Goal: Task Accomplishment & Management: Manage account settings

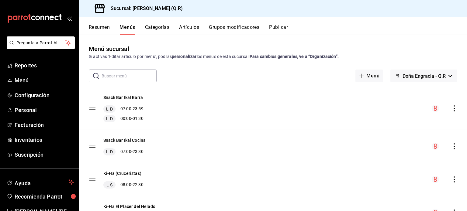
scroll to position [52, 0]
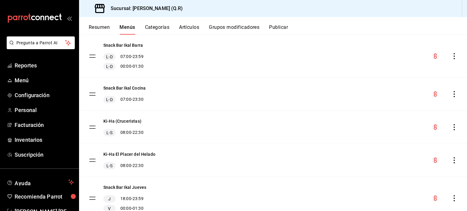
click at [451, 129] on icon "actions" at bounding box center [454, 127] width 6 height 6
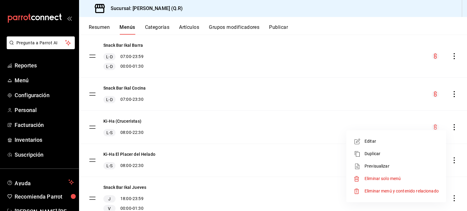
click at [119, 122] on div at bounding box center [233, 105] width 467 height 211
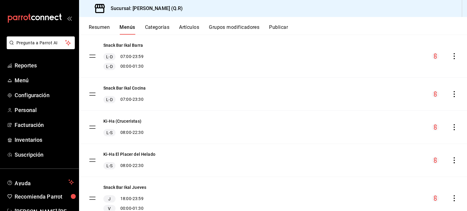
click at [119, 122] on button "Ki-Ha (Cruceristas)" at bounding box center [122, 121] width 38 height 6
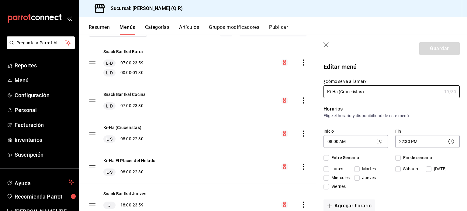
checkbox input "true"
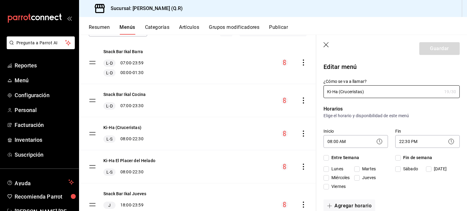
checkbox input "true"
click at [401, 142] on body "Pregunta a Parrot AI Reportes Menú Configuración Personal Facturación Inventari…" at bounding box center [233, 105] width 467 height 211
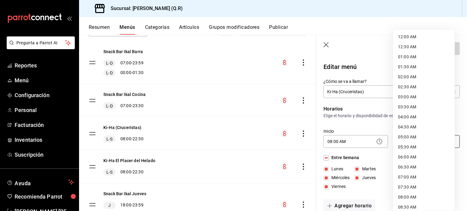
scroll to position [315, 0]
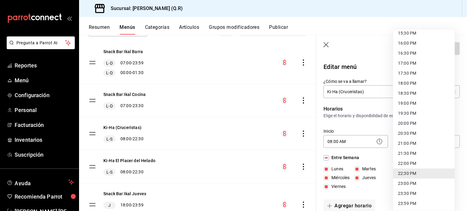
click at [407, 202] on li "23:59 PM" at bounding box center [423, 204] width 61 height 10
type input "23:59"
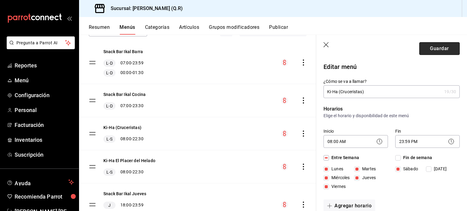
click at [434, 47] on button "Guardar" at bounding box center [439, 48] width 40 height 13
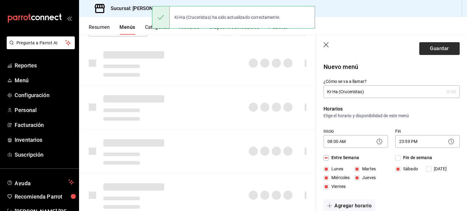
checkbox input "false"
type input "1756147376308"
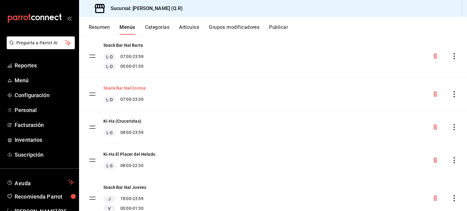
click at [126, 89] on button "Snack Bar Ikal Cocina" at bounding box center [124, 88] width 42 height 6
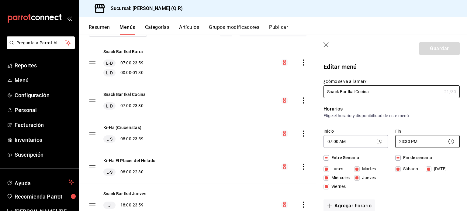
click at [405, 143] on body "Pregunta a Parrot AI Reportes Menú Configuración Personal Facturación Inventari…" at bounding box center [233, 105] width 467 height 211
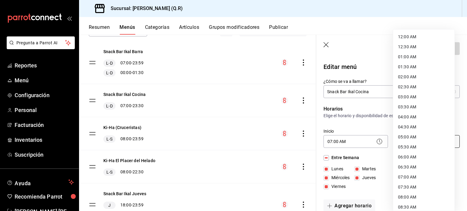
scroll to position [315, 0]
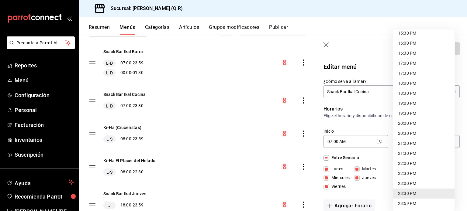
click at [408, 204] on li "23:59 PM" at bounding box center [423, 204] width 61 height 10
type input "23:59"
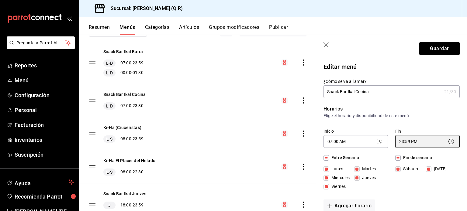
scroll to position [53, 0]
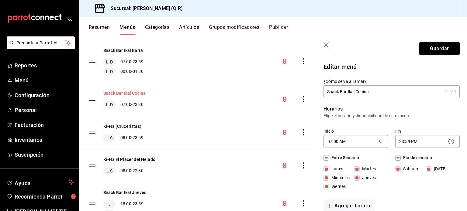
click at [134, 92] on button "Snack Bar Ikal Cocina" at bounding box center [124, 93] width 42 height 6
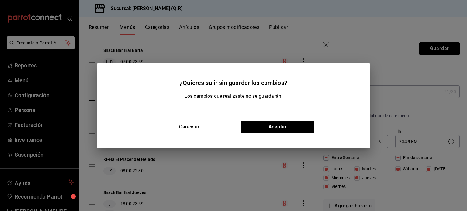
click at [347, 43] on div "¿Quieres salir sin guardar los cambios? Los cambios que realizaste no se guarda…" at bounding box center [233, 105] width 467 height 211
click at [271, 127] on button "Aceptar" at bounding box center [278, 127] width 74 height 13
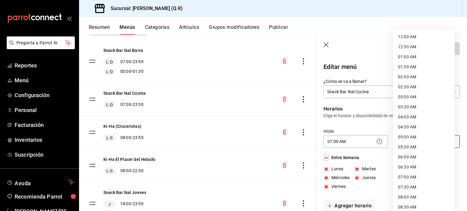
click at [402, 141] on body "Pregunta a Parrot AI Reportes Menú Configuración Personal Facturación Inventari…" at bounding box center [233, 105] width 467 height 211
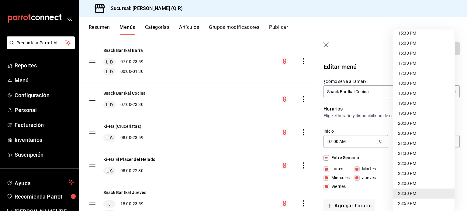
click at [411, 206] on li "23:59 PM" at bounding box center [423, 204] width 61 height 10
type input "23:59"
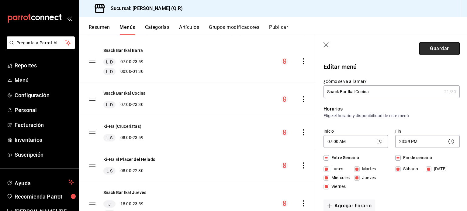
click at [435, 49] on button "Guardar" at bounding box center [439, 48] width 40 height 13
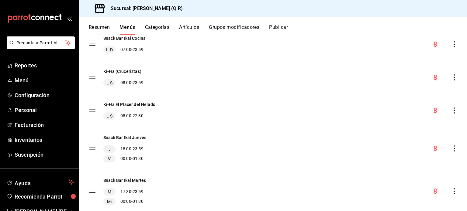
scroll to position [105, 0]
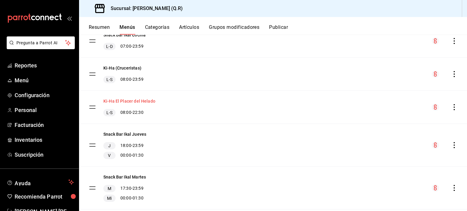
click at [149, 102] on button "Ki-Ha El Placer del Helado" at bounding box center [129, 101] width 52 height 6
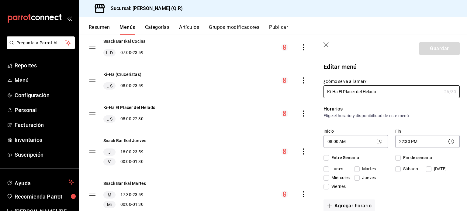
checkbox input "true"
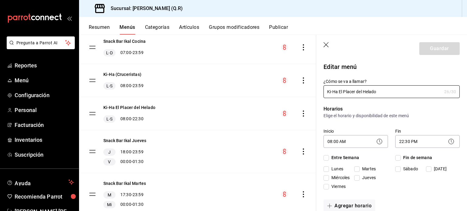
checkbox input "true"
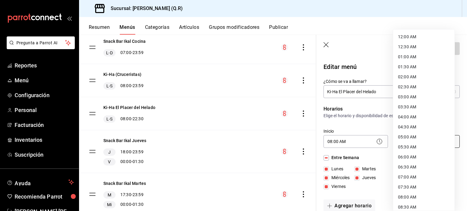
click at [404, 142] on body "Pregunta a Parrot AI Reportes Menú Configuración Personal Facturación Inventari…" at bounding box center [233, 105] width 467 height 211
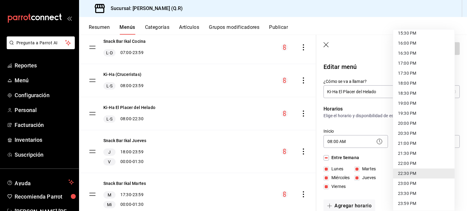
click at [409, 203] on li "23:59 PM" at bounding box center [423, 204] width 61 height 10
type input "23:59"
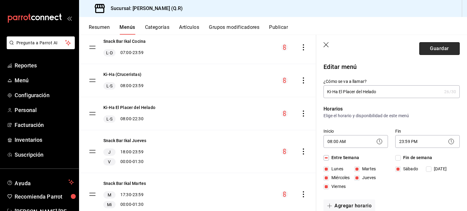
click at [435, 48] on button "Guardar" at bounding box center [439, 48] width 40 height 13
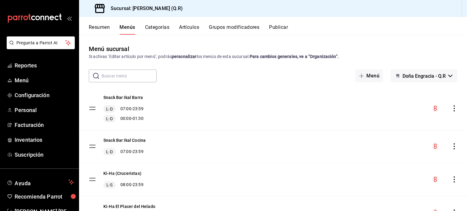
click at [160, 27] on button "Categorías" at bounding box center [157, 29] width 25 height 10
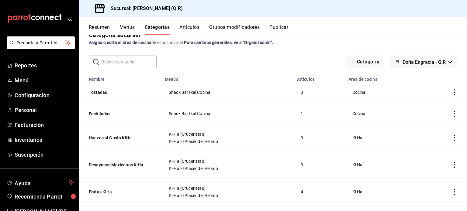
scroll to position [13, 0]
click at [454, 139] on icon "actions" at bounding box center [454, 139] width 1 height 6
click at [435, 165] on span "Duplicar" at bounding box center [431, 165] width 16 height 6
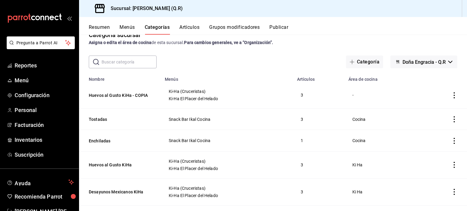
scroll to position [0, 0]
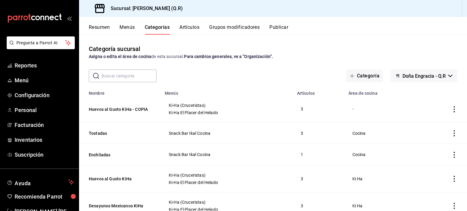
click at [451, 110] on icon "actions" at bounding box center [454, 109] width 6 height 6
click at [431, 126] on span "Editar" at bounding box center [431, 124] width 16 height 6
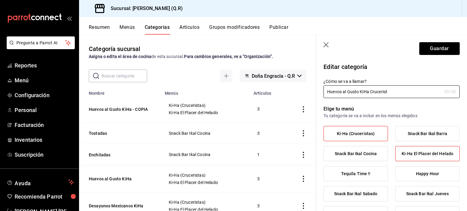
type input "Huevos al Gusto KiHa Crucerist"
click at [425, 156] on span "Ki-Ha El Placer del Helado" at bounding box center [428, 153] width 52 height 5
click at [0, 0] on input "Ki-Ha El Placer del Helado" at bounding box center [0, 0] width 0 height 0
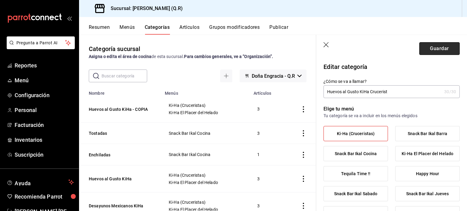
click at [438, 49] on button "Guardar" at bounding box center [439, 48] width 40 height 13
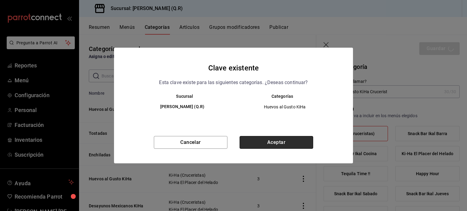
click at [278, 142] on button "Aceptar" at bounding box center [277, 142] width 74 height 13
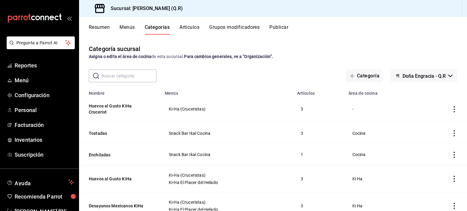
click at [129, 77] on input "text" at bounding box center [129, 76] width 55 height 12
click at [267, 104] on td "Ki-Ha (Cruceristas)" at bounding box center [227, 109] width 132 height 27
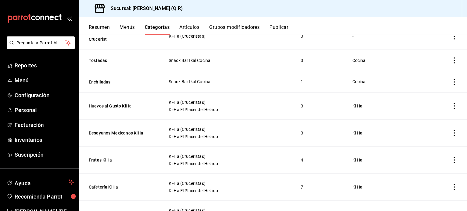
scroll to position [74, 0]
click at [451, 105] on icon "actions" at bounding box center [454, 105] width 6 height 6
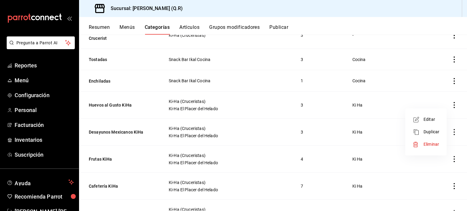
click at [432, 131] on span "Duplicar" at bounding box center [431, 132] width 16 height 6
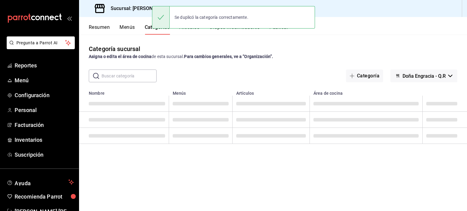
scroll to position [0, 0]
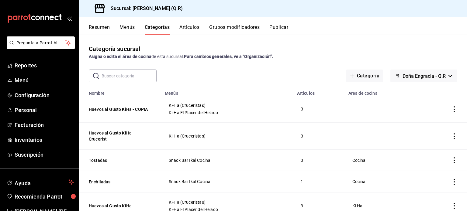
click at [451, 110] on icon "actions" at bounding box center [454, 109] width 6 height 6
click at [429, 124] on span "Editar" at bounding box center [431, 124] width 16 height 6
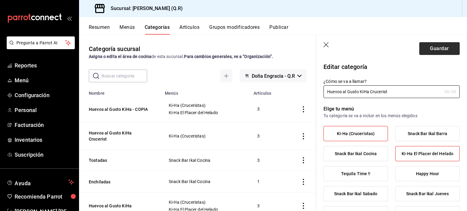
type input "Huevos al Gusto KiHa Crucerist"
click at [438, 49] on button "Guardar" at bounding box center [439, 48] width 40 height 13
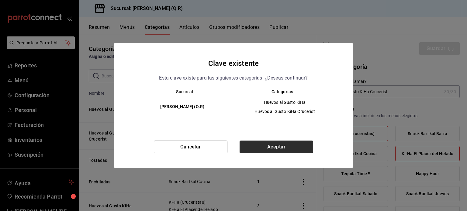
click at [275, 147] on button "Aceptar" at bounding box center [277, 147] width 74 height 13
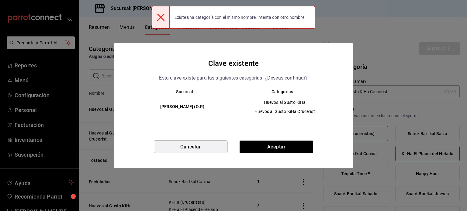
click at [207, 143] on button "Cancelar" at bounding box center [191, 147] width 74 height 13
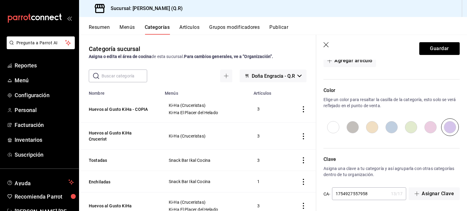
scroll to position [334, 0]
click at [371, 191] on input "1754927557958" at bounding box center [360, 193] width 57 height 12
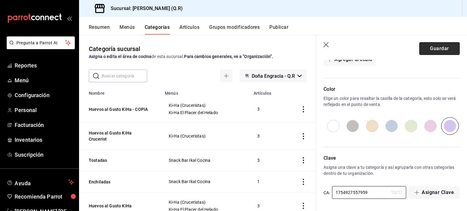
click at [437, 50] on button "Guardar" at bounding box center [439, 48] width 40 height 13
click at [435, 51] on button "Guardar" at bounding box center [439, 48] width 40 height 13
click at [367, 193] on input "1754927557959" at bounding box center [360, 193] width 57 height 12
type input "1754937557959"
click at [435, 45] on button "Guardar" at bounding box center [439, 48] width 40 height 13
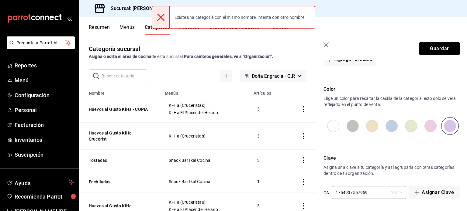
click at [351, 67] on div "Artículos Agrega artículos y modifica el orden en el que quieres que se muestre…" at bounding box center [387, 25] width 143 height 106
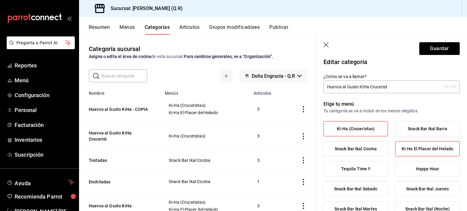
scroll to position [0, 0]
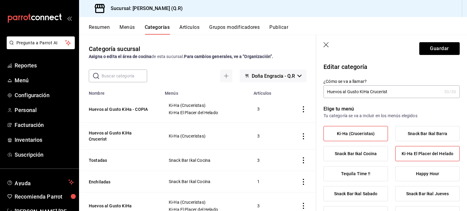
click at [427, 153] on span "Ki-Ha El Placer del Helado" at bounding box center [428, 153] width 52 height 5
click at [0, 0] on input "Ki-Ha El Placer del Helado" at bounding box center [0, 0] width 0 height 0
click at [434, 48] on button "Guardar" at bounding box center [439, 48] width 40 height 13
click at [325, 44] on icon "button" at bounding box center [325, 44] width 5 height 5
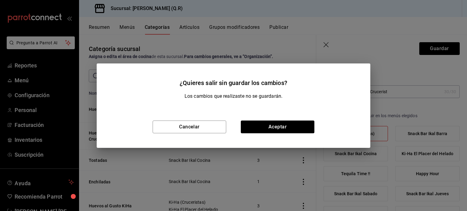
click at [275, 117] on div "Cancelar Aceptar" at bounding box center [234, 127] width 274 height 42
click at [277, 126] on button "Aceptar" at bounding box center [278, 127] width 74 height 13
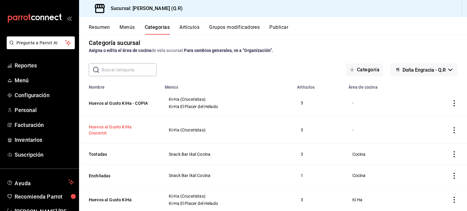
scroll to position [13, 0]
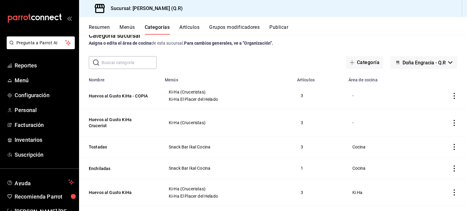
click at [451, 97] on icon "actions" at bounding box center [454, 96] width 6 height 6
click at [438, 133] on span "Eliminar" at bounding box center [431, 135] width 16 height 5
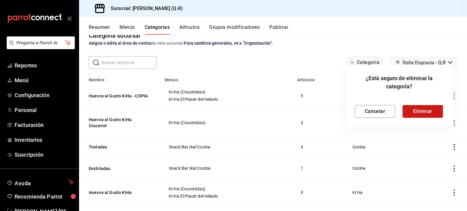
click at [416, 109] on button "Eliminar" at bounding box center [422, 111] width 40 height 13
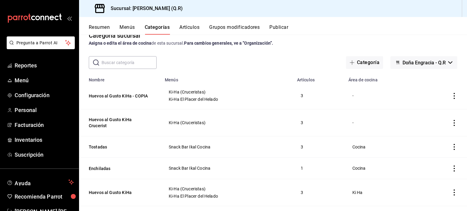
click at [454, 96] on icon "actions" at bounding box center [454, 96] width 1 height 6
click at [429, 135] on span "Eliminar" at bounding box center [431, 135] width 16 height 5
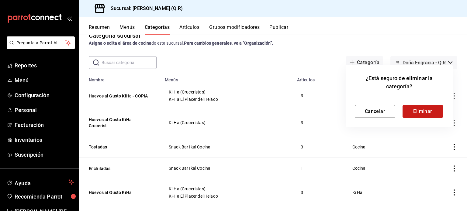
click at [423, 110] on button "Eliminar" at bounding box center [422, 111] width 40 height 13
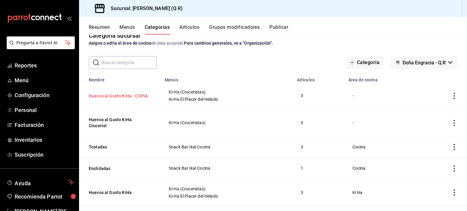
click at [129, 95] on button "Huevos al Gusto KiHa - COPIA" at bounding box center [119, 96] width 61 height 6
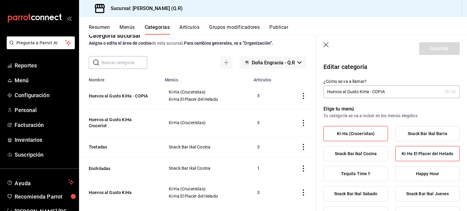
click at [367, 133] on span "Ki-Ha (Cruceristas)" at bounding box center [356, 133] width 38 height 5
click at [0, 0] on input "Ki-Ha (Cruceristas)" at bounding box center [0, 0] width 0 height 0
click at [411, 150] on label "Ki-Ha El Placer del Helado" at bounding box center [427, 154] width 64 height 15
click at [0, 0] on input "Ki-Ha El Placer del Helado" at bounding box center [0, 0] width 0 height 0
click at [432, 49] on div "Guardar" at bounding box center [439, 48] width 40 height 13
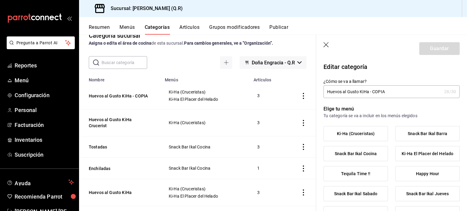
click at [325, 45] on icon "button" at bounding box center [325, 44] width 5 height 5
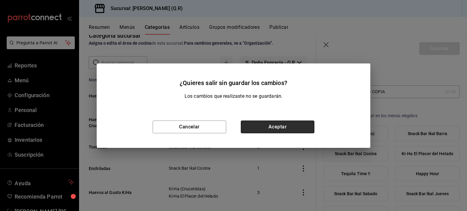
click at [288, 126] on button "Aceptar" at bounding box center [278, 127] width 74 height 13
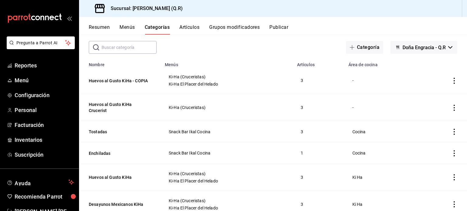
scroll to position [28, 0]
click at [451, 80] on icon "actions" at bounding box center [454, 81] width 6 height 6
click at [428, 97] on span "Editar" at bounding box center [431, 95] width 16 height 6
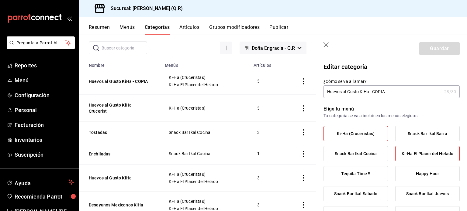
click at [423, 156] on span "Ki-Ha El Placer del Helado" at bounding box center [428, 153] width 52 height 5
click at [0, 0] on input "Ki-Ha El Placer del Helado" at bounding box center [0, 0] width 0 height 0
click at [436, 47] on button "Guardar" at bounding box center [439, 48] width 40 height 13
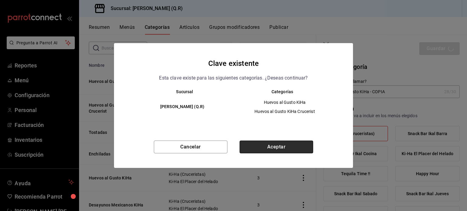
click at [277, 144] on button "Aceptar" at bounding box center [277, 147] width 74 height 13
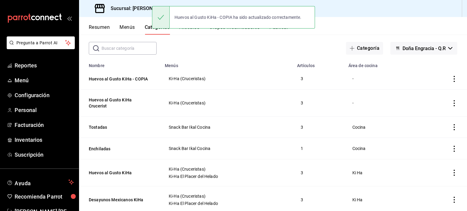
scroll to position [27, 0]
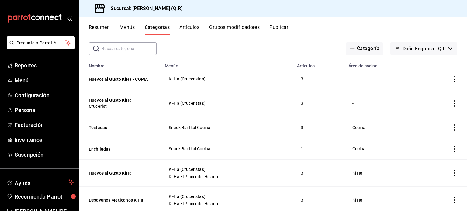
click at [451, 79] on icon "actions" at bounding box center [454, 79] width 6 height 6
click at [430, 92] on span "Editar" at bounding box center [431, 93] width 16 height 6
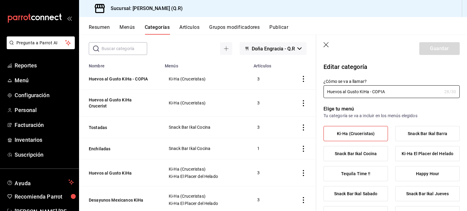
radio input "false"
radio input "true"
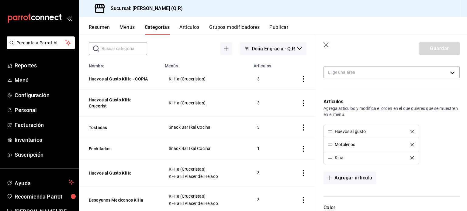
scroll to position [216, 0]
click at [410, 131] on icon "delete" at bounding box center [411, 130] width 3 height 3
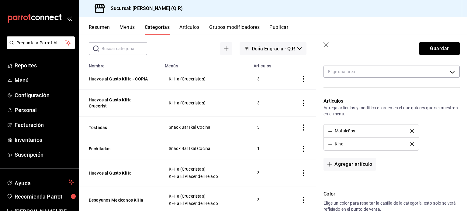
click at [410, 131] on icon "delete" at bounding box center [411, 130] width 3 height 3
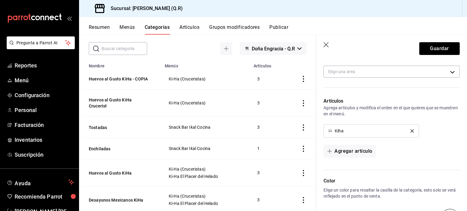
click at [410, 131] on icon "delete" at bounding box center [411, 130] width 3 height 3
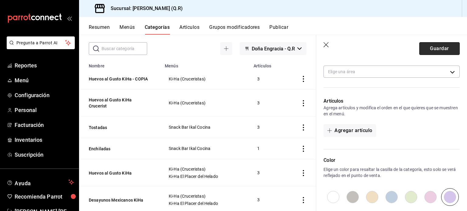
click at [432, 50] on button "Guardar" at bounding box center [439, 48] width 40 height 13
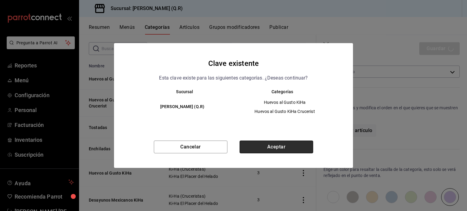
click at [282, 149] on button "Aceptar" at bounding box center [277, 147] width 74 height 13
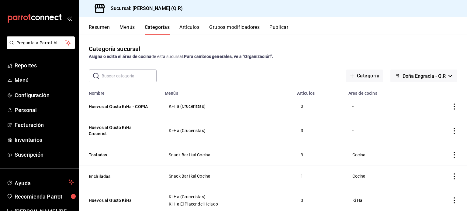
click at [454, 104] on icon "actions" at bounding box center [454, 107] width 1 height 6
click at [435, 144] on span "Eliminar" at bounding box center [431, 145] width 16 height 5
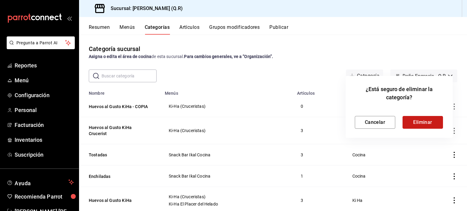
click at [424, 124] on button "Eliminar" at bounding box center [422, 122] width 40 height 13
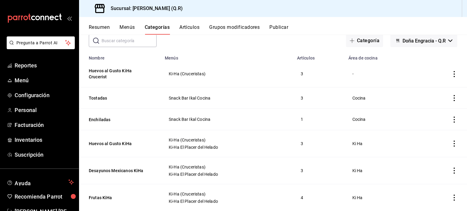
scroll to position [35, 0]
click at [451, 75] on icon "actions" at bounding box center [454, 74] width 6 height 6
click at [434, 114] on span "Eliminar" at bounding box center [431, 113] width 16 height 5
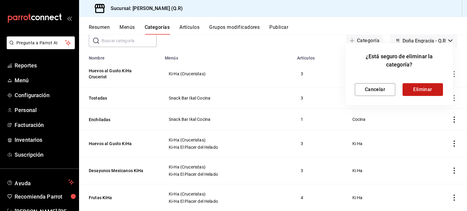
click at [427, 87] on button "Eliminar" at bounding box center [422, 89] width 40 height 13
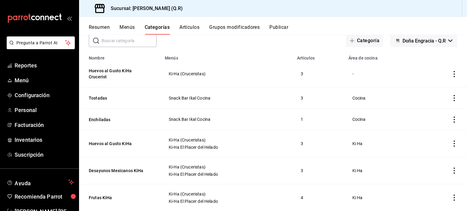
click at [192, 29] on button "Artículos" at bounding box center [189, 29] width 20 height 10
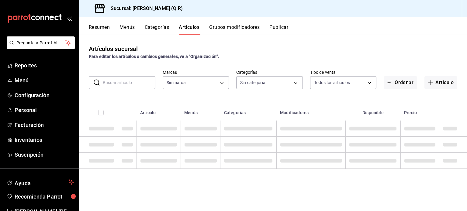
click at [125, 82] on input "text" at bounding box center [129, 83] width 53 height 12
type input "14a24e45-c014-41ac-abf3-6b3b6a0bc530"
type input "san pe"
type input "547aa144-9a7e-4d7f-b446-be2d1997a547,36e14004-9853-4527-b9cd-da8970f50f0c,3dd4a…"
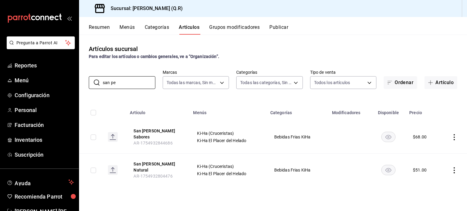
type input "san pe"
click at [454, 167] on icon "actions" at bounding box center [454, 170] width 6 height 6
click at [436, 184] on span "Duplicar" at bounding box center [436, 183] width 16 height 6
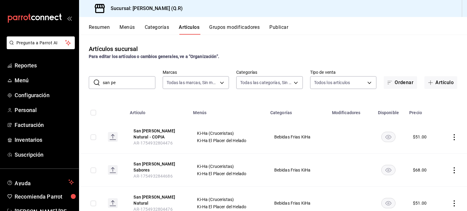
click at [454, 137] on icon "actions" at bounding box center [454, 137] width 1 height 6
click at [429, 152] on span "Editar" at bounding box center [431, 151] width 16 height 6
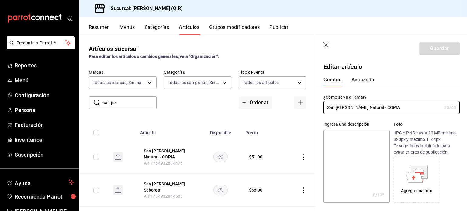
type input "$51.00"
radio input "false"
radio input "true"
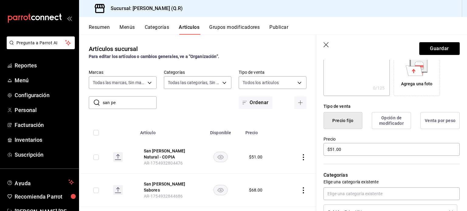
scroll to position [108, 0]
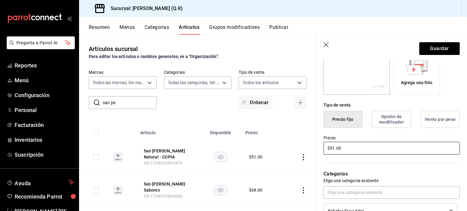
type input "San [PERSON_NAME] Natural Cruceristas"
click at [357, 146] on input "$51.00" at bounding box center [391, 148] width 136 height 13
type input "$5.00"
type input "$68.00"
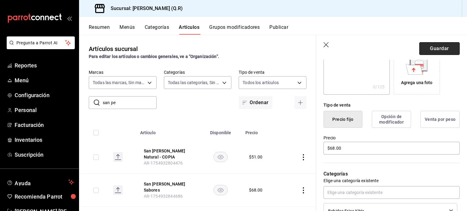
click at [437, 49] on button "Guardar" at bounding box center [439, 48] width 40 height 13
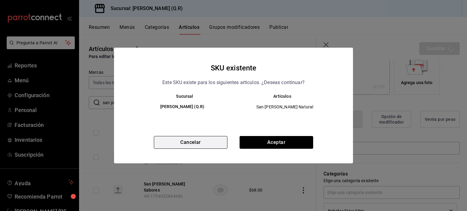
click at [204, 145] on button "Cancelar" at bounding box center [191, 142] width 74 height 13
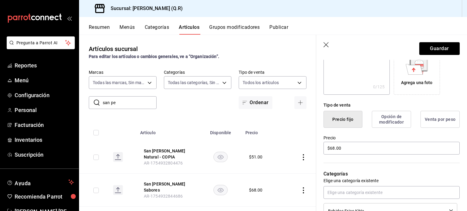
scroll to position [294, 0]
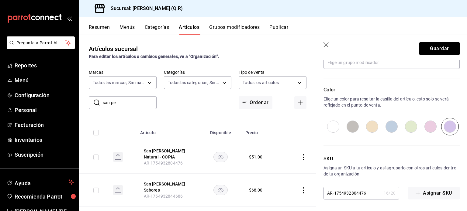
click at [367, 193] on input "AR-1754932804476" at bounding box center [352, 193] width 58 height 12
type input "AR-1754932804477"
click at [435, 46] on button "Guardar" at bounding box center [439, 48] width 40 height 13
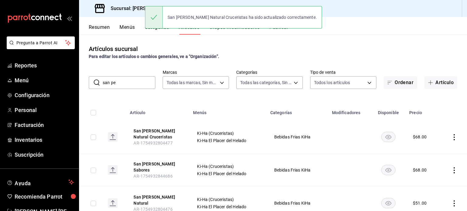
scroll to position [16, 0]
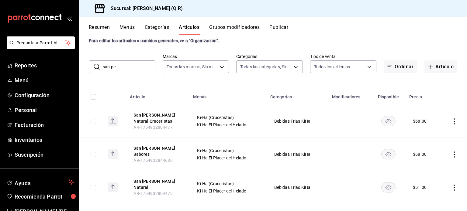
click at [451, 152] on icon "actions" at bounding box center [454, 155] width 6 height 6
click at [435, 180] on span "Duplicar" at bounding box center [431, 179] width 16 height 6
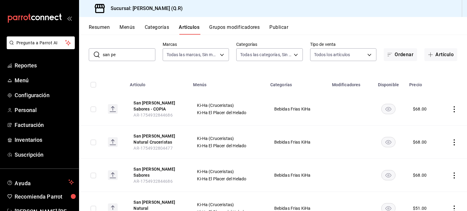
scroll to position [29, 0]
click at [451, 107] on icon "actions" at bounding box center [454, 109] width 6 height 6
click at [430, 121] on span "Editar" at bounding box center [431, 122] width 16 height 6
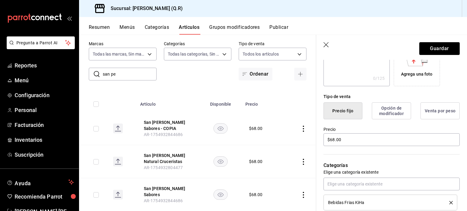
scroll to position [117, 0]
type input "San [PERSON_NAME] Sabores Cruceristas"
click at [334, 140] on input "$68.00" at bounding box center [391, 139] width 136 height 13
type input "$6.00"
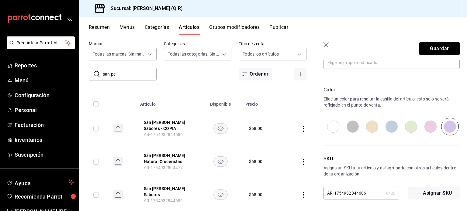
type input "$85.00"
click at [367, 192] on input "AR-1754932844686" at bounding box center [352, 193] width 58 height 12
type input "AR-1754932844687"
click at [438, 47] on button "Guardar" at bounding box center [439, 48] width 40 height 13
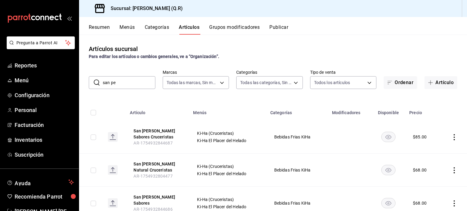
click at [122, 84] on input "san pe" at bounding box center [129, 83] width 53 height 12
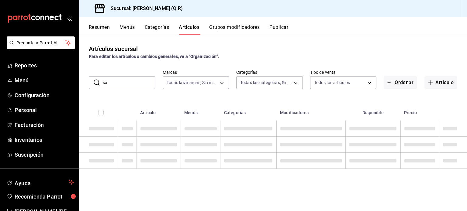
type input "s"
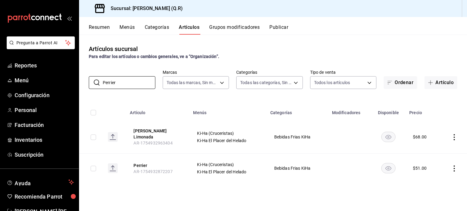
type input "Perrier"
click at [454, 166] on icon "actions" at bounding box center [454, 169] width 6 height 6
click at [438, 182] on span "Duplicar" at bounding box center [436, 183] width 16 height 6
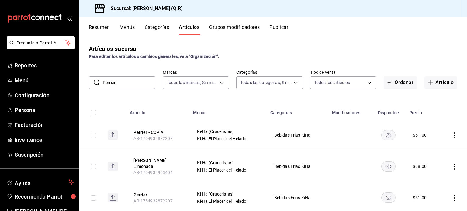
click at [451, 135] on icon "actions" at bounding box center [454, 136] width 6 height 6
click at [429, 150] on span "Editar" at bounding box center [431, 150] width 16 height 6
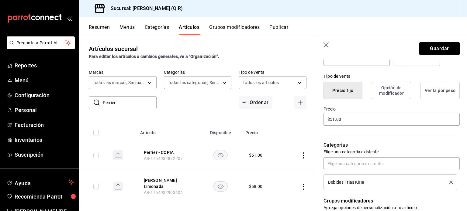
scroll to position [137, 0]
type input "[PERSON_NAME] Cruceristas"
click at [334, 118] on input "$51.00" at bounding box center [391, 119] width 136 height 13
type input "$5.00"
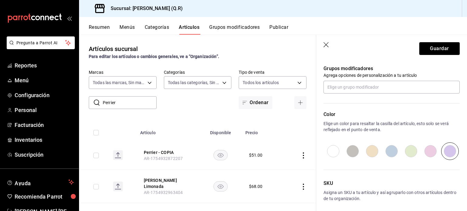
scroll to position [294, 0]
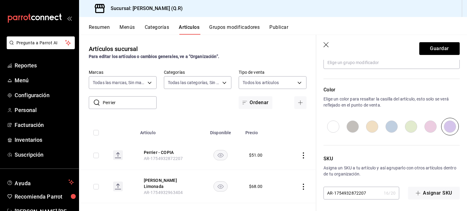
type input "$68.00"
click at [367, 192] on input "AR-1754932872207" at bounding box center [352, 193] width 58 height 12
type input "AR-1754932872208"
click at [442, 47] on button "Guardar" at bounding box center [439, 48] width 40 height 13
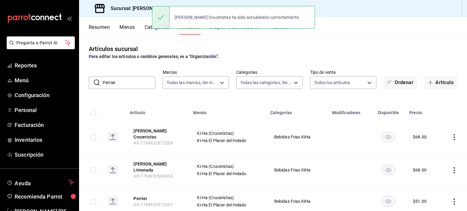
scroll to position [12, 0]
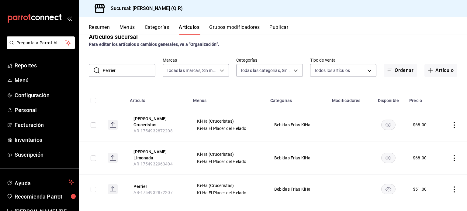
click at [451, 155] on icon "actions" at bounding box center [454, 158] width 6 height 6
click at [432, 177] on span "Duplicar" at bounding box center [431, 179] width 16 height 6
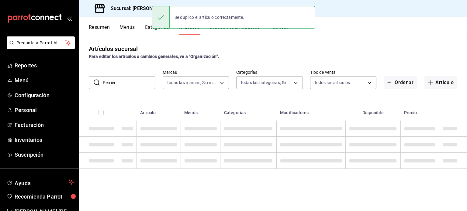
scroll to position [0, 0]
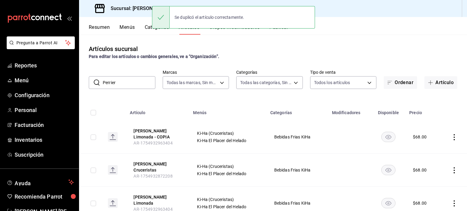
click at [451, 136] on icon "actions" at bounding box center [454, 137] width 6 height 6
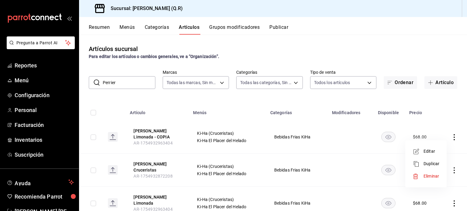
click at [428, 152] on span "Editar" at bounding box center [431, 151] width 16 height 6
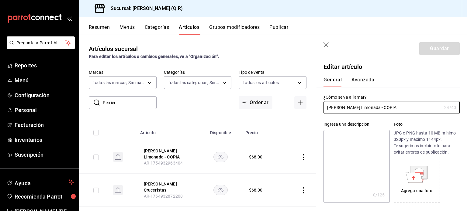
type input "$68.00"
radio input "false"
radio input "true"
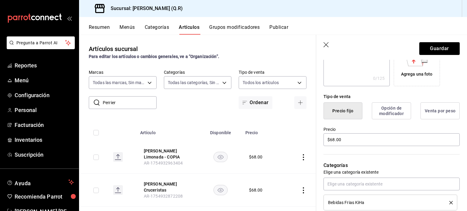
scroll to position [117, 0]
type input "[PERSON_NAME] Limonada Cruceristas"
click at [357, 141] on input "$68.00" at bounding box center [391, 139] width 136 height 13
type input "$6.00"
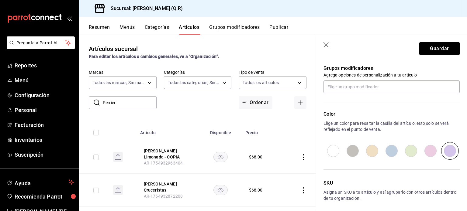
scroll to position [294, 0]
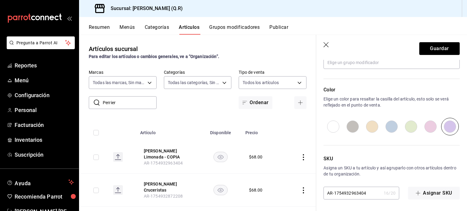
type input "$85.00"
click at [367, 192] on input "AR-1754932963404" at bounding box center [352, 193] width 58 height 12
type input "AR-1754932963405"
click at [432, 47] on button "Guardar" at bounding box center [439, 48] width 40 height 13
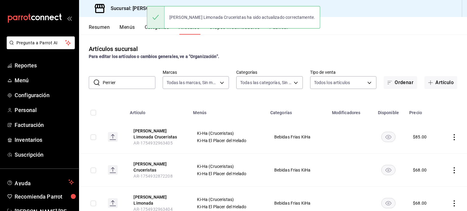
scroll to position [45, 0]
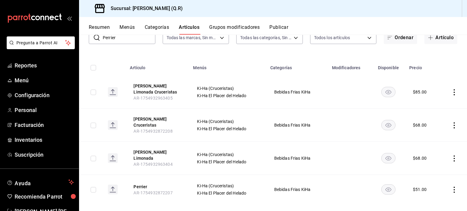
click at [124, 38] on input "Perrier" at bounding box center [129, 38] width 53 height 12
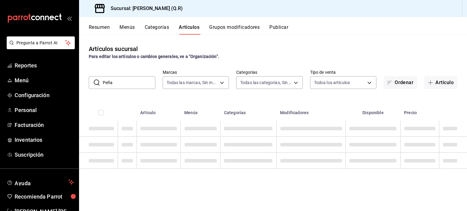
scroll to position [0, 0]
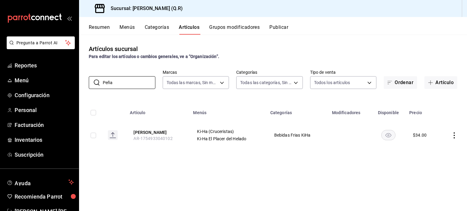
type input "Peña"
click at [454, 135] on icon "actions" at bounding box center [454, 136] width 6 height 6
click at [438, 162] on span "Duplicar" at bounding box center [436, 162] width 16 height 6
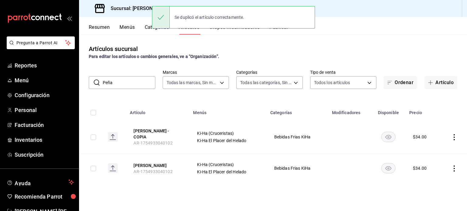
click at [452, 134] on icon "actions" at bounding box center [454, 137] width 6 height 6
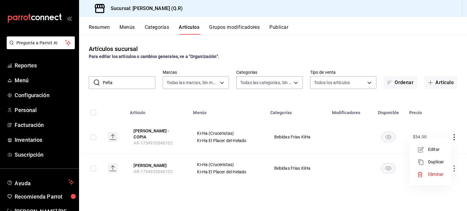
click at [432, 148] on span "Editar" at bounding box center [436, 150] width 16 height 6
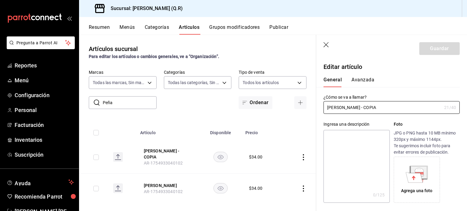
type input "$34.00"
radio input "false"
radio input "true"
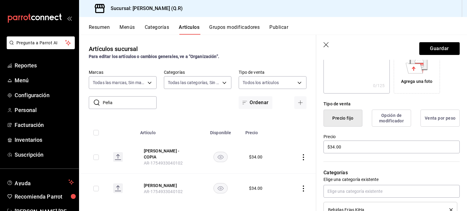
scroll to position [110, 0]
type input "[PERSON_NAME] Cruceritas"
click at [334, 150] on input "$34.00" at bounding box center [391, 146] width 136 height 13
type input "$3.00"
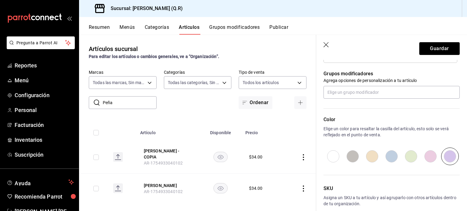
scroll to position [294, 0]
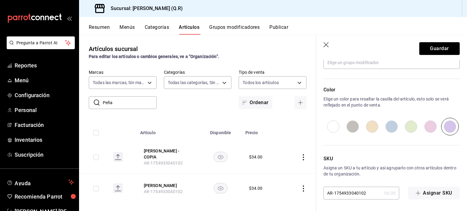
type input "$51.00"
click at [367, 193] on input "AR-1754933040102" at bounding box center [352, 193] width 58 height 12
type input "AR-1754933040103"
click at [434, 52] on button "Guardar" at bounding box center [439, 48] width 40 height 13
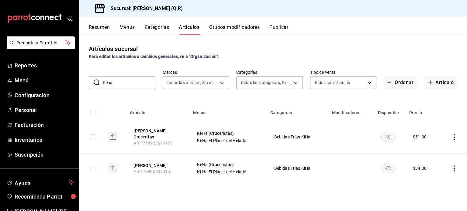
drag, startPoint x: 123, startPoint y: 83, endPoint x: 98, endPoint y: 79, distance: 25.3
click at [98, 79] on div "​ Peña ​" at bounding box center [122, 82] width 67 height 13
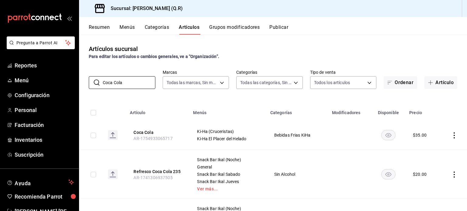
type input "Coca Cola"
click at [451, 135] on icon "actions" at bounding box center [454, 136] width 6 height 6
click at [436, 161] on span "Duplicar" at bounding box center [431, 162] width 16 height 6
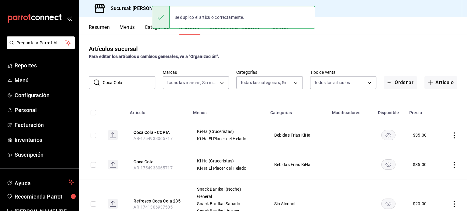
click at [451, 133] on icon "actions" at bounding box center [454, 136] width 6 height 6
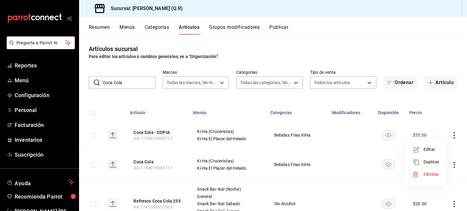
click at [432, 150] on span "Editar" at bounding box center [431, 150] width 16 height 6
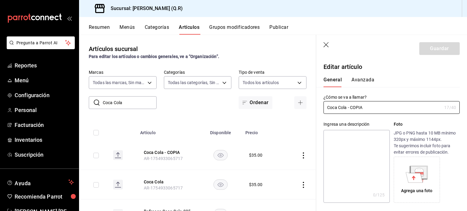
type input "$35.00"
radio input "false"
radio input "true"
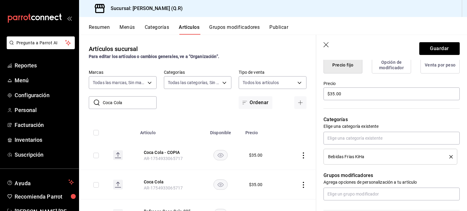
scroll to position [160, 0]
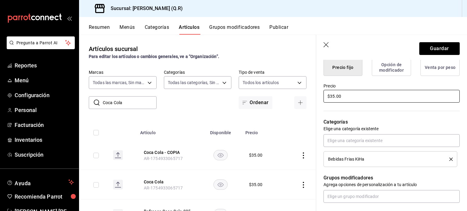
type input "Coca Cola Cruceristas"
click at [335, 96] on input "$35.00" at bounding box center [391, 96] width 136 height 13
type input "$3.00"
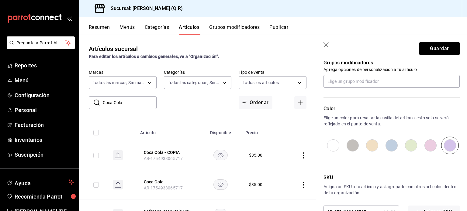
scroll to position [294, 0]
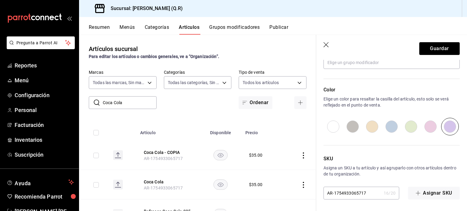
type input "$51.00"
click at [365, 194] on input "AR-1754933065717" at bounding box center [352, 193] width 58 height 12
type input "AR-1754933065718"
click at [434, 49] on button "Guardar" at bounding box center [439, 48] width 40 height 13
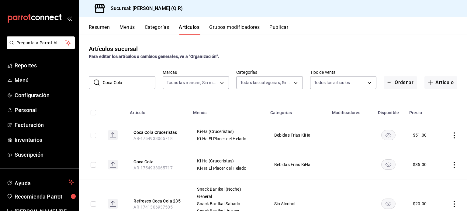
drag, startPoint x: 131, startPoint y: 84, endPoint x: 98, endPoint y: 79, distance: 34.0
click at [98, 79] on div "​ Coca Cola ​" at bounding box center [122, 82] width 67 height 13
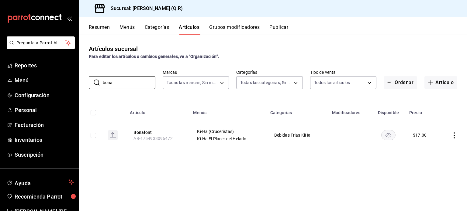
type input "bona"
click at [455, 135] on icon "actions" at bounding box center [454, 136] width 6 height 6
click at [437, 161] on span "Duplicar" at bounding box center [436, 162] width 16 height 6
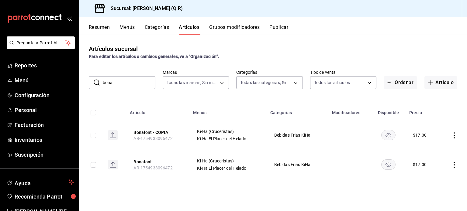
click at [454, 134] on icon "actions" at bounding box center [454, 136] width 6 height 6
click at [437, 149] on span "Editar" at bounding box center [436, 150] width 16 height 6
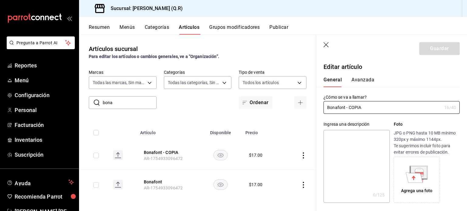
type input "$17.00"
radio input "false"
radio input "true"
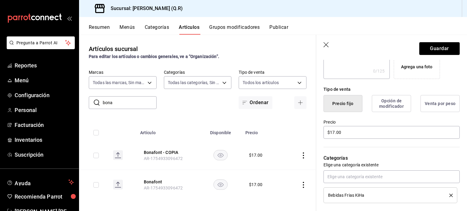
scroll to position [127, 0]
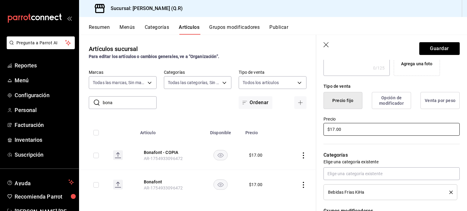
type input "Bonafont Cruceristas"
click at [336, 129] on input "$17.00" at bounding box center [391, 129] width 136 height 13
type input "$1.00"
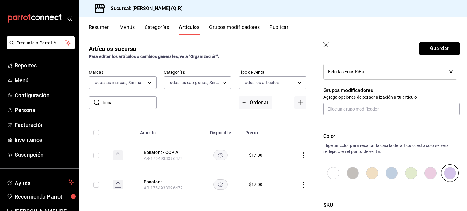
scroll to position [294, 0]
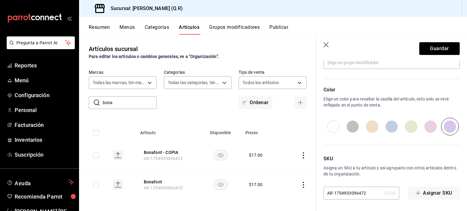
type input "$34.00"
click at [366, 194] on input "AR-1754933096472" at bounding box center [352, 193] width 58 height 12
type input "AR-1754933096473"
click at [440, 49] on button "Guardar" at bounding box center [439, 48] width 40 height 13
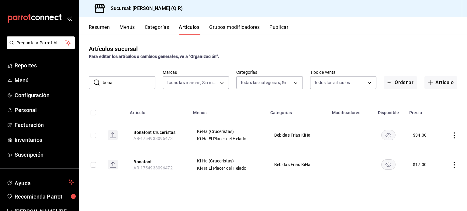
drag, startPoint x: 121, startPoint y: 84, endPoint x: 92, endPoint y: 82, distance: 28.3
click at [92, 82] on div "​ bona ​" at bounding box center [122, 82] width 67 height 13
type input "v"
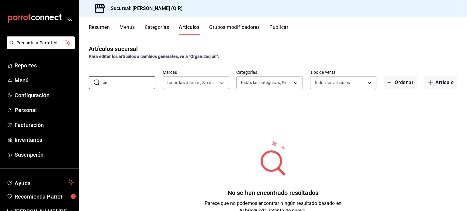
type input "c"
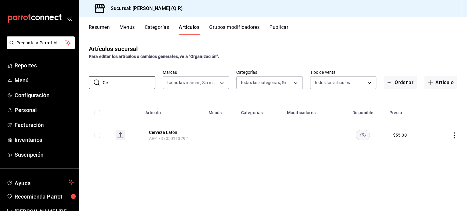
type input "C"
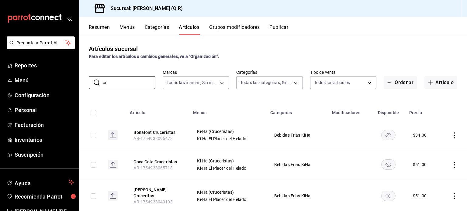
type input "c"
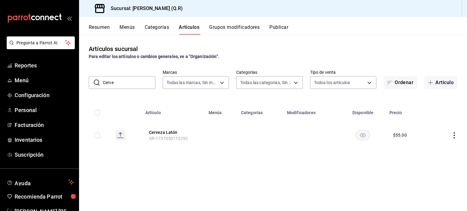
drag, startPoint x: 122, startPoint y: 83, endPoint x: 93, endPoint y: 78, distance: 29.7
click at [93, 78] on div "​ Cerve ​" at bounding box center [122, 82] width 67 height 13
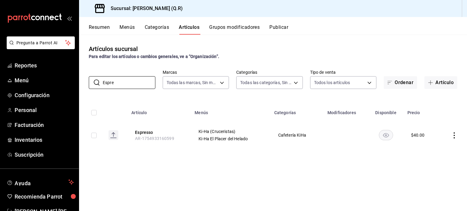
type input "Espre"
click at [455, 135] on icon "actions" at bounding box center [454, 136] width 6 height 6
click at [438, 163] on span "Duplicar" at bounding box center [436, 162] width 16 height 6
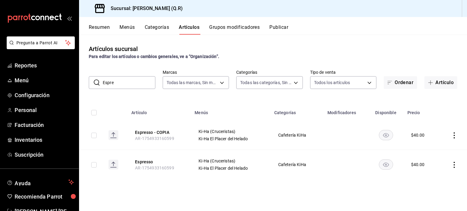
click at [455, 135] on icon "actions" at bounding box center [454, 136] width 6 height 6
click at [441, 162] on span "Duplicar" at bounding box center [436, 162] width 16 height 6
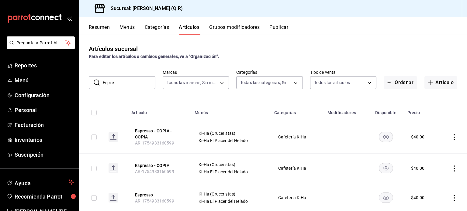
click at [451, 136] on icon "actions" at bounding box center [454, 137] width 6 height 6
click at [431, 152] on span "Editar" at bounding box center [431, 151] width 16 height 6
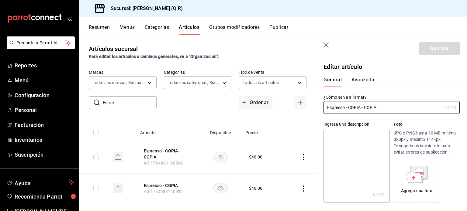
type input "$40.00"
radio input "false"
radio input "true"
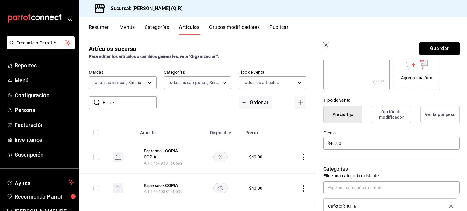
scroll to position [115, 0]
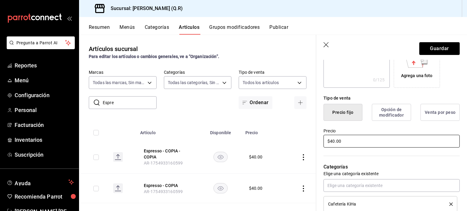
type input "Espresso Cruceristas"
click at [333, 143] on input "$40.00" at bounding box center [391, 141] width 136 height 13
type input "$4.00"
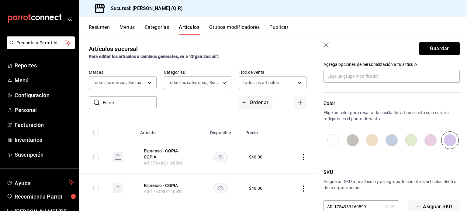
scroll to position [294, 0]
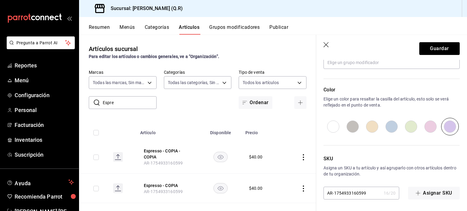
type input "$51.00"
click at [366, 193] on input "AR-1754933160599" at bounding box center [352, 193] width 58 height 12
type input "AR-1754933160590"
click at [435, 48] on button "Guardar" at bounding box center [439, 48] width 40 height 13
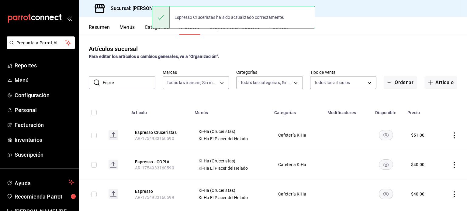
scroll to position [12, 0]
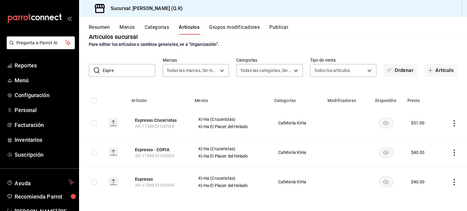
click at [451, 153] on icon "actions" at bounding box center [454, 153] width 6 height 6
click at [431, 167] on span "Editar" at bounding box center [431, 167] width 16 height 6
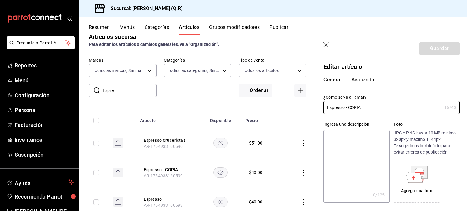
type input "$40.00"
radio input "false"
radio input "true"
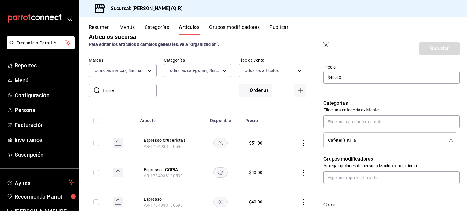
scroll to position [178, 0]
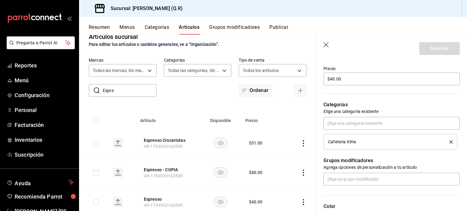
click at [449, 142] on icon "delete" at bounding box center [450, 141] width 3 height 3
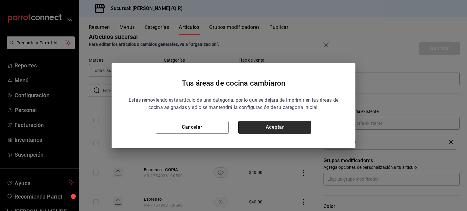
click at [284, 127] on button "Aceptar" at bounding box center [274, 127] width 73 height 13
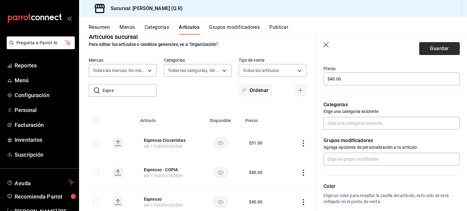
click at [433, 48] on button "Guardar" at bounding box center [439, 48] width 40 height 13
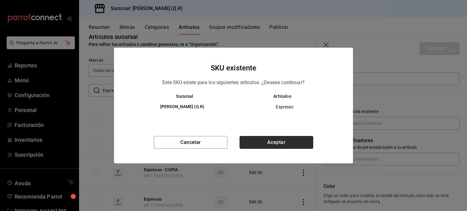
click at [274, 139] on button "Aceptar" at bounding box center [277, 142] width 74 height 13
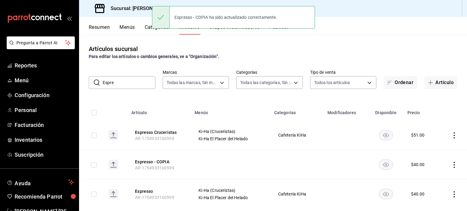
scroll to position [12, 0]
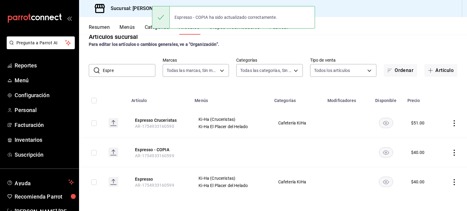
click at [451, 151] on icon "actions" at bounding box center [454, 153] width 6 height 6
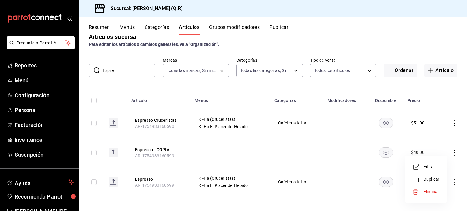
click at [435, 193] on span "Eliminar" at bounding box center [431, 191] width 16 height 5
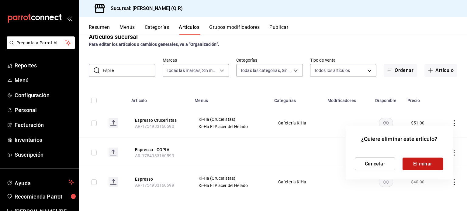
click at [426, 165] on button "Eliminar" at bounding box center [422, 164] width 40 height 13
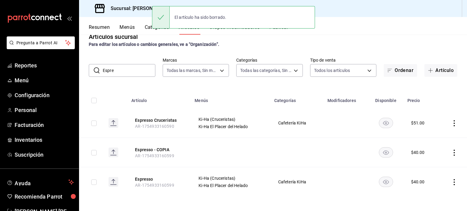
scroll to position [0, 0]
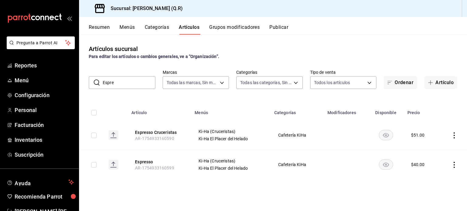
drag, startPoint x: 128, startPoint y: 81, endPoint x: 91, endPoint y: 81, distance: 36.5
click at [91, 81] on div "​ Espre ​" at bounding box center [122, 82] width 67 height 13
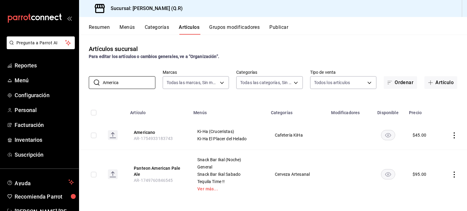
type input "America"
click at [451, 134] on icon "actions" at bounding box center [454, 136] width 6 height 6
click at [433, 161] on span "Duplicar" at bounding box center [431, 162] width 16 height 6
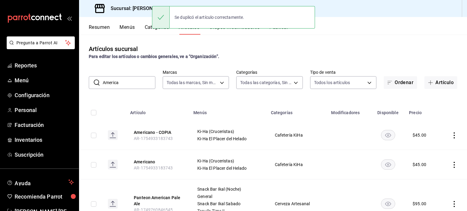
click at [451, 134] on icon "actions" at bounding box center [454, 136] width 6 height 6
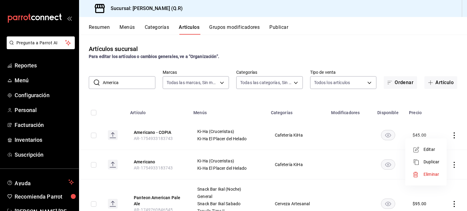
click at [430, 152] on span "Editar" at bounding box center [431, 150] width 16 height 6
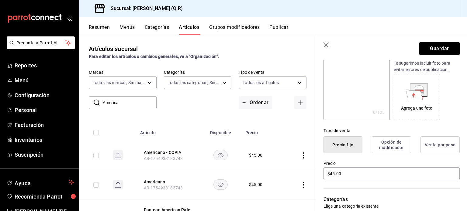
scroll to position [84, 0]
type input "Americano Cruceristas"
click at [350, 174] on input "$45.00" at bounding box center [391, 173] width 136 height 13
type input "$4.00"
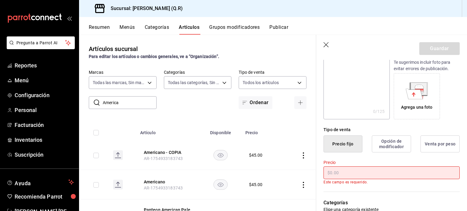
type input "$2.00"
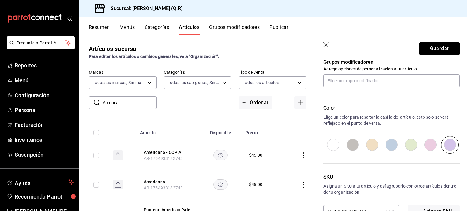
scroll to position [294, 0]
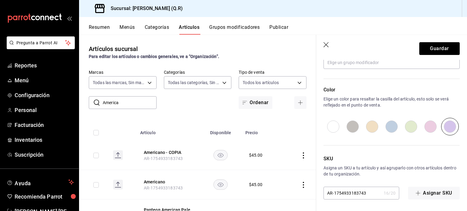
type input "$51.00"
click at [366, 193] on input "AR-1754933183743" at bounding box center [352, 193] width 58 height 12
type input "AR-1754933183744"
click at [436, 50] on button "Guardar" at bounding box center [439, 48] width 40 height 13
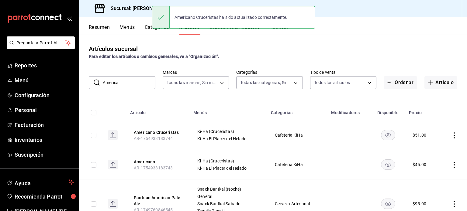
scroll to position [32, 0]
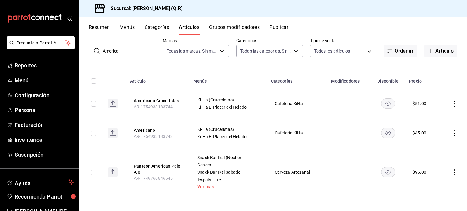
drag, startPoint x: 128, startPoint y: 54, endPoint x: 94, endPoint y: 50, distance: 33.6
click at [94, 50] on div "​ America ​" at bounding box center [122, 51] width 67 height 13
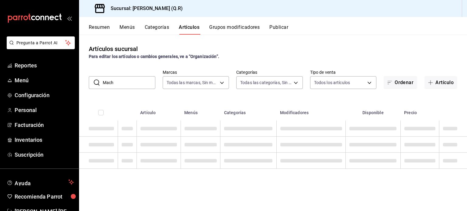
scroll to position [0, 0]
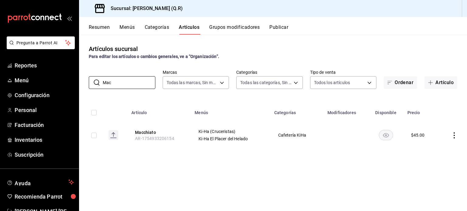
type input "Mac"
click at [454, 135] on icon "actions" at bounding box center [454, 136] width 6 height 6
click at [436, 163] on span "Duplicar" at bounding box center [436, 162] width 16 height 6
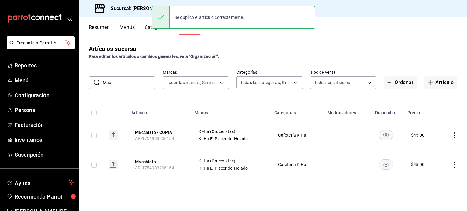
click at [455, 136] on icon "actions" at bounding box center [454, 136] width 6 height 6
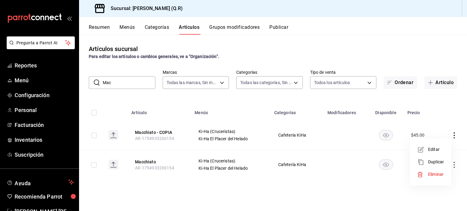
click at [436, 151] on span "Editar" at bounding box center [436, 150] width 16 height 6
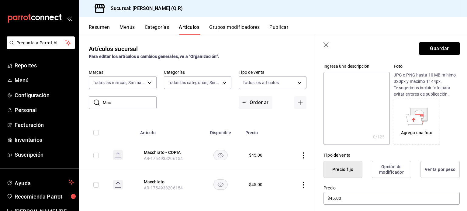
scroll to position [83, 0]
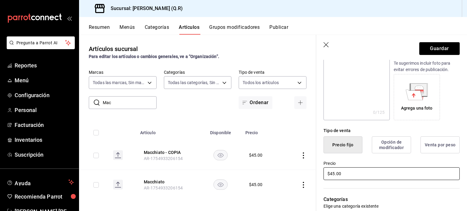
type input "Macchiato Cruceristas"
click at [334, 174] on input "$45.00" at bounding box center [391, 173] width 136 height 13
type input "$4.00"
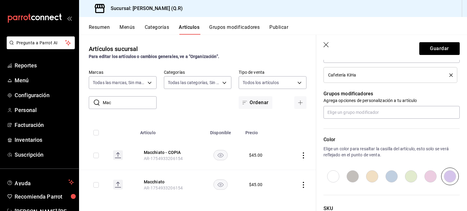
scroll to position [294, 0]
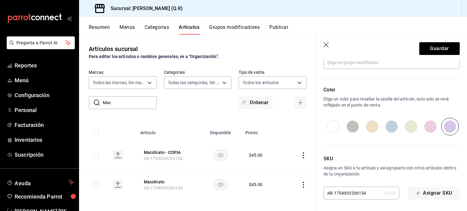
type input "$51.00"
click at [367, 194] on input "AR-1754933206154" at bounding box center [352, 193] width 58 height 12
type input "AR-1754933206155"
click at [439, 47] on button "Guardar" at bounding box center [439, 48] width 40 height 13
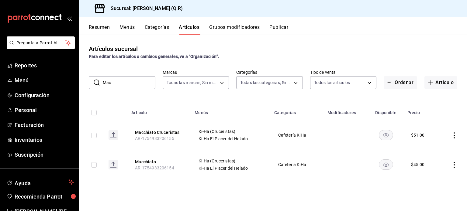
click at [121, 84] on input "Mac" at bounding box center [129, 83] width 53 height 12
type input "M"
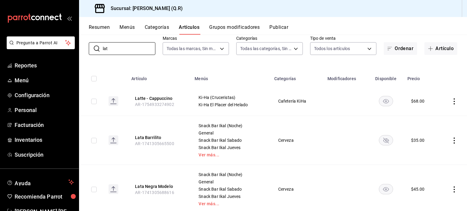
scroll to position [33, 0]
type input "lat"
click at [451, 101] on icon "actions" at bounding box center [454, 102] width 6 height 6
click at [433, 129] on span "Duplicar" at bounding box center [431, 128] width 16 height 6
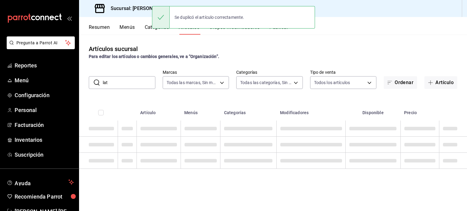
scroll to position [0, 0]
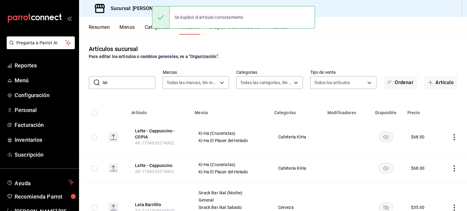
click at [451, 136] on icon "actions" at bounding box center [454, 137] width 6 height 6
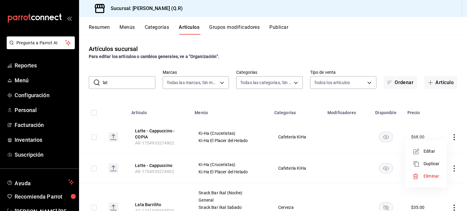
click at [433, 149] on span "Editar" at bounding box center [431, 151] width 16 height 6
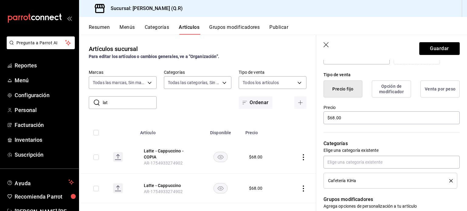
scroll to position [139, 0]
type input "Latte - Cappuccino Cruceristas"
click at [353, 118] on input "$68.00" at bounding box center [391, 118] width 136 height 13
type input "$6.00"
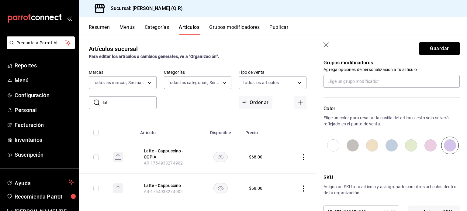
scroll to position [294, 0]
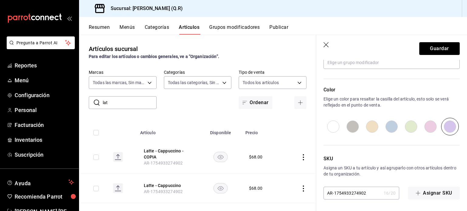
type input "$85.00"
click at [367, 193] on input "AR-1754933274902" at bounding box center [352, 193] width 58 height 12
type input "AR-1754933274903"
click at [439, 45] on button "Guardar" at bounding box center [439, 48] width 40 height 13
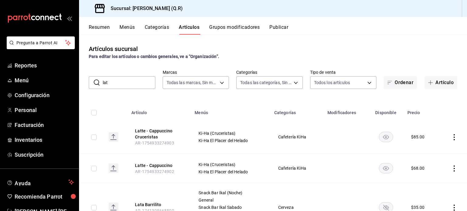
click at [126, 82] on input "lat" at bounding box center [129, 83] width 53 height 12
type input "l"
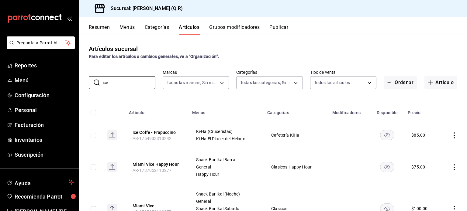
scroll to position [29, 0]
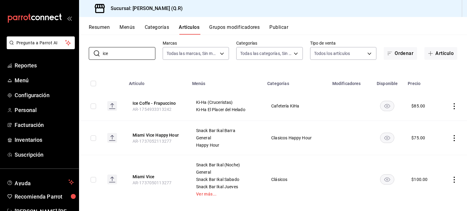
type input "ice"
click at [451, 106] on icon "actions" at bounding box center [454, 106] width 6 height 6
click at [439, 135] on span "Duplicar" at bounding box center [431, 132] width 16 height 6
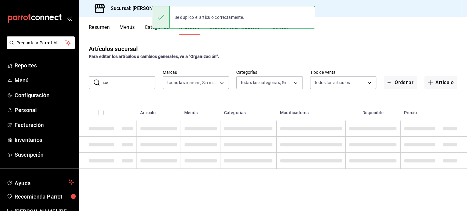
scroll to position [0, 0]
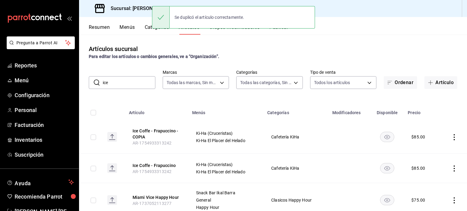
click at [451, 137] on icon "actions" at bounding box center [454, 137] width 6 height 6
click at [430, 152] on span "Editar" at bounding box center [431, 151] width 16 height 6
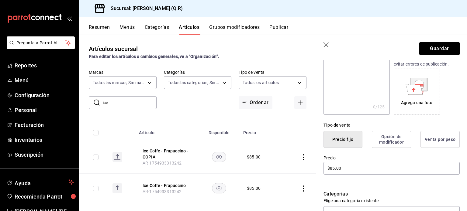
scroll to position [92, 0]
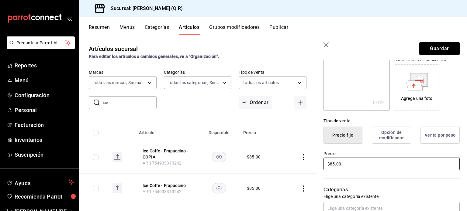
type input "Ice Coffe - Frapuccino Cruceristas"
click at [348, 166] on input "$85.00" at bounding box center [391, 164] width 136 height 13
type input "$8.00"
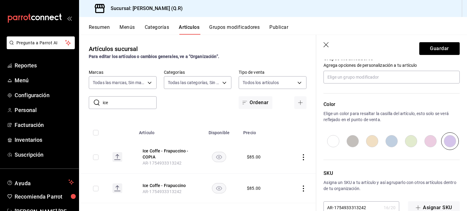
scroll to position [294, 0]
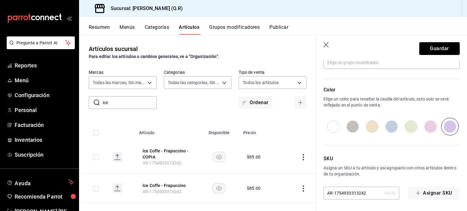
type input "$102.00"
click at [367, 195] on input "AR-1754933313242" at bounding box center [352, 193] width 58 height 12
type input "AR-1754933313243"
click at [438, 47] on button "Guardar" at bounding box center [439, 48] width 40 height 13
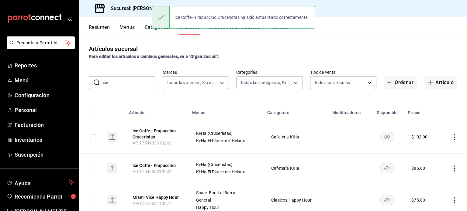
click at [123, 84] on input "ice" at bounding box center [129, 83] width 53 height 12
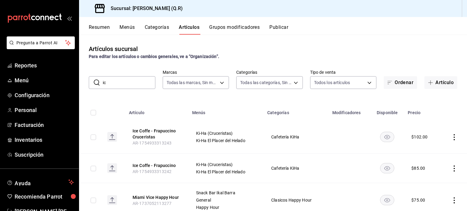
type input "i"
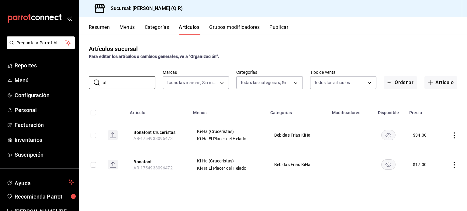
type input "a"
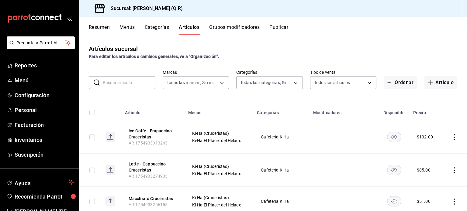
click at [120, 84] on input "text" at bounding box center [129, 83] width 53 height 12
type input "f"
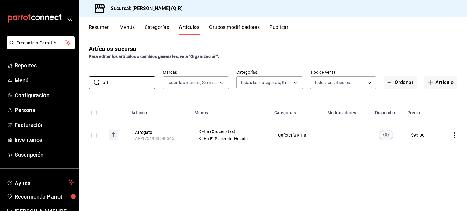
type input "aff"
click at [456, 136] on icon "actions" at bounding box center [454, 136] width 6 height 6
click at [439, 162] on span "Duplicar" at bounding box center [436, 162] width 16 height 6
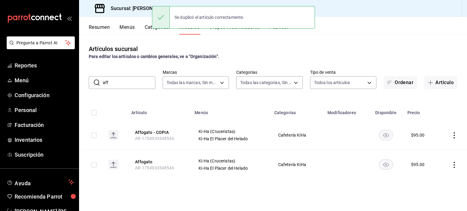
click at [455, 137] on icon "actions" at bounding box center [454, 136] width 6 height 6
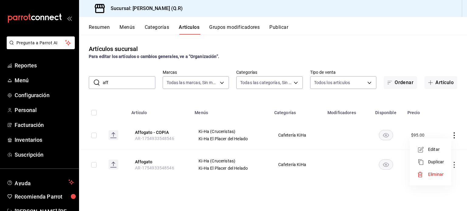
click at [434, 149] on span "Editar" at bounding box center [436, 150] width 16 height 6
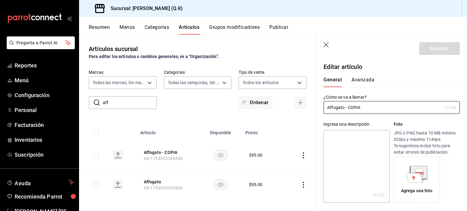
type input "$95.00"
radio input "false"
radio input "true"
click at [368, 108] on input "Affogato - COPIA" at bounding box center [382, 108] width 118 height 12
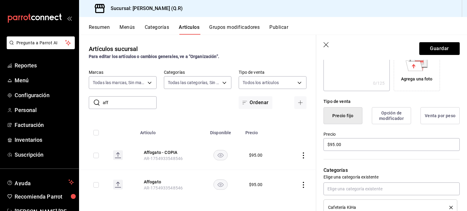
scroll to position [113, 0]
type input "Affogato Cruceristas"
drag, startPoint x: 345, startPoint y: 144, endPoint x: 323, endPoint y: 149, distance: 22.4
click at [323, 149] on input "$95.00" at bounding box center [391, 143] width 136 height 13
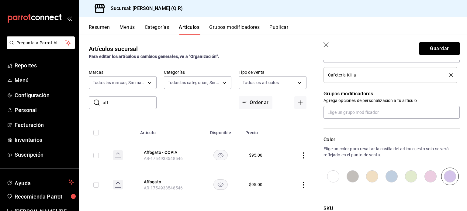
scroll to position [294, 0]
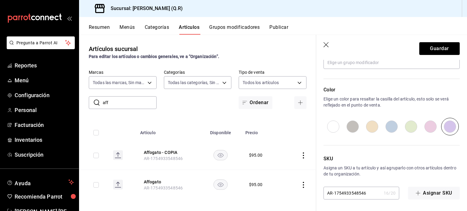
type input "$120.00"
click at [371, 194] on input "AR-1754933548546" at bounding box center [352, 193] width 58 height 12
type input "AR-1754933548547"
click at [436, 48] on button "Guardar" at bounding box center [439, 48] width 40 height 13
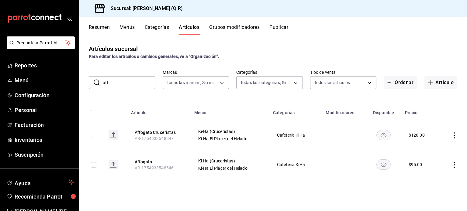
drag, startPoint x: 115, startPoint y: 85, endPoint x: 100, endPoint y: 83, distance: 15.1
click at [100, 83] on div "​ aff ​" at bounding box center [122, 82] width 67 height 13
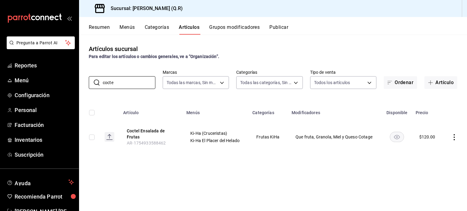
type input "cocte"
click at [454, 135] on icon "actions" at bounding box center [454, 137] width 6 height 6
click at [438, 163] on span "Duplicar" at bounding box center [436, 164] width 16 height 6
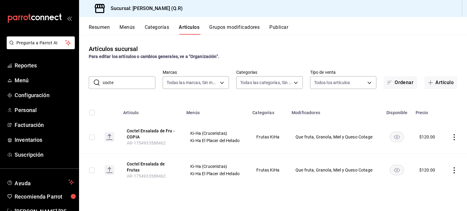
click at [454, 139] on icon "actions" at bounding box center [454, 137] width 6 height 6
click at [435, 149] on span "Editar" at bounding box center [436, 151] width 16 height 6
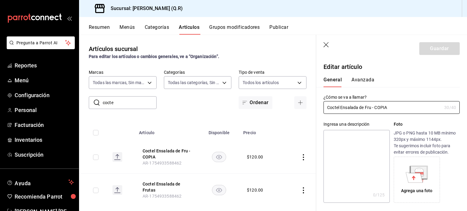
type input "$120.00"
radio input "false"
radio input "true"
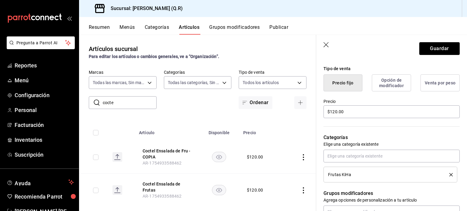
scroll to position [147, 0]
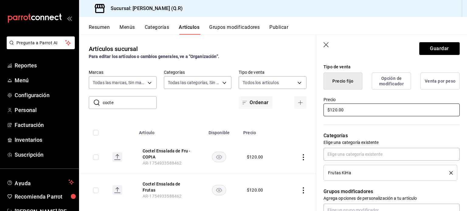
type input "Coctel Ensalada de Fru Cruceristas"
click at [338, 111] on input "$120.00" at bounding box center [391, 110] width 136 height 13
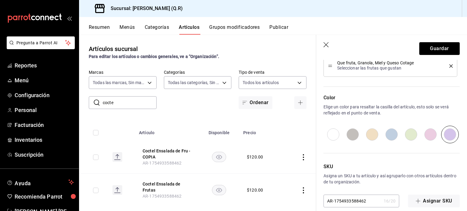
scroll to position [320, 0]
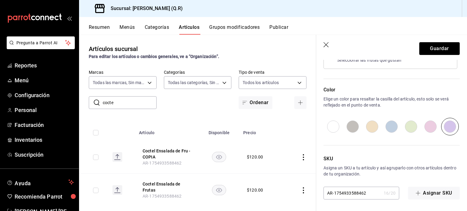
type input "$136.00"
click at [370, 190] on input "AR-1754933588462" at bounding box center [352, 193] width 58 height 12
type input "AR-1754933588463"
click at [439, 49] on button "Guardar" at bounding box center [439, 48] width 40 height 13
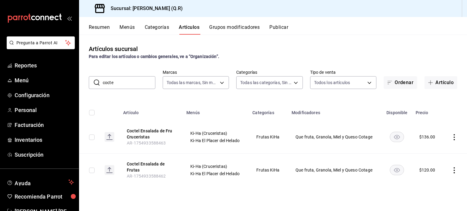
drag, startPoint x: 122, startPoint y: 86, endPoint x: 99, endPoint y: 84, distance: 22.3
click at [99, 84] on div "​ cocte ​" at bounding box center [122, 82] width 67 height 13
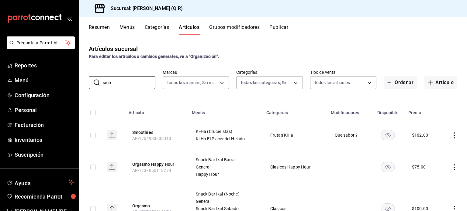
type input "smo"
click at [451, 136] on icon "actions" at bounding box center [454, 136] width 6 height 6
click at [432, 160] on span "Duplicar" at bounding box center [431, 162] width 16 height 6
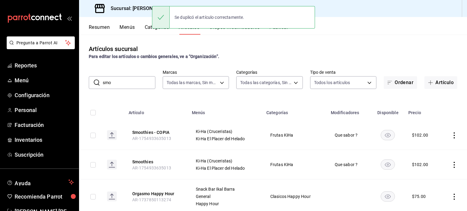
click at [451, 135] on icon "actions" at bounding box center [454, 136] width 6 height 6
click at [430, 148] on span "Editar" at bounding box center [431, 150] width 16 height 6
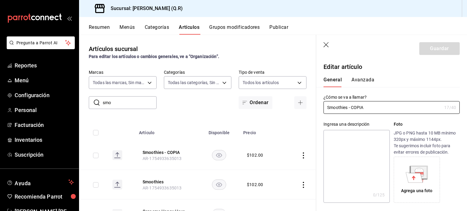
type input "$102.00"
radio input "false"
radio input "true"
click at [370, 108] on input "Smoothies - COPIA" at bounding box center [382, 108] width 118 height 12
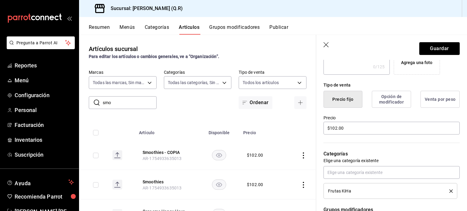
scroll to position [129, 0]
type input "Smoothies Cruceristas"
click at [338, 129] on input "$102.00" at bounding box center [391, 128] width 136 height 13
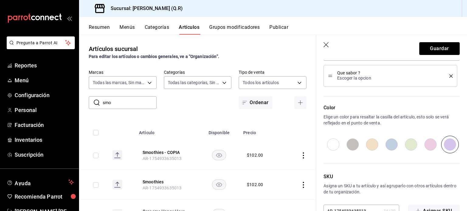
scroll to position [320, 0]
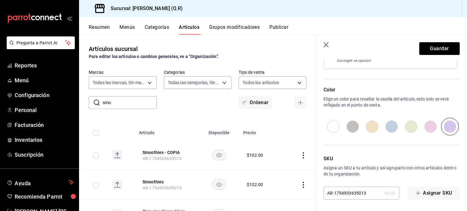
type input "$120.00"
click at [365, 190] on input "AR-1754933635013" at bounding box center [352, 193] width 58 height 12
type input "AR-1754933635014"
click at [436, 50] on button "Guardar" at bounding box center [439, 48] width 40 height 13
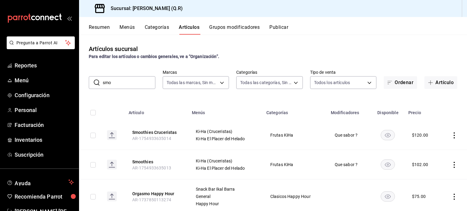
drag, startPoint x: 127, startPoint y: 82, endPoint x: 97, endPoint y: 82, distance: 30.1
click at [97, 82] on div "​ smo ​" at bounding box center [122, 82] width 67 height 13
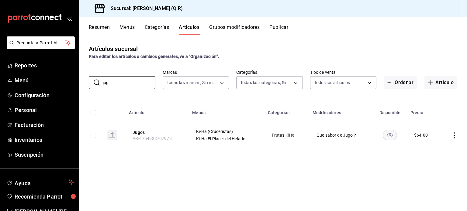
type input "jug"
click at [454, 134] on icon "actions" at bounding box center [454, 136] width 6 height 6
click at [439, 164] on span "Duplicar" at bounding box center [436, 162] width 16 height 6
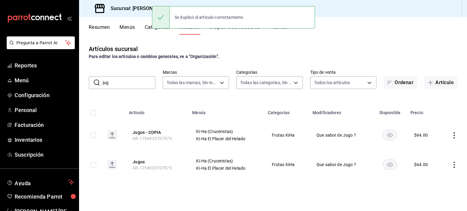
click at [455, 133] on icon "actions" at bounding box center [454, 136] width 6 height 6
click at [434, 149] on span "Editar" at bounding box center [436, 150] width 16 height 6
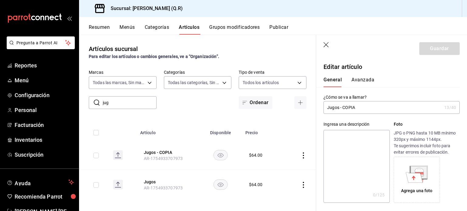
type input "$64.00"
radio input "false"
radio input "true"
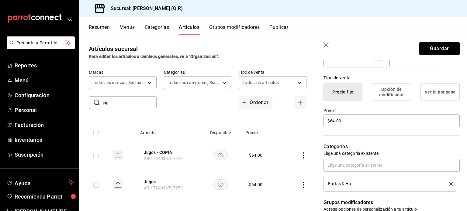
scroll to position [153, 0]
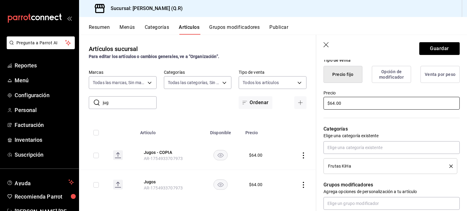
type input "Jugos Cruceristas"
click at [345, 101] on input "$64.00" at bounding box center [391, 103] width 136 height 13
type input "$6.00"
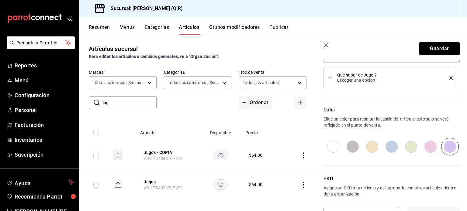
scroll to position [320, 0]
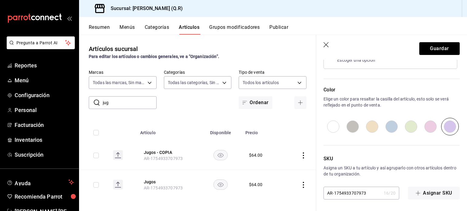
type input "$85.00"
click at [370, 193] on input "AR-1754933707973" at bounding box center [352, 193] width 58 height 12
type input "AR-1754933707974"
click at [431, 49] on button "Guardar" at bounding box center [439, 48] width 40 height 13
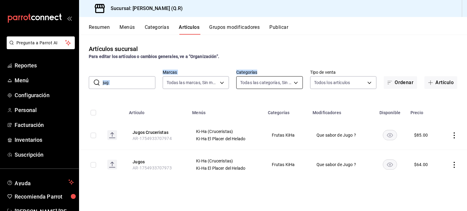
click at [266, 83] on div "Artículos sucursal Para editar los artículos o cambios generales, ve a “Organiz…" at bounding box center [273, 123] width 388 height 176
click at [116, 84] on input "jug" at bounding box center [129, 83] width 53 height 12
type input "j"
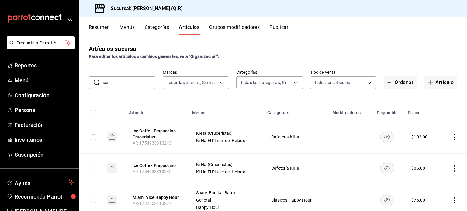
drag, startPoint x: 113, startPoint y: 84, endPoint x: 93, endPoint y: 80, distance: 20.0
click at [93, 80] on div "​ ice ​" at bounding box center [122, 82] width 67 height 13
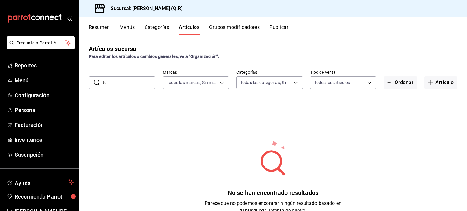
type input "t"
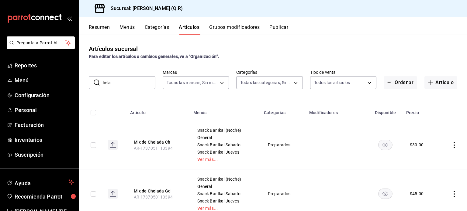
drag, startPoint x: 116, startPoint y: 83, endPoint x: 91, endPoint y: 82, distance: 24.4
click at [91, 82] on div "​ hela ​" at bounding box center [122, 82] width 67 height 13
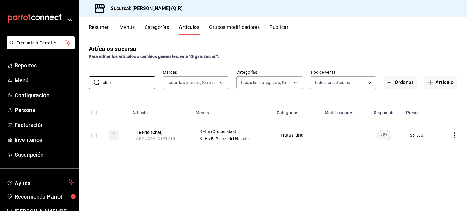
type input "chai"
click at [455, 135] on icon "actions" at bounding box center [454, 136] width 6 height 6
click at [436, 161] on span "Duplicar" at bounding box center [436, 162] width 16 height 6
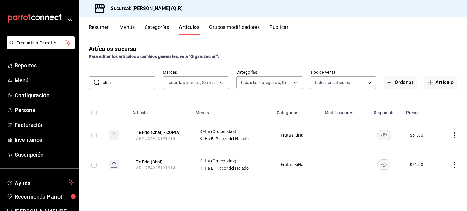
click at [454, 134] on icon "actions" at bounding box center [454, 136] width 6 height 6
click at [439, 151] on span "Editar" at bounding box center [436, 150] width 16 height 6
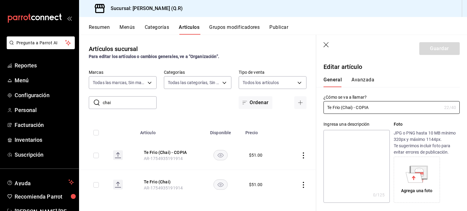
type input "$51.00"
radio input "false"
radio input "true"
click at [378, 107] on input "Te Frio (Chai) - COPIA" at bounding box center [382, 108] width 118 height 12
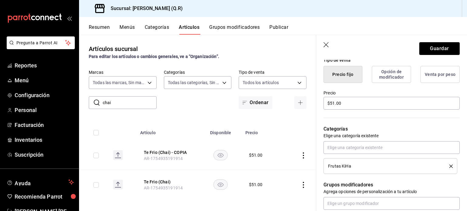
scroll to position [153, 0]
type input "Te Frio (Chai) - Cruceristas"
click at [353, 103] on input "$51.00" at bounding box center [391, 103] width 136 height 13
type input "$5.00"
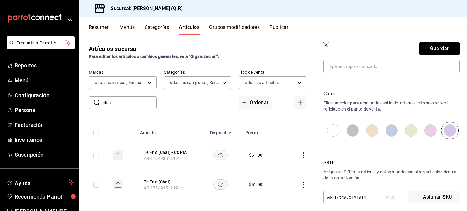
scroll to position [294, 0]
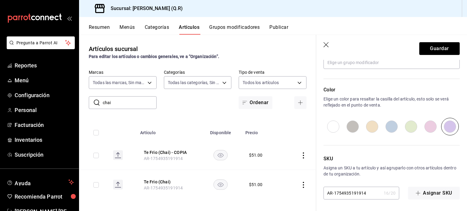
type input "$68.00"
click at [368, 192] on input "AR-1754935191914" at bounding box center [352, 193] width 58 height 12
type input "AR-1754935191915"
click at [436, 48] on button "Guardar" at bounding box center [439, 48] width 40 height 13
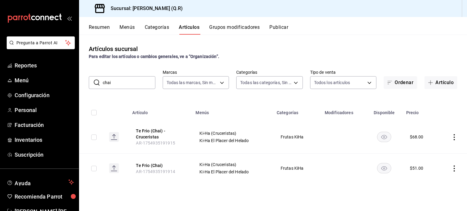
drag, startPoint x: 124, startPoint y: 84, endPoint x: 102, endPoint y: 80, distance: 22.2
click at [102, 80] on div "​ chai ​" at bounding box center [122, 82] width 67 height 13
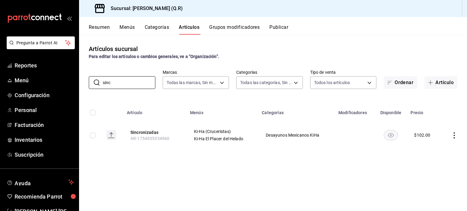
type input "sinc"
click at [457, 136] on icon "actions" at bounding box center [454, 136] width 6 height 6
click at [438, 162] on span "Duplicar" at bounding box center [436, 162] width 16 height 6
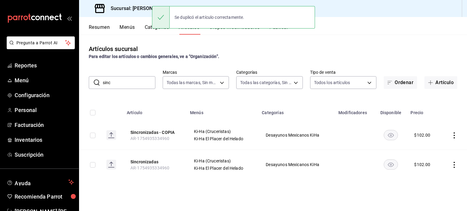
click at [455, 136] on icon "actions" at bounding box center [454, 136] width 6 height 6
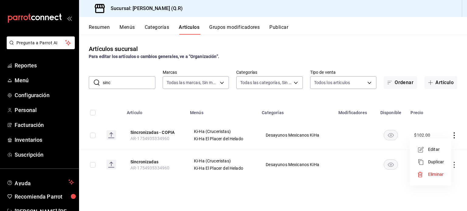
click at [436, 149] on span "Editar" at bounding box center [436, 150] width 16 height 6
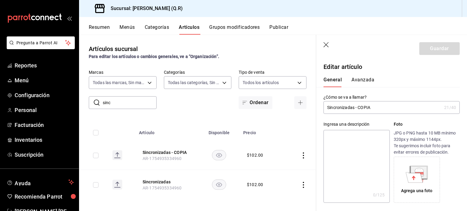
click at [378, 109] on input "Sincronizadas - COPIA" at bounding box center [382, 108] width 118 height 12
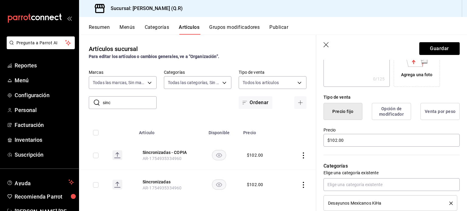
scroll to position [116, 0]
type input "Sincronizadas Cruceristas"
click at [337, 137] on input "$102.00" at bounding box center [391, 140] width 136 height 13
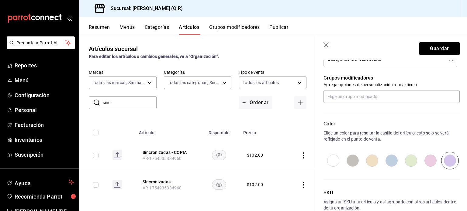
scroll to position [294, 0]
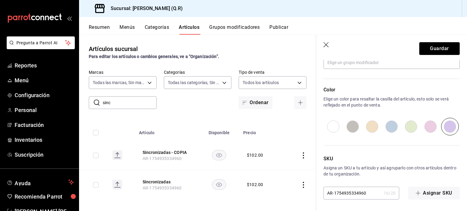
type input "$136.00"
click at [366, 192] on input "AR-1754935334960" at bounding box center [352, 193] width 58 height 12
type input "AR-1754935334961"
click at [434, 51] on button "Guardar" at bounding box center [439, 48] width 40 height 13
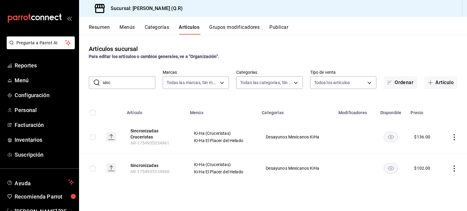
drag, startPoint x: 138, startPoint y: 84, endPoint x: 89, endPoint y: 80, distance: 49.1
click at [89, 80] on div "​ sinc ​" at bounding box center [122, 82] width 67 height 13
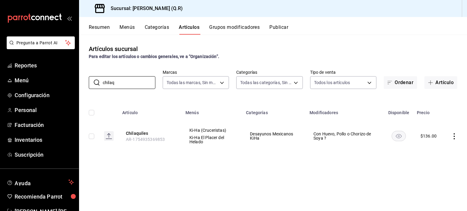
type input "chilaq"
click at [455, 136] on icon "actions" at bounding box center [454, 136] width 6 height 6
click at [436, 164] on span "Duplicar" at bounding box center [436, 163] width 16 height 6
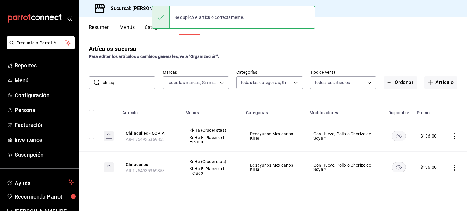
click at [455, 136] on icon "actions" at bounding box center [454, 136] width 6 height 6
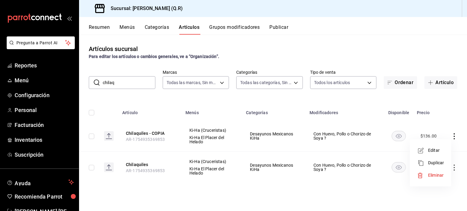
click at [436, 150] on span "Editar" at bounding box center [436, 150] width 16 height 6
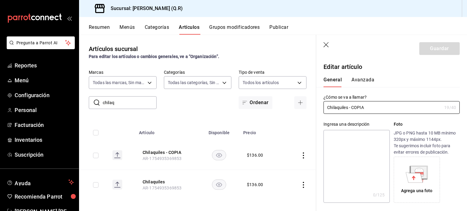
type input "$136.00"
radio input "false"
radio input "true"
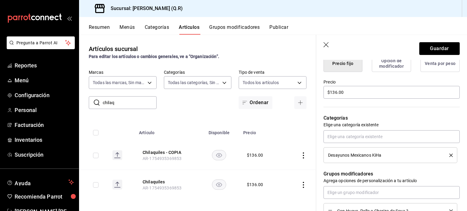
scroll to position [164, 0]
type input "Chilaquiles Cruceristas"
click at [337, 94] on input "$136.00" at bounding box center [391, 92] width 136 height 13
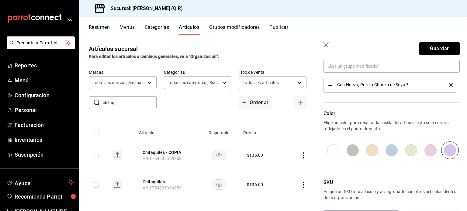
scroll to position [314, 0]
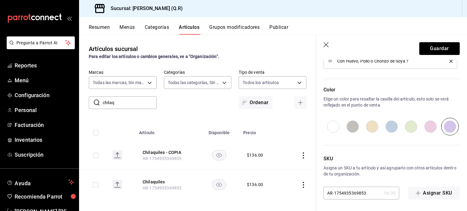
type input "$153.00"
click at [368, 197] on input "AR-1754935369853" at bounding box center [352, 193] width 58 height 12
type input "AR-1754935369854"
click at [438, 47] on button "Guardar" at bounding box center [439, 48] width 40 height 13
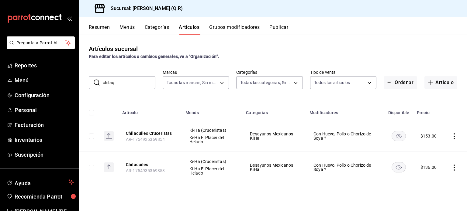
drag, startPoint x: 124, startPoint y: 82, endPoint x: 101, endPoint y: 82, distance: 22.8
click at [101, 82] on div "​ chilaq ​" at bounding box center [122, 82] width 67 height 13
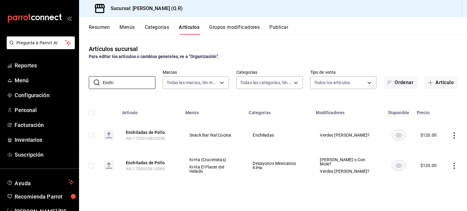
type input "Enchi"
click at [455, 165] on icon "actions" at bounding box center [454, 166] width 6 height 6
click at [436, 185] on span "Duplicar" at bounding box center [436, 183] width 16 height 6
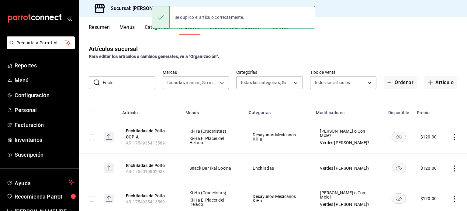
click at [451, 136] on icon "actions" at bounding box center [454, 137] width 6 height 6
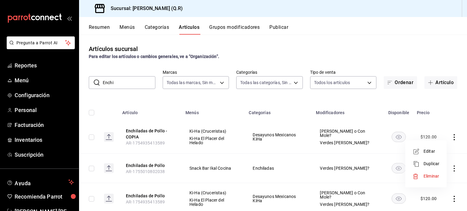
click at [431, 150] on span "Editar" at bounding box center [431, 151] width 16 height 6
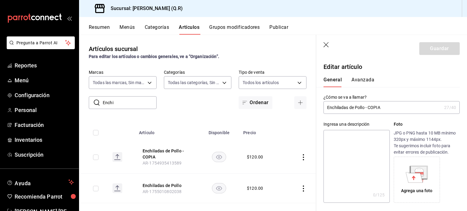
type input "$120.00"
radio input "false"
radio input "true"
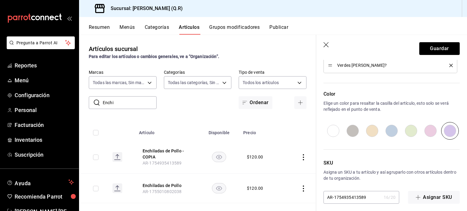
scroll to position [330, 0]
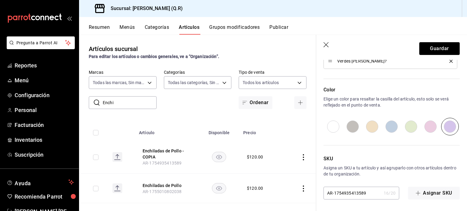
type input "Enchiladas de Pollo - Cruceristas"
click at [369, 192] on input "AR-1754935413589" at bounding box center [352, 193] width 58 height 12
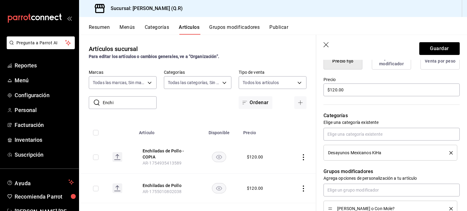
scroll to position [165, 0]
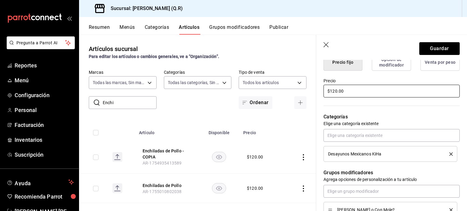
type input "AR-1754935413580"
drag, startPoint x: 349, startPoint y: 93, endPoint x: 314, endPoint y: 87, distance: 35.8
click at [314, 87] on main "Artículos sucursal Para editar los artículos o cambios generales, ve a “Organiz…" at bounding box center [273, 123] width 388 height 177
type input "$4.00"
type input "$153.00"
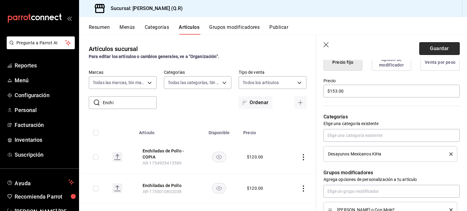
click at [436, 47] on button "Guardar" at bounding box center [439, 48] width 40 height 13
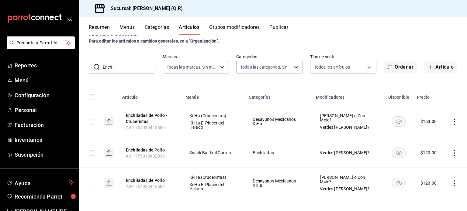
scroll to position [16, 0]
drag, startPoint x: 123, startPoint y: 65, endPoint x: 80, endPoint y: 62, distance: 43.0
click at [80, 62] on div "​ Enchi ​ Marcas Todas las marcas, Sin marca 14a24e45-c014-41ac-abf3-6b3b6a0bc5…" at bounding box center [273, 63] width 388 height 19
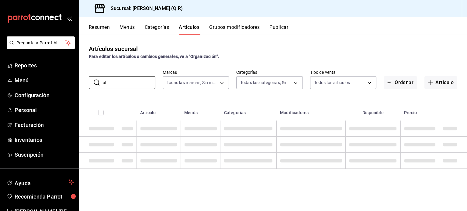
scroll to position [0, 0]
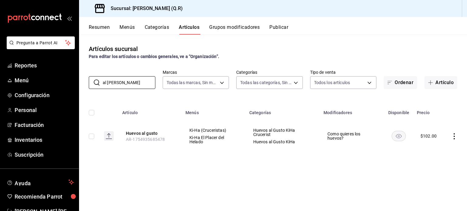
type input "al [PERSON_NAME]"
click at [455, 134] on icon "actions" at bounding box center [454, 136] width 6 height 6
click at [440, 163] on span "Duplicar" at bounding box center [436, 163] width 16 height 6
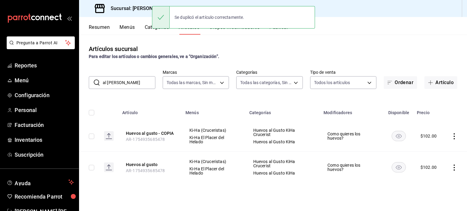
click at [455, 137] on icon "actions" at bounding box center [454, 136] width 6 height 6
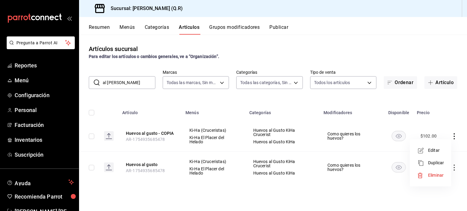
click at [435, 152] on span "Editar" at bounding box center [436, 150] width 16 height 6
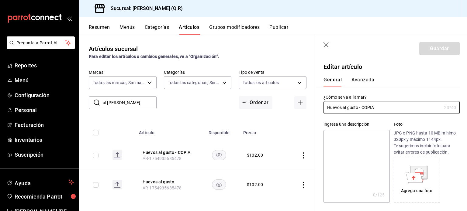
type input "$102.00"
radio input "false"
radio input "true"
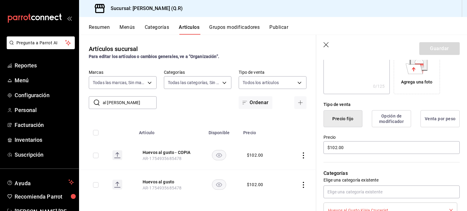
scroll to position [109, 0]
type input "Huevos al gusto Cruceristas"
drag, startPoint x: 352, startPoint y: 150, endPoint x: 316, endPoint y: 145, distance: 35.6
click at [316, 145] on div "Precio $102.00" at bounding box center [387, 141] width 143 height 28
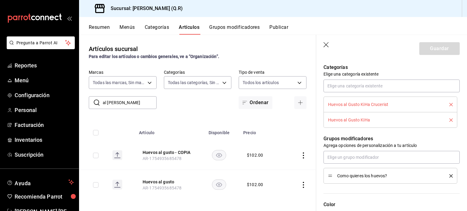
scroll to position [330, 0]
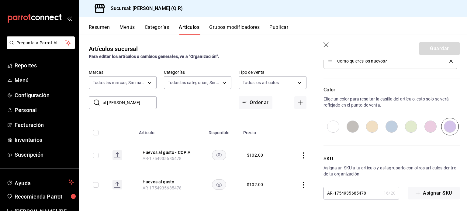
type input "$136.00"
click at [366, 191] on input "AR-1754935685478" at bounding box center [352, 193] width 58 height 12
click at [399, 139] on div "SKU Asigna un SKU a tu artículo y así agruparlo con otros artículos dentro de t…" at bounding box center [387, 168] width 143 height 64
click at [356, 191] on input "AR-1754935685479" at bounding box center [352, 193] width 58 height 12
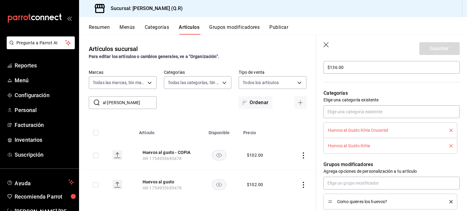
scroll to position [189, 0]
type input "AR-1754935695479"
click at [449, 145] on icon "delete" at bounding box center [450, 146] width 3 height 3
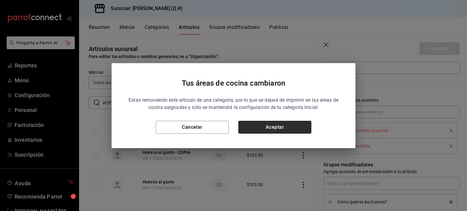
click at [265, 129] on button "Aceptar" at bounding box center [274, 127] width 73 height 13
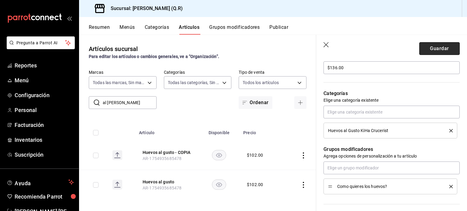
click at [435, 47] on button "Guardar" at bounding box center [439, 48] width 40 height 13
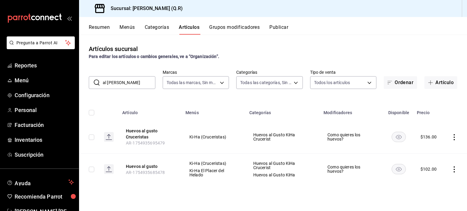
drag, startPoint x: 128, startPoint y: 85, endPoint x: 89, endPoint y: 81, distance: 38.5
click at [89, 81] on div "​ al [PERSON_NAME] ​" at bounding box center [122, 82] width 67 height 13
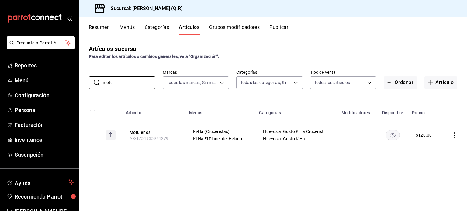
type input "motu"
click at [454, 135] on icon "actions" at bounding box center [454, 136] width 1 height 6
click at [440, 161] on span "Duplicar" at bounding box center [436, 162] width 16 height 6
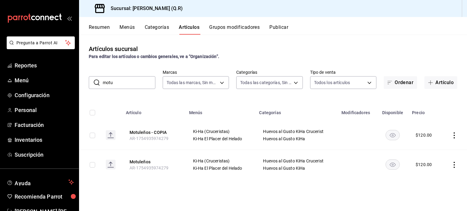
click at [456, 136] on icon "actions" at bounding box center [454, 136] width 6 height 6
click at [435, 150] on span "Editar" at bounding box center [436, 150] width 16 height 6
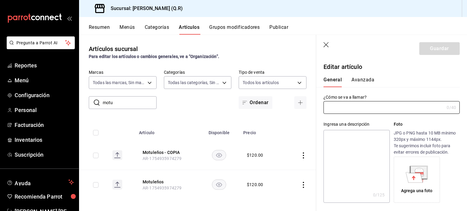
type input "Motuleños - COPIA"
type input "AR-1754935974279"
type input "$120.00"
radio input "false"
radio input "true"
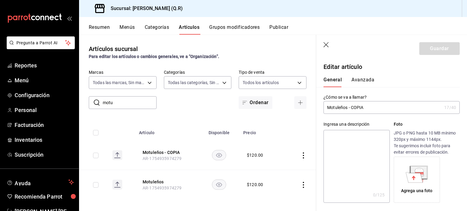
click at [371, 109] on input "Motuleños - COPIA" at bounding box center [382, 108] width 118 height 12
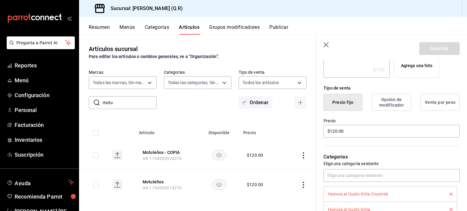
scroll to position [126, 0]
type input "Motuleños Cruceristas"
drag, startPoint x: 350, startPoint y: 128, endPoint x: 324, endPoint y: 132, distance: 26.1
click at [324, 132] on input "$120.00" at bounding box center [391, 130] width 136 height 13
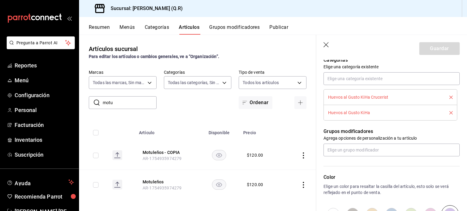
scroll to position [226, 0]
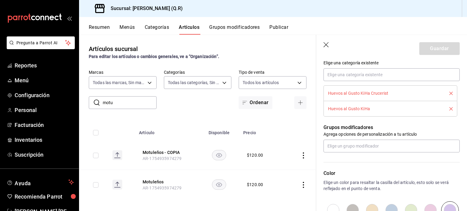
type input "$153.00"
click at [449, 109] on icon "delete" at bounding box center [450, 108] width 3 height 3
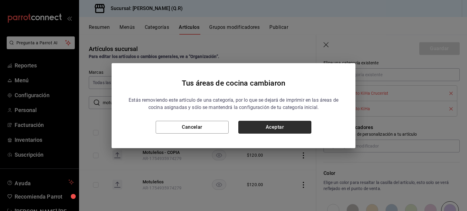
click at [281, 123] on button "Aceptar" at bounding box center [274, 127] width 73 height 13
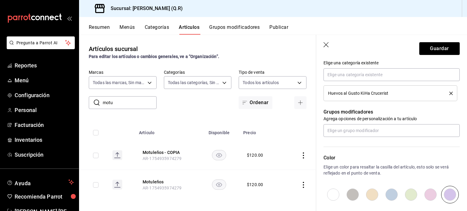
scroll to position [294, 0]
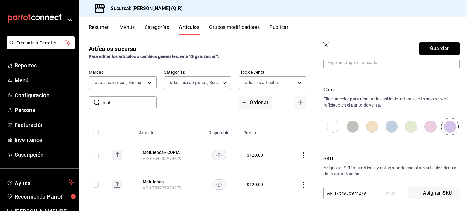
click at [368, 194] on input "AR-1754935974279" at bounding box center [352, 193] width 58 height 12
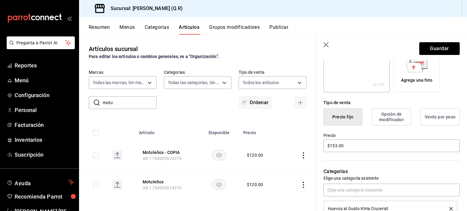
scroll to position [111, 0]
type input "AR-1754935974270"
click at [439, 49] on button "Guardar" at bounding box center [439, 48] width 40 height 13
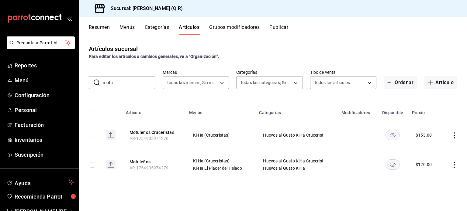
drag, startPoint x: 124, startPoint y: 81, endPoint x: 96, endPoint y: 82, distance: 28.0
click at [96, 82] on div "​ motu ​" at bounding box center [122, 82] width 67 height 13
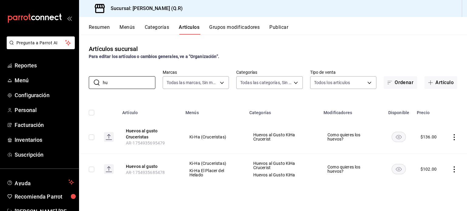
type input "h"
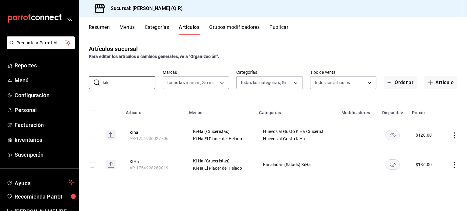
type input "kih"
click at [455, 135] on icon "actions" at bounding box center [454, 136] width 6 height 6
click at [440, 164] on span "Duplicar" at bounding box center [436, 162] width 16 height 6
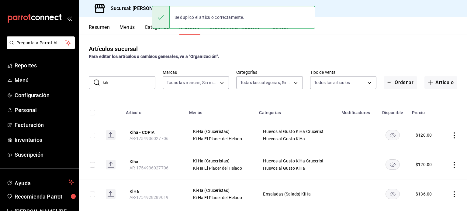
click at [451, 134] on icon "actions" at bounding box center [454, 136] width 6 height 6
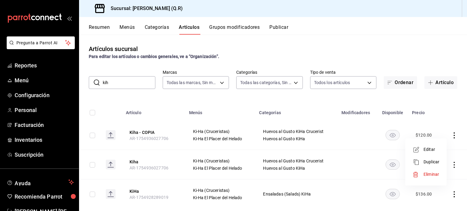
click at [430, 150] on span "Editar" at bounding box center [431, 150] width 16 height 6
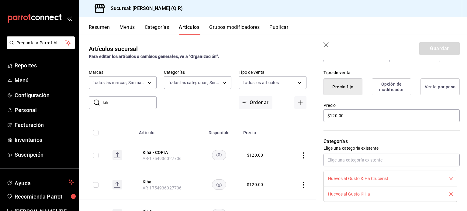
scroll to position [141, 0]
type input "Kiha Cruceristas"
drag, startPoint x: 348, startPoint y: 115, endPoint x: 319, endPoint y: 112, distance: 30.0
click at [319, 112] on div "Precio $120.00" at bounding box center [387, 109] width 143 height 28
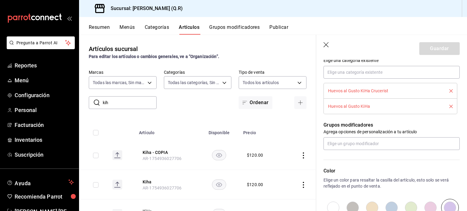
scroll to position [233, 0]
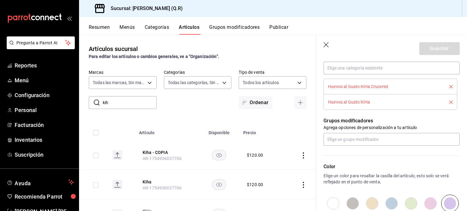
type input "$153.00"
click at [449, 101] on icon "delete" at bounding box center [450, 102] width 3 height 3
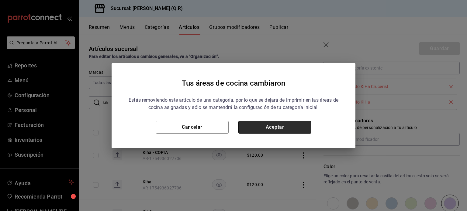
click at [278, 126] on button "Aceptar" at bounding box center [274, 127] width 73 height 13
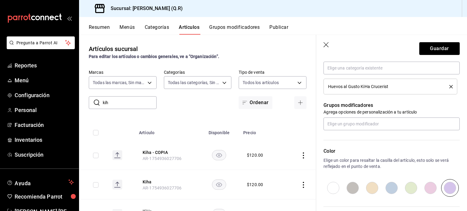
scroll to position [294, 0]
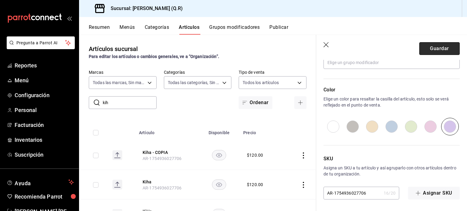
click at [433, 50] on button "Guardar" at bounding box center [439, 48] width 40 height 13
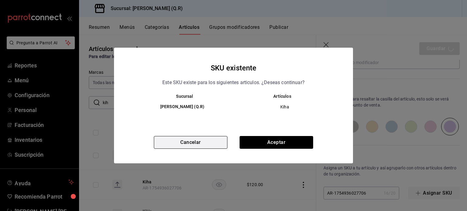
click at [194, 142] on button "Cancelar" at bounding box center [191, 142] width 74 height 13
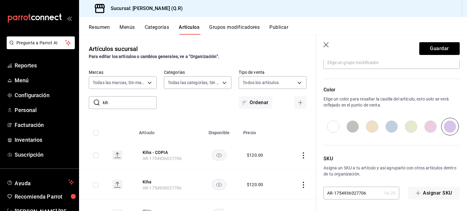
click at [352, 193] on input "AR-1754936027706" at bounding box center [352, 193] width 58 height 12
type input "AR-1754936127706"
click at [436, 47] on button "Guardar" at bounding box center [439, 48] width 40 height 13
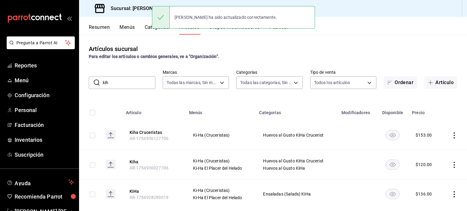
scroll to position [12, 0]
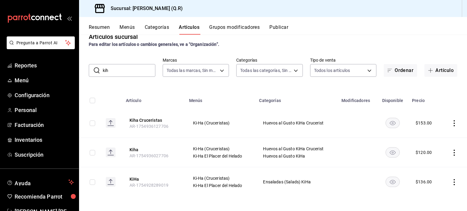
drag, startPoint x: 122, startPoint y: 72, endPoint x: 100, endPoint y: 68, distance: 22.3
click at [100, 68] on div "​ kih ​" at bounding box center [122, 70] width 67 height 13
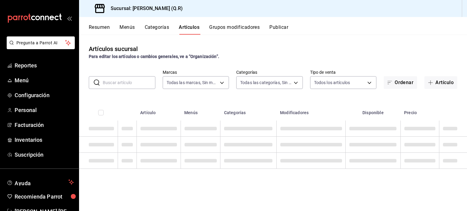
scroll to position [0, 0]
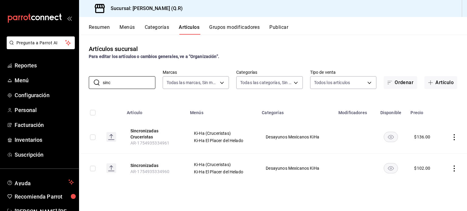
type input "sinc"
click at [454, 136] on icon "actions" at bounding box center [454, 137] width 6 height 6
click at [432, 150] on span "Editar" at bounding box center [436, 151] width 16 height 6
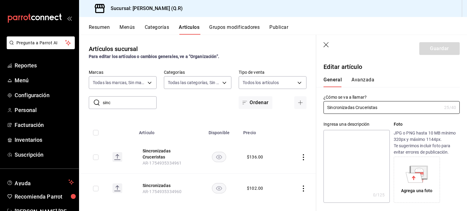
type input "$136.00"
radio input "false"
radio input "true"
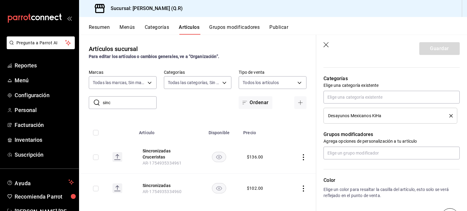
scroll to position [294, 0]
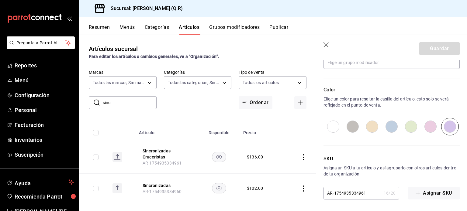
click at [327, 46] on icon "button" at bounding box center [325, 44] width 5 height 5
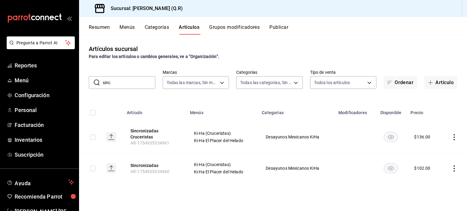
click at [454, 134] on icon "actions" at bounding box center [454, 137] width 1 height 6
click at [433, 153] on span "Editar" at bounding box center [436, 151] width 16 height 6
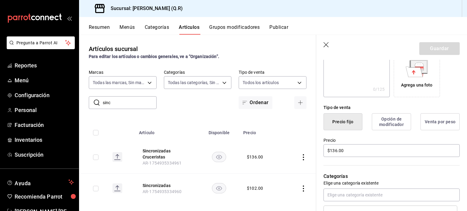
scroll to position [105, 0]
click at [326, 45] on icon "button" at bounding box center [325, 44] width 5 height 5
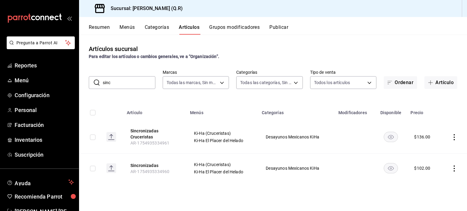
drag, startPoint x: 125, startPoint y: 82, endPoint x: 96, endPoint y: 80, distance: 29.3
click at [96, 80] on div "​ sinc ​" at bounding box center [122, 82] width 67 height 13
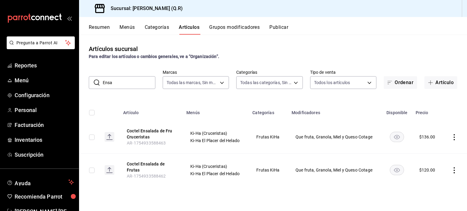
drag, startPoint x: 119, startPoint y: 82, endPoint x: 96, endPoint y: 83, distance: 22.5
click at [96, 83] on div "​ Ensa ​" at bounding box center [122, 82] width 67 height 13
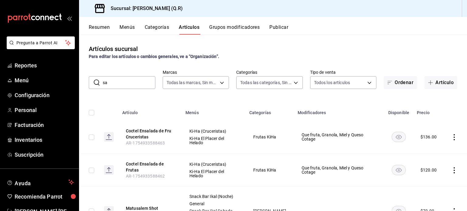
type input "s"
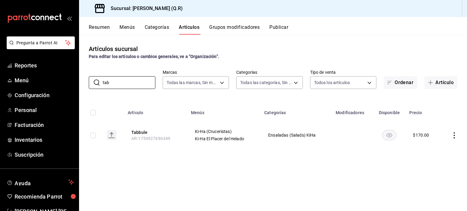
type input "tab"
click at [455, 136] on icon "actions" at bounding box center [454, 136] width 6 height 6
click at [439, 165] on span "Duplicar" at bounding box center [436, 162] width 16 height 6
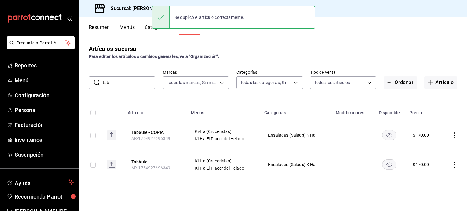
click at [455, 135] on icon "actions" at bounding box center [454, 136] width 6 height 6
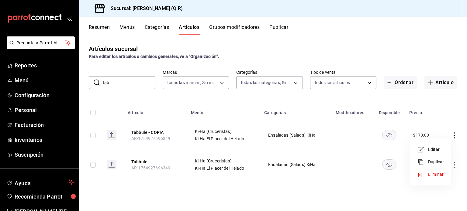
click at [436, 148] on span "Editar" at bounding box center [436, 150] width 16 height 6
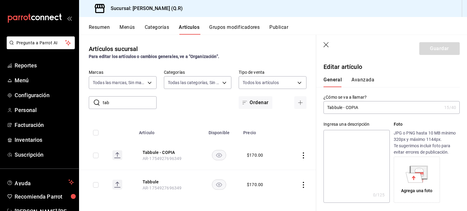
type input "$170.00"
radio input "false"
radio input "true"
drag, startPoint x: 370, startPoint y: 108, endPoint x: 346, endPoint y: 109, distance: 23.4
click at [346, 109] on input "Tabbule - COPIA" at bounding box center [382, 108] width 118 height 12
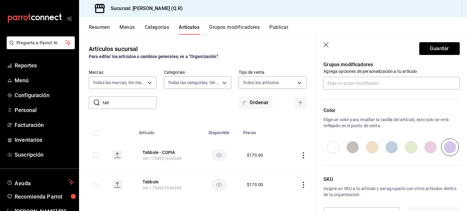
scroll to position [294, 0]
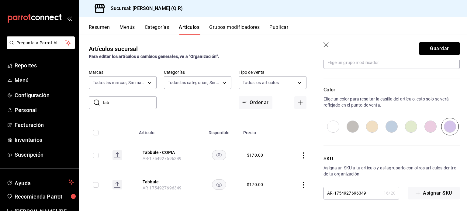
type input "Tabbule - Cruceristas"
click at [368, 192] on input "AR-1754927696349" at bounding box center [352, 193] width 58 height 12
type input "AR-1754927696340"
click at [434, 49] on button "Guardar" at bounding box center [439, 48] width 40 height 13
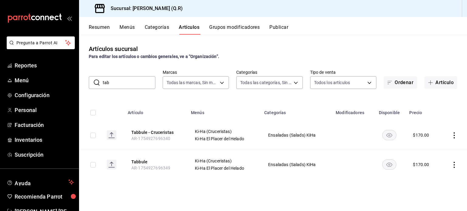
drag, startPoint x: 122, startPoint y: 84, endPoint x: 102, endPoint y: 81, distance: 20.0
click at [102, 81] on div "​ tab ​" at bounding box center [122, 82] width 67 height 13
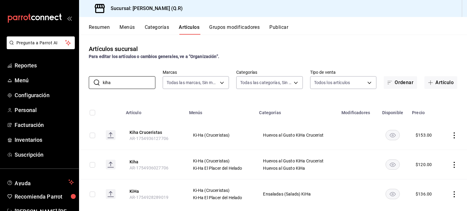
scroll to position [12, 0]
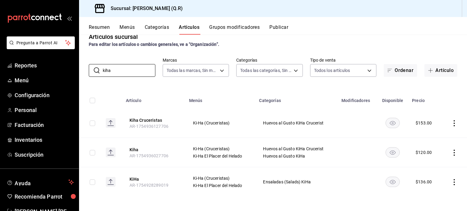
type input "kiha"
click at [451, 181] on icon "actions" at bounding box center [454, 182] width 6 height 6
click at [434, 184] on span "Duplicar" at bounding box center [431, 183] width 16 height 6
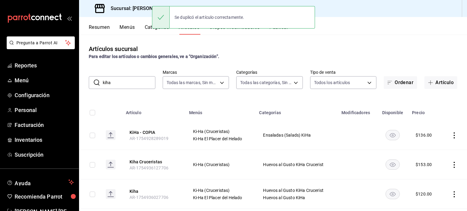
scroll to position [41, 0]
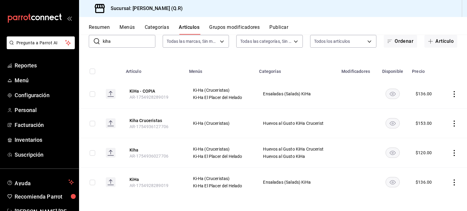
click at [451, 94] on icon "actions" at bounding box center [454, 94] width 6 height 6
click at [429, 107] on span "Editar" at bounding box center [431, 108] width 16 height 6
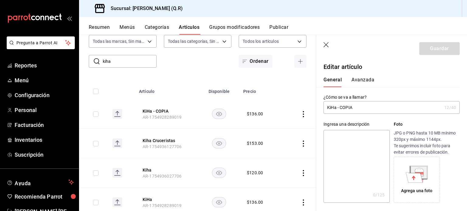
click at [363, 109] on input "KiHa - COPIA" at bounding box center [382, 108] width 118 height 12
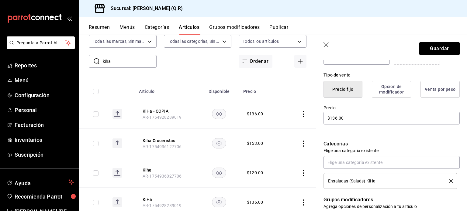
scroll to position [138, 0]
type input "KiHa - Cruceritas"
drag, startPoint x: 350, startPoint y: 121, endPoint x: 314, endPoint y: 120, distance: 35.9
click at [314, 120] on main "Artículos sucursal Para editar los artículos o cambios generales, ve a “Organiz…" at bounding box center [273, 123] width 388 height 177
type input "$4.00"
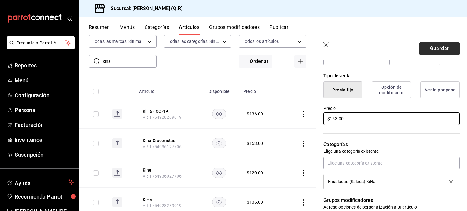
type input "$153.00"
click at [436, 48] on button "Guardar" at bounding box center [439, 48] width 40 height 13
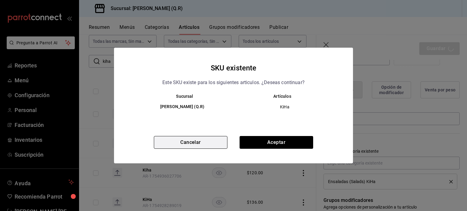
click at [198, 143] on button "Cancelar" at bounding box center [191, 142] width 74 height 13
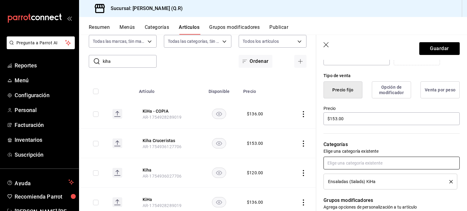
scroll to position [294, 0]
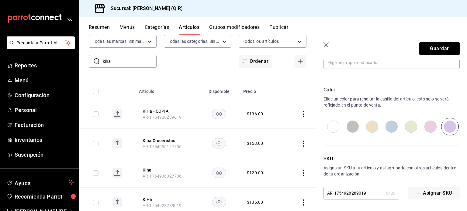
click at [365, 192] on input "AR-1754928289019" at bounding box center [352, 193] width 58 height 12
type input "AR-1754928289010"
click at [437, 48] on button "Guardar" at bounding box center [439, 48] width 40 height 13
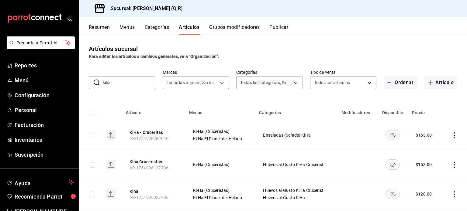
drag, startPoint x: 127, startPoint y: 81, endPoint x: 102, endPoint y: 80, distance: 24.6
click at [102, 80] on div "​ kiha ​" at bounding box center [122, 82] width 67 height 13
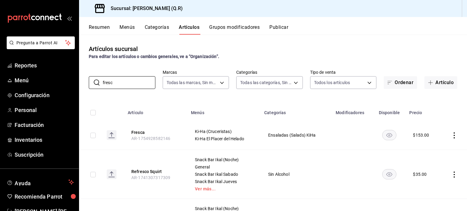
scroll to position [58, 0]
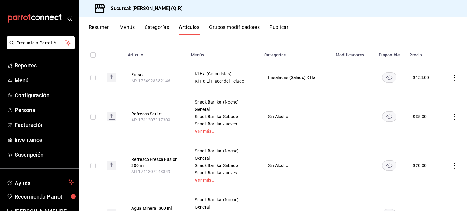
type input "fresc"
click at [451, 77] on icon "actions" at bounding box center [454, 78] width 6 height 6
click at [432, 106] on span "Duplicar" at bounding box center [431, 104] width 16 height 6
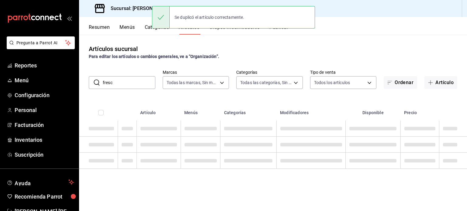
scroll to position [0, 0]
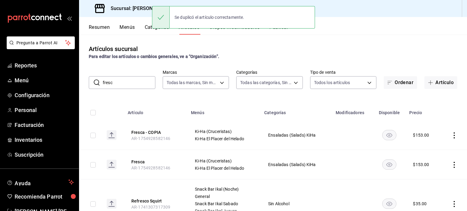
click at [451, 135] on icon "actions" at bounding box center [454, 136] width 6 height 6
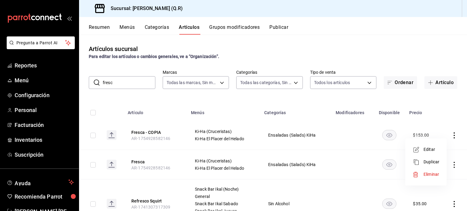
click at [432, 149] on span "Editar" at bounding box center [431, 150] width 16 height 6
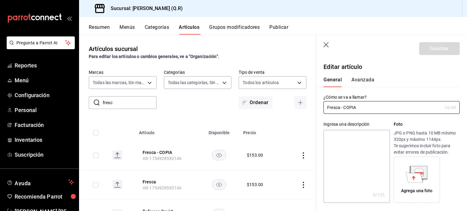
type input "$153.00"
radio input "false"
radio input "true"
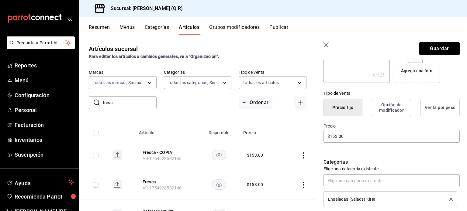
scroll to position [124, 0]
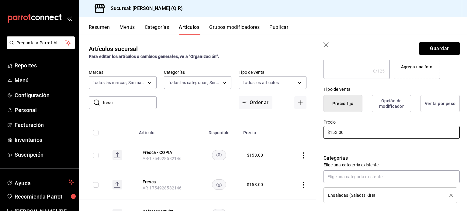
type input "Fresca - Cruceristas"
drag, startPoint x: 349, startPoint y: 132, endPoint x: 320, endPoint y: 131, distance: 29.2
click at [320, 131] on div "Precio $153.00" at bounding box center [387, 126] width 143 height 28
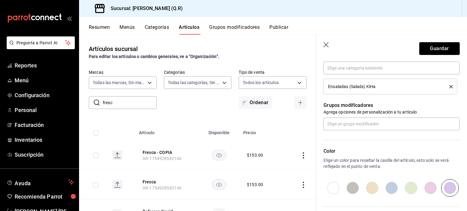
scroll to position [294, 0]
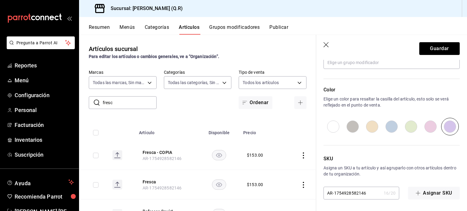
type input "$170.00"
click at [367, 194] on input "AR-1754928582146" at bounding box center [352, 193] width 58 height 12
type input "AR-1754928582147"
click at [438, 47] on button "Guardar" at bounding box center [439, 48] width 40 height 13
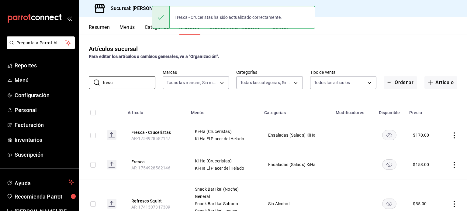
drag, startPoint x: 119, startPoint y: 81, endPoint x: 82, endPoint y: 84, distance: 37.1
click at [82, 84] on div "​ fresc ​ Marcas Todas las marcas, Sin marca 14a24e45-c014-41ac-abf3-6b3b6a0bc5…" at bounding box center [273, 79] width 388 height 19
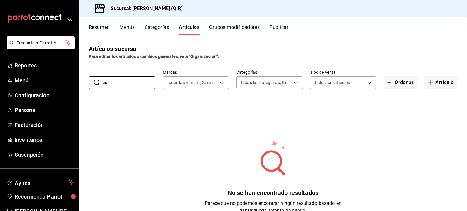
type input "e"
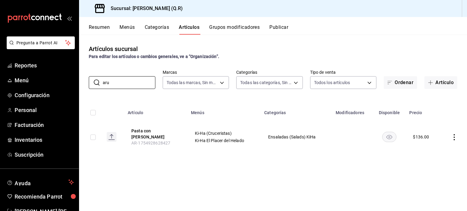
type input "aru"
click at [454, 135] on icon "actions" at bounding box center [454, 137] width 6 height 6
click at [436, 161] on span "Duplicar" at bounding box center [436, 162] width 16 height 6
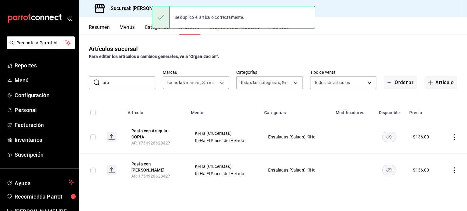
click at [455, 136] on icon "actions" at bounding box center [454, 137] width 6 height 6
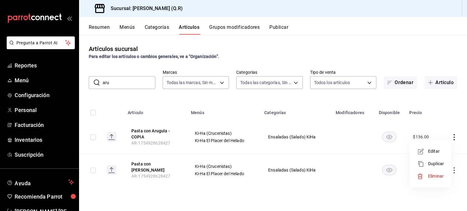
click at [436, 150] on span "Editar" at bounding box center [436, 151] width 16 height 6
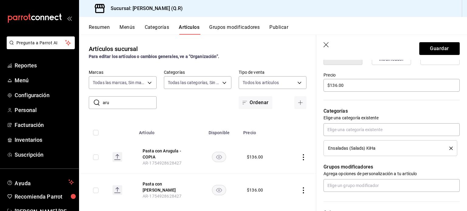
scroll to position [178, 0]
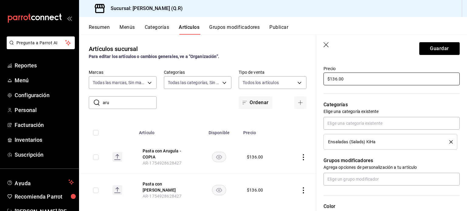
type input "Pasta con Arugula - Cruceristas"
drag, startPoint x: 352, startPoint y: 76, endPoint x: 320, endPoint y: 80, distance: 32.5
click at [320, 80] on div "Precio $136.00" at bounding box center [387, 73] width 143 height 28
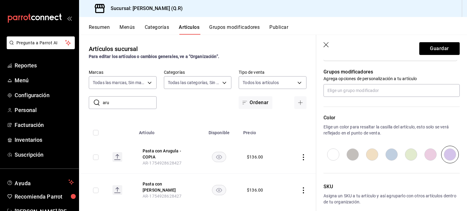
scroll to position [294, 0]
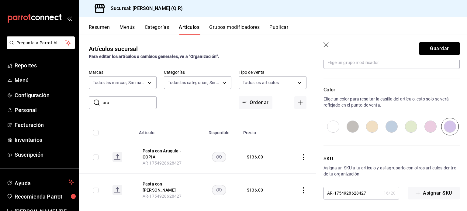
type input "$153.00"
click at [367, 194] on input "AR-1754928628427" at bounding box center [352, 193] width 58 height 12
type input "AR-1754928628428"
click at [437, 48] on button "Guardar" at bounding box center [439, 48] width 40 height 13
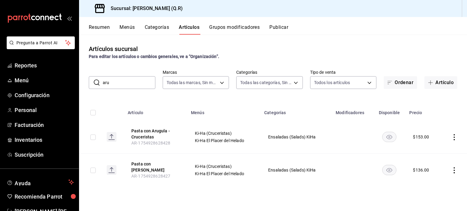
drag, startPoint x: 117, startPoint y: 82, endPoint x: 90, endPoint y: 83, distance: 27.1
click at [90, 83] on div "​ aru ​" at bounding box center [122, 82] width 67 height 13
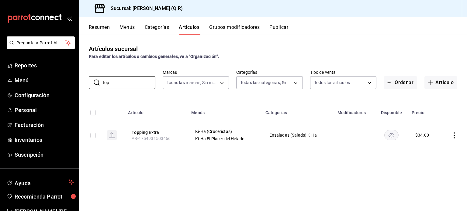
type input "top"
click at [455, 136] on icon "actions" at bounding box center [454, 136] width 6 height 6
click at [438, 162] on span "Duplicar" at bounding box center [436, 162] width 16 height 6
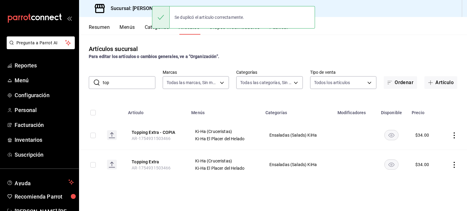
click at [455, 134] on icon "actions" at bounding box center [454, 136] width 6 height 6
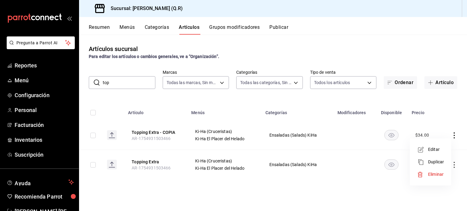
click at [433, 152] on span "Editar" at bounding box center [436, 150] width 16 height 6
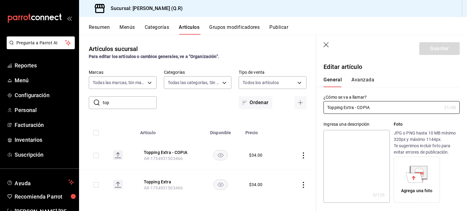
type input "$34.00"
radio input "false"
radio input "true"
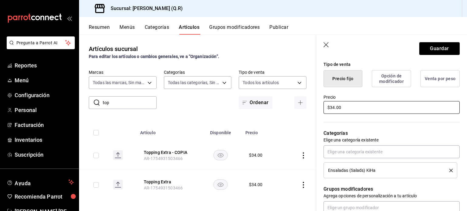
scroll to position [149, 0]
type input "Topping Extra - Cruceristas"
drag, startPoint x: 358, startPoint y: 107, endPoint x: 328, endPoint y: 106, distance: 30.1
click at [328, 106] on input "$34.00" at bounding box center [391, 107] width 136 height 13
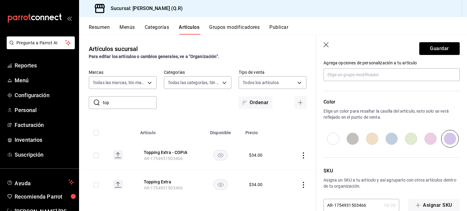
scroll to position [283, 0]
type input "$51.00"
click at [367, 205] on input "AR-1754931503466" at bounding box center [352, 204] width 58 height 12
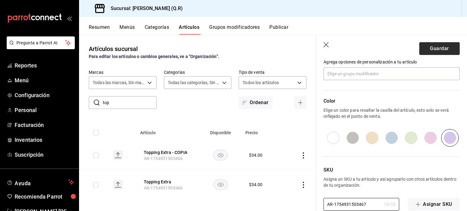
type input "AR-1754931503467"
click at [433, 48] on button "Guardar" at bounding box center [439, 48] width 40 height 13
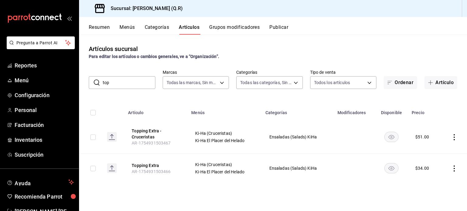
drag, startPoint x: 114, startPoint y: 85, endPoint x: 92, endPoint y: 80, distance: 22.6
click at [92, 80] on div "​ top ​" at bounding box center [122, 82] width 67 height 13
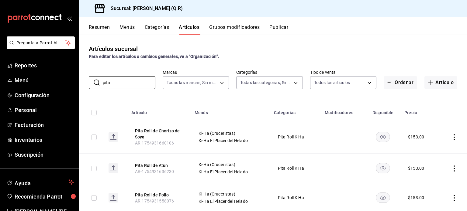
scroll to position [16, 0]
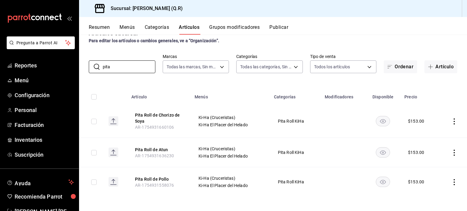
type input "pita"
click at [451, 120] on icon "actions" at bounding box center [454, 122] width 6 height 6
click at [435, 148] on span "Duplicar" at bounding box center [431, 148] width 16 height 6
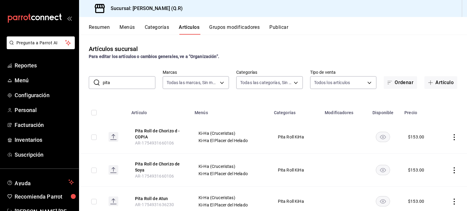
click at [454, 135] on icon "actions" at bounding box center [454, 137] width 1 height 6
click at [429, 150] on span "Editar" at bounding box center [431, 151] width 16 height 6
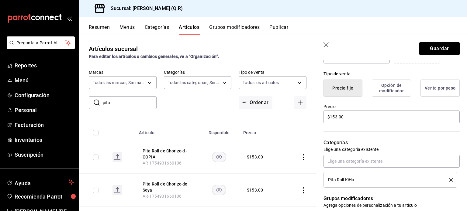
scroll to position [141, 0]
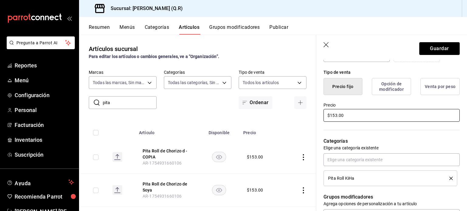
type input "Pita Roll de Chorizo Cruceristas"
drag, startPoint x: 349, startPoint y: 117, endPoint x: 319, endPoint y: 113, distance: 31.0
click at [319, 113] on div "Precio $153.00" at bounding box center [387, 109] width 143 height 28
type input "$7.00"
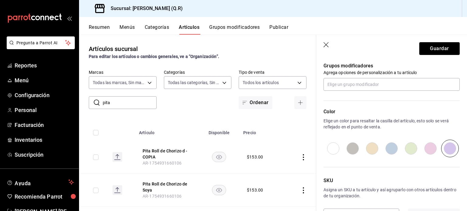
scroll to position [294, 0]
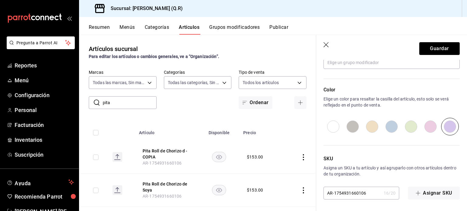
type input "$170.00"
click at [368, 192] on input "AR-1754931660106" at bounding box center [352, 193] width 58 height 12
type input "AR-1754931660107"
click at [435, 48] on button "Guardar" at bounding box center [439, 48] width 40 height 13
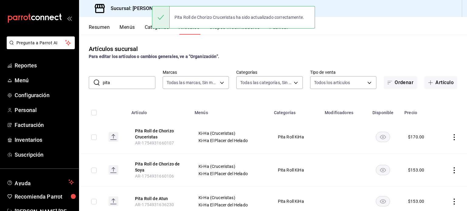
scroll to position [49, 0]
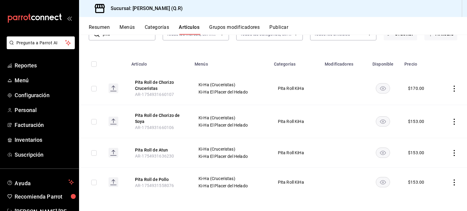
click at [451, 152] on icon "actions" at bounding box center [454, 153] width 6 height 6
click at [433, 177] on span "Duplicar" at bounding box center [431, 179] width 16 height 6
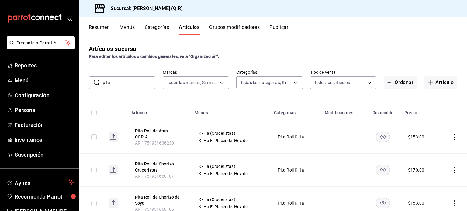
click at [454, 135] on icon "actions" at bounding box center [454, 137] width 1 height 6
click at [430, 150] on span "Editar" at bounding box center [431, 151] width 16 height 6
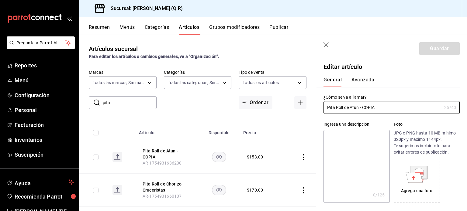
type input "$153.00"
radio input "false"
radio input "true"
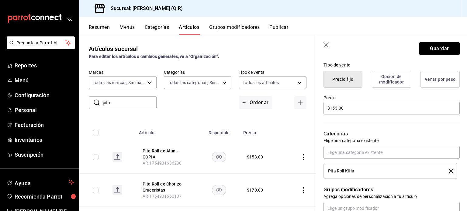
scroll to position [153, 0]
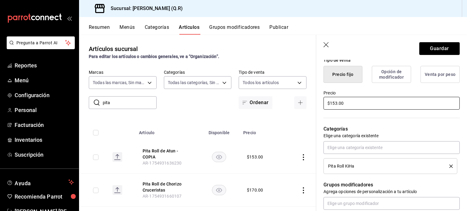
type input "Pita Roll de Atun - Cruceristas"
drag, startPoint x: 350, startPoint y: 102, endPoint x: 314, endPoint y: 102, distance: 35.9
click at [314, 102] on main "Artículos sucursal Para editar los artículos o cambios generales, ve a “Organiz…" at bounding box center [273, 123] width 388 height 177
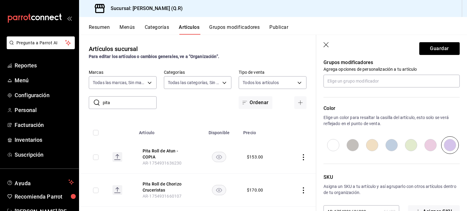
scroll to position [294, 0]
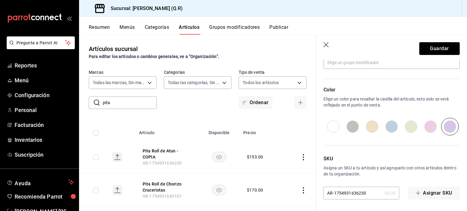
type input "$170.00"
click at [369, 194] on input "AR-1754931636230" at bounding box center [352, 193] width 58 height 12
type input "AR-1754931636231"
click at [435, 47] on button "Guardar" at bounding box center [439, 48] width 40 height 13
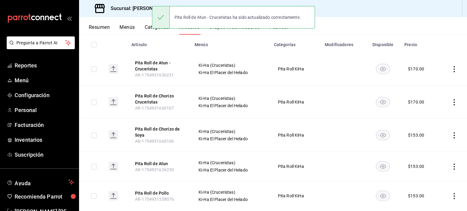
scroll to position [82, 0]
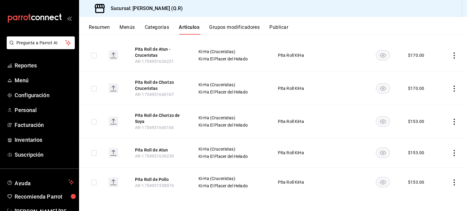
click at [451, 182] on icon "actions" at bounding box center [454, 183] width 6 height 6
click at [437, 183] on span "Duplicar" at bounding box center [431, 183] width 16 height 6
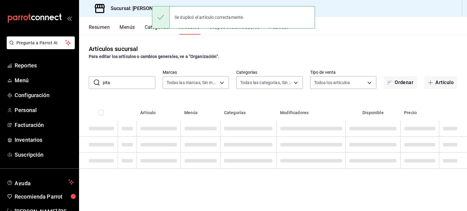
scroll to position [0, 0]
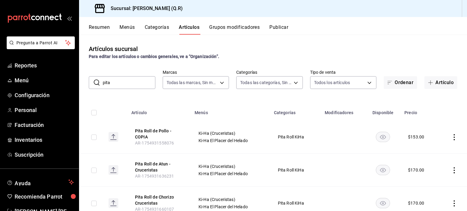
click at [451, 135] on icon "actions" at bounding box center [454, 137] width 6 height 6
click at [429, 153] on span "Editar" at bounding box center [431, 151] width 16 height 6
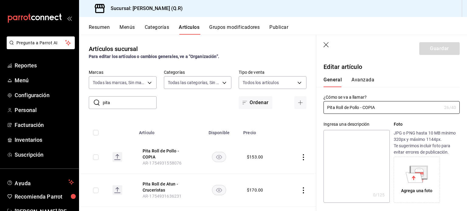
type input "$153.00"
radio input "false"
radio input "true"
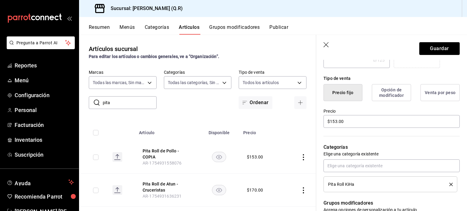
scroll to position [136, 0]
type input "Pita Roll de Pollo - Cruceristas"
drag, startPoint x: 355, startPoint y: 120, endPoint x: 304, endPoint y: 122, distance: 51.1
click at [304, 122] on main "Artículos sucursal Para editar los artículos o cambios generales, ve a “Organiz…" at bounding box center [273, 123] width 388 height 177
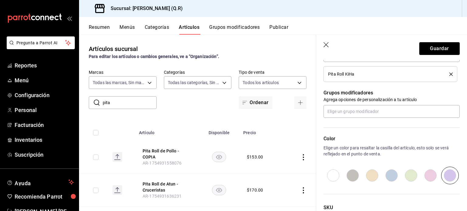
scroll to position [294, 0]
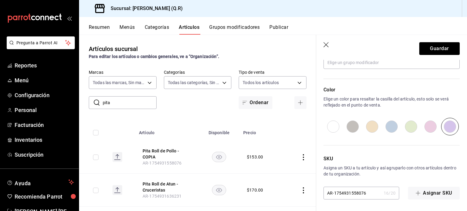
type input "$170.00"
click at [366, 192] on input "AR-1754931558076" at bounding box center [352, 193] width 58 height 12
type input "AR-1754931558077"
click at [438, 50] on button "Guardar" at bounding box center [439, 48] width 40 height 13
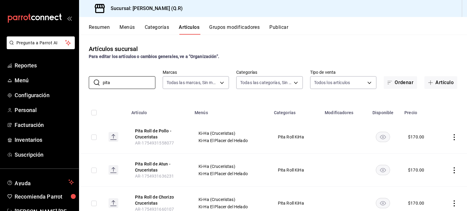
drag, startPoint x: 122, startPoint y: 84, endPoint x: 81, endPoint y: 79, distance: 41.3
click at [81, 79] on div "​ pita ​ Marcas Todas las marcas, Sin marca 14a24e45-c014-41ac-abf3-6b3b6a0bc53…" at bounding box center [273, 79] width 388 height 19
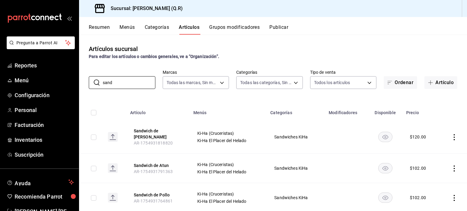
scroll to position [45, 0]
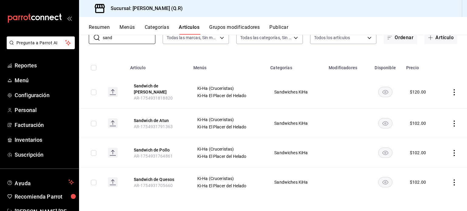
type input "sand"
click at [451, 92] on icon "actions" at bounding box center [454, 92] width 6 height 6
click at [434, 118] on span "Duplicar" at bounding box center [431, 119] width 16 height 6
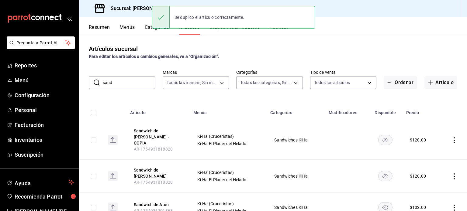
click at [451, 137] on icon "actions" at bounding box center [454, 140] width 6 height 6
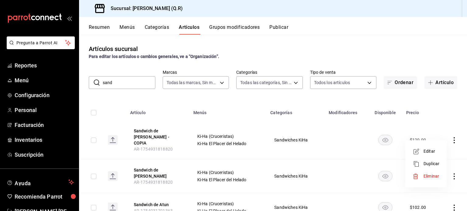
click at [430, 152] on span "Editar" at bounding box center [431, 151] width 16 height 6
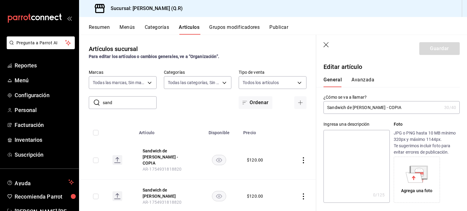
click at [401, 107] on input "Sandwich de [PERSON_NAME] - COPIA" at bounding box center [382, 108] width 118 height 12
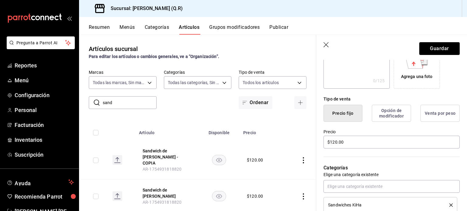
scroll to position [114, 0]
type input "Sandwich de [PERSON_NAME] Cruceristas"
drag, startPoint x: 349, startPoint y: 142, endPoint x: 323, endPoint y: 139, distance: 26.6
click at [323, 139] on div "Precio $120.00" at bounding box center [387, 136] width 143 height 28
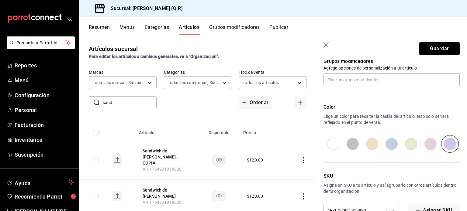
scroll to position [294, 0]
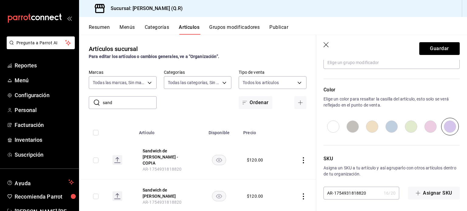
type input "$153.00"
click at [366, 194] on input "AR-1754931818820" at bounding box center [352, 193] width 58 height 12
type input "AR-1754931818821"
click at [436, 50] on button "Guardar" at bounding box center [439, 48] width 40 height 13
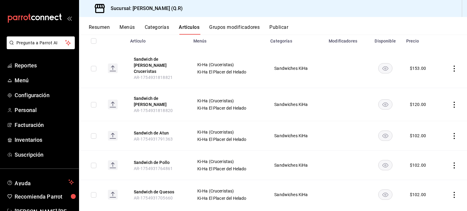
scroll to position [78, 0]
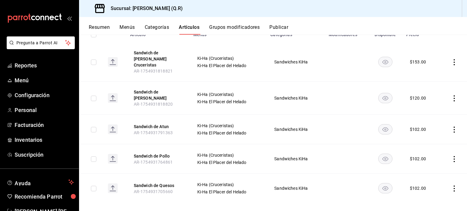
click at [451, 127] on icon "actions" at bounding box center [454, 130] width 6 height 6
click at [435, 149] on span "Duplicar" at bounding box center [431, 150] width 16 height 6
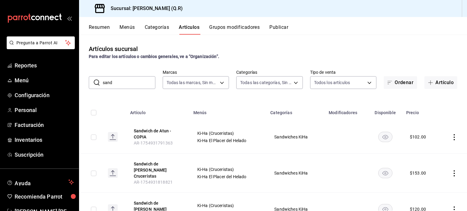
click at [454, 137] on icon "actions" at bounding box center [454, 137] width 1 height 6
click at [425, 153] on span "Editar" at bounding box center [431, 151] width 16 height 6
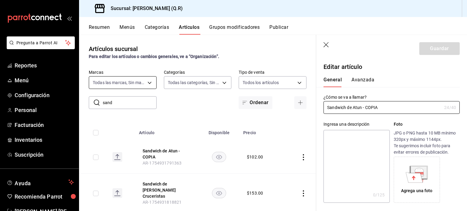
type input "$102.00"
radio input "false"
radio input "true"
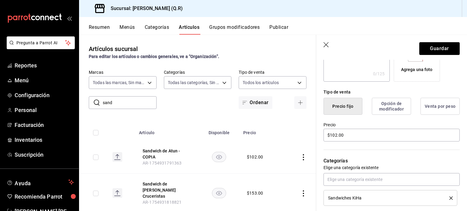
scroll to position [122, 0]
type input "Sandwich de Atun - Cruceristas"
drag, startPoint x: 350, startPoint y: 136, endPoint x: 315, endPoint y: 135, distance: 35.6
click at [315, 135] on main "Artículos sucursal Para editar los artículos o cambios generales, ve a “Organiz…" at bounding box center [273, 123] width 388 height 177
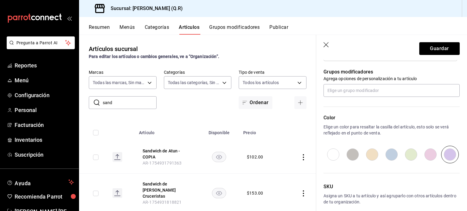
scroll to position [294, 0]
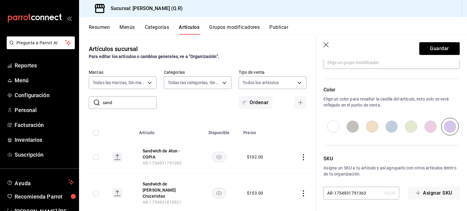
type input "$136.00"
click at [367, 193] on input "AR-1754931791363" at bounding box center [352, 193] width 58 height 12
type input "AR-1754931791364"
click at [439, 48] on button "Guardar" at bounding box center [439, 48] width 40 height 13
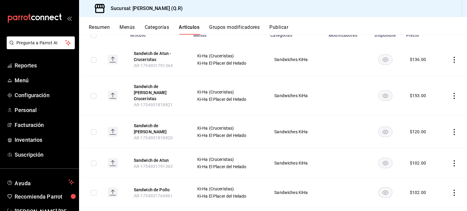
scroll to position [111, 0]
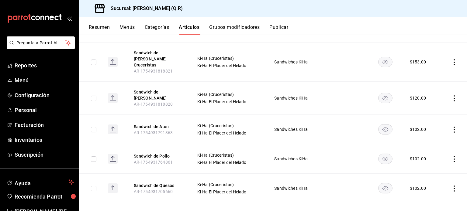
click at [450, 159] on td at bounding box center [453, 158] width 28 height 29
click at [449, 160] on td at bounding box center [453, 158] width 28 height 29
click at [439, 158] on td at bounding box center [453, 158] width 28 height 29
drag, startPoint x: 450, startPoint y: 160, endPoint x: 466, endPoint y: 172, distance: 19.8
click at [466, 172] on div "Artículos sucursal Para editar los artículos o cambios generales, ve a “Organiz…" at bounding box center [273, 123] width 388 height 176
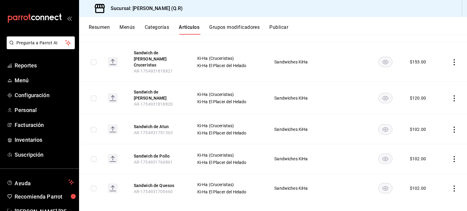
click at [434, 160] on td "$ 102.00" at bounding box center [420, 158] width 37 height 29
click at [451, 156] on icon "actions" at bounding box center [454, 159] width 6 height 6
click at [432, 180] on span "Duplicar" at bounding box center [431, 179] width 16 height 6
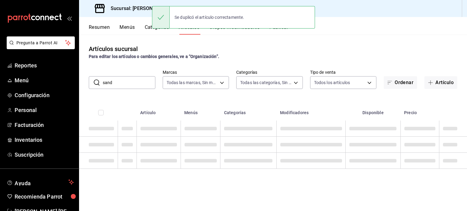
scroll to position [0, 0]
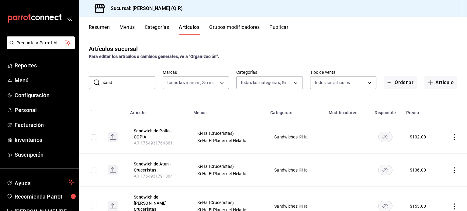
click at [451, 136] on icon "actions" at bounding box center [454, 137] width 6 height 6
click at [429, 150] on span "Editar" at bounding box center [431, 151] width 16 height 6
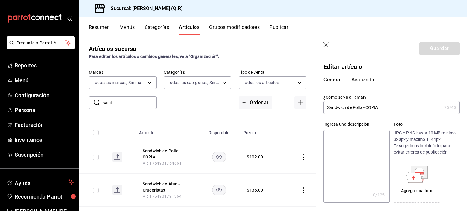
type input "$102.00"
radio input "false"
radio input "true"
click at [387, 105] on input "Sandwich de Pollo - COPIA" at bounding box center [382, 108] width 118 height 12
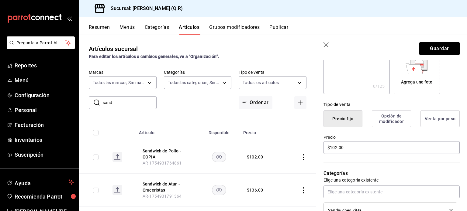
scroll to position [107, 0]
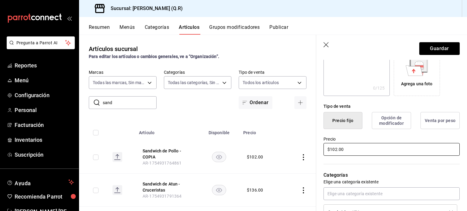
type input "Sandwich de Pollo - Cruceristas"
drag, startPoint x: 350, startPoint y: 149, endPoint x: 308, endPoint y: 150, distance: 42.0
click at [308, 150] on main "Artículos sucursal Para editar los artículos o cambios generales, ve a “Organiz…" at bounding box center [273, 123] width 388 height 177
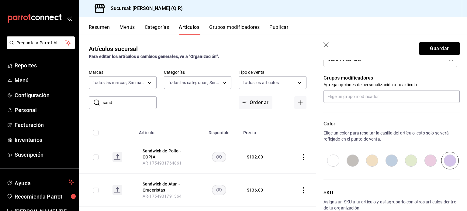
scroll to position [294, 0]
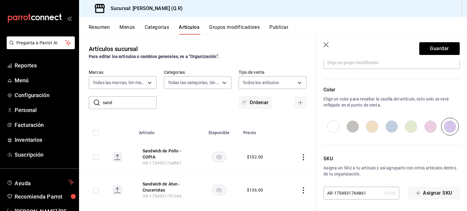
type input "$136.00"
click at [370, 194] on input "AR-1754931764861" at bounding box center [352, 193] width 58 height 12
type input "AR-1754931764862"
click at [436, 51] on button "Guardar" at bounding box center [439, 48] width 40 height 13
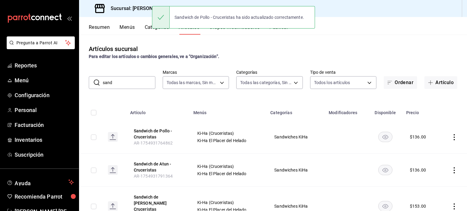
scroll to position [144, 0]
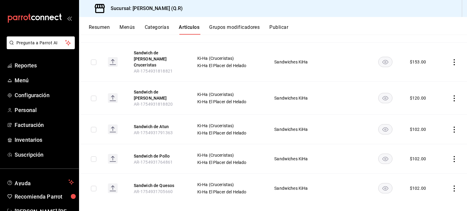
click at [451, 186] on icon "actions" at bounding box center [454, 189] width 6 height 6
click at [436, 181] on span "Duplicar" at bounding box center [431, 183] width 16 height 6
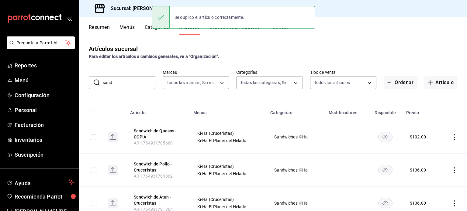
click at [451, 136] on icon "actions" at bounding box center [454, 137] width 6 height 6
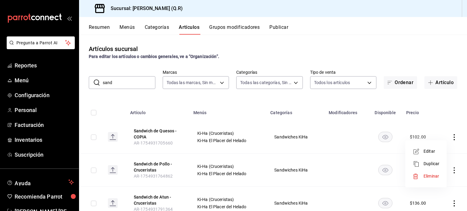
click at [430, 149] on span "Editar" at bounding box center [431, 151] width 16 height 6
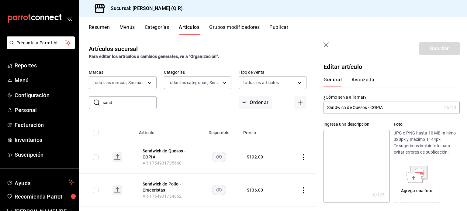
type input "$102.00"
radio input "false"
radio input "true"
click at [388, 109] on input "Sandwich de Quesos - COPIA" at bounding box center [382, 108] width 118 height 12
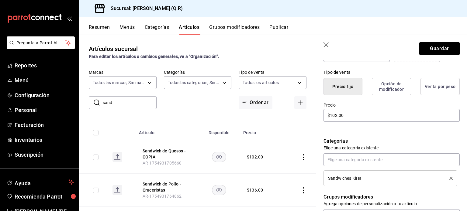
scroll to position [141, 0]
type input "Sandwich de Quesos - Cruceristas"
drag, startPoint x: 351, startPoint y: 114, endPoint x: 324, endPoint y: 119, distance: 27.5
click at [324, 119] on input "$102.00" at bounding box center [391, 115] width 136 height 13
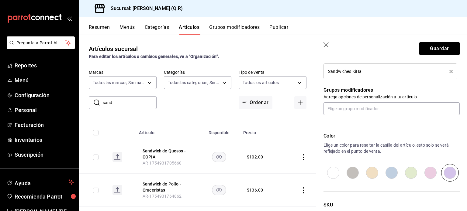
scroll to position [294, 0]
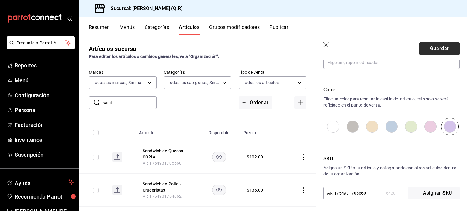
type input "$136.00"
click at [438, 49] on button "Guardar" at bounding box center [439, 48] width 40 height 13
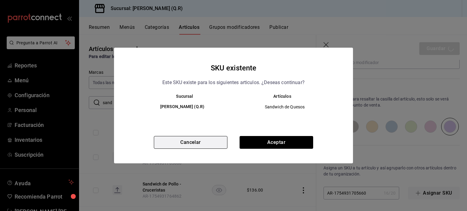
click at [209, 141] on button "Cancelar" at bounding box center [191, 142] width 74 height 13
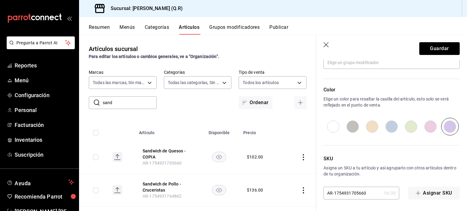
click at [364, 191] on input "AR-1754931705660" at bounding box center [352, 193] width 58 height 12
type input "AR-1754931705661"
click at [433, 50] on button "Guardar" at bounding box center [439, 48] width 40 height 13
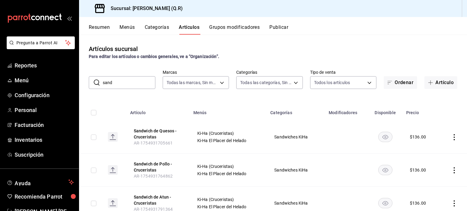
drag, startPoint x: 124, startPoint y: 82, endPoint x: 101, endPoint y: 81, distance: 23.1
click at [101, 81] on div "​ sand ​" at bounding box center [122, 82] width 67 height 13
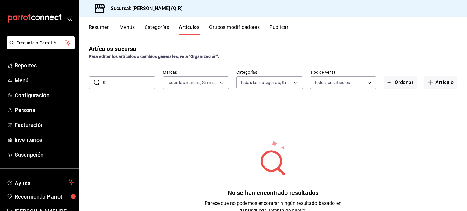
type input "S"
type input "b"
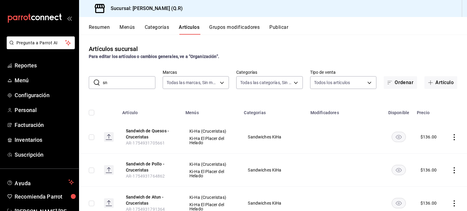
type input "s"
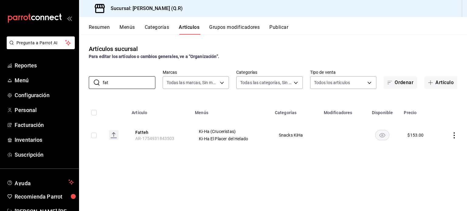
type input "fat"
click at [452, 135] on icon "actions" at bounding box center [454, 136] width 6 height 6
click at [438, 164] on span "Duplicar" at bounding box center [436, 162] width 16 height 6
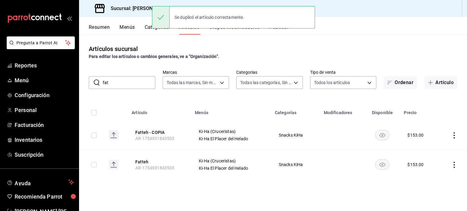
click at [454, 134] on icon "actions" at bounding box center [454, 136] width 6 height 6
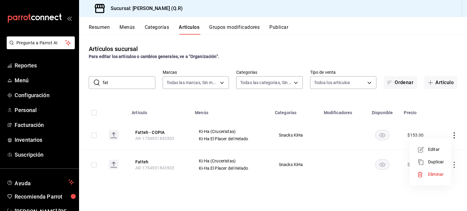
click at [437, 148] on span "Editar" at bounding box center [436, 150] width 16 height 6
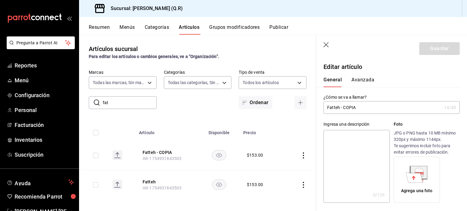
click at [373, 108] on input "Fatteh - COPIA" at bounding box center [382, 108] width 118 height 12
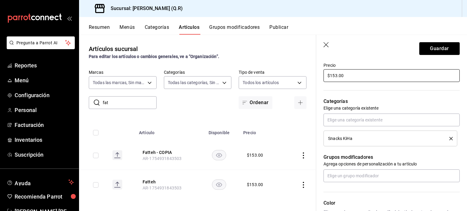
scroll to position [181, 0]
type input "Fatteh - Cruceristas"
drag, startPoint x: 351, startPoint y: 70, endPoint x: 332, endPoint y: 81, distance: 22.2
click at [332, 81] on div "Precio $153.00" at bounding box center [391, 72] width 136 height 20
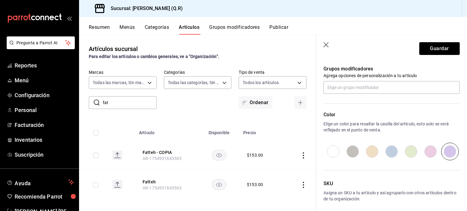
scroll to position [294, 0]
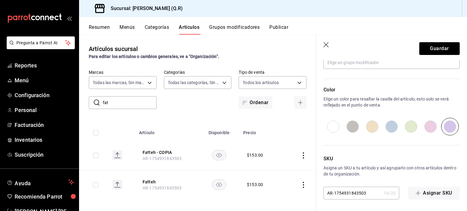
type input "$170.00"
click at [368, 193] on input "AR-1754931843503" at bounding box center [352, 193] width 58 height 12
type input "AR-1754931843504"
click at [434, 49] on button "Guardar" at bounding box center [439, 48] width 40 height 13
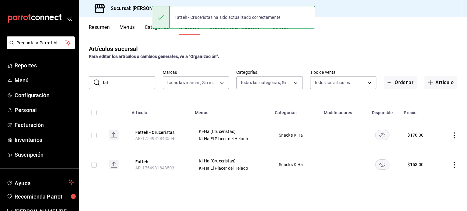
drag, startPoint x: 122, startPoint y: 84, endPoint x: 95, endPoint y: 81, distance: 27.3
click at [95, 81] on div "​ fat ​" at bounding box center [122, 82] width 67 height 13
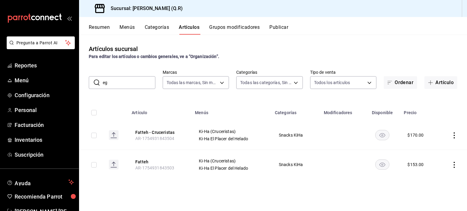
type input "e"
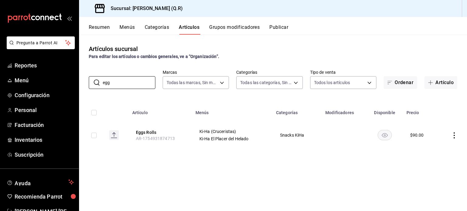
type input "egg"
click at [455, 135] on icon "actions" at bounding box center [454, 136] width 6 height 6
click at [437, 163] on span "Duplicar" at bounding box center [436, 162] width 16 height 6
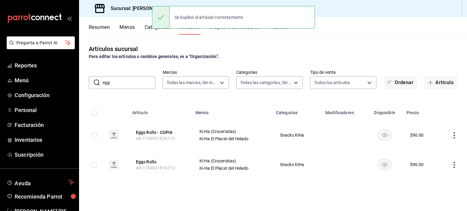
click at [454, 137] on icon "actions" at bounding box center [454, 136] width 6 height 6
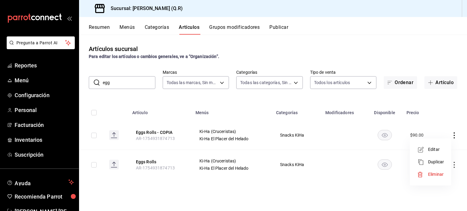
click at [435, 149] on span "Editar" at bounding box center [436, 150] width 16 height 6
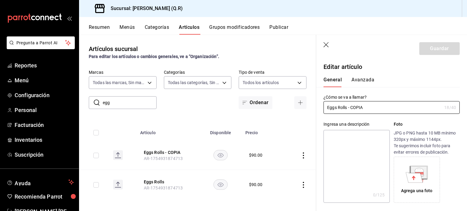
type input "$90.00"
radio input "false"
radio input "true"
click at [371, 107] on input "Eggs Rolls - COPIA" at bounding box center [382, 108] width 118 height 12
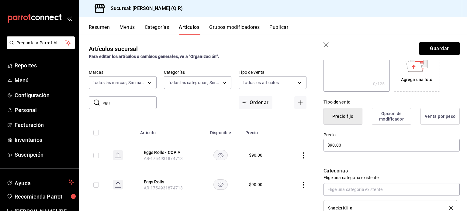
scroll to position [102, 0]
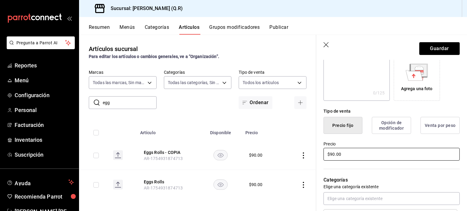
type input "Eggs Rolls - Cruceristas"
drag, startPoint x: 348, startPoint y: 157, endPoint x: 321, endPoint y: 154, distance: 26.9
click at [321, 154] on div "Precio $90.00" at bounding box center [387, 148] width 143 height 28
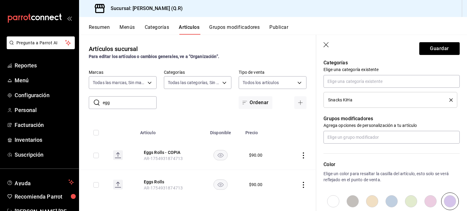
scroll to position [294, 0]
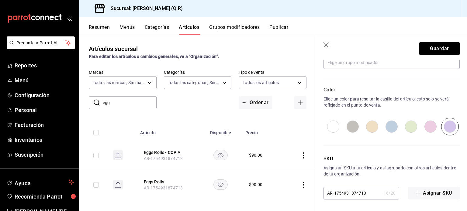
type input "$120.00"
click at [370, 190] on input "AR-1754931874713" at bounding box center [352, 193] width 58 height 12
type input "AR-1754931874714"
click at [437, 46] on button "Guardar" at bounding box center [439, 48] width 40 height 13
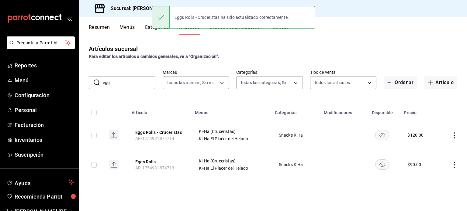
drag, startPoint x: 123, startPoint y: 81, endPoint x: 97, endPoint y: 81, distance: 25.5
click at [97, 81] on div "​ egg ​" at bounding box center [122, 82] width 67 height 13
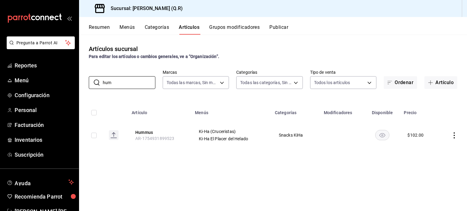
type input "hum"
click at [454, 136] on icon "actions" at bounding box center [454, 136] width 1 height 6
click at [436, 163] on span "Duplicar" at bounding box center [436, 162] width 16 height 6
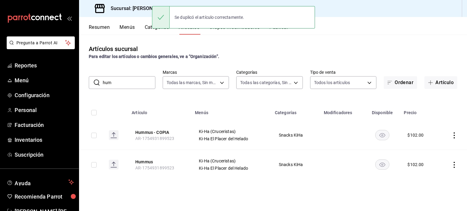
click at [454, 133] on icon "actions" at bounding box center [454, 136] width 6 height 6
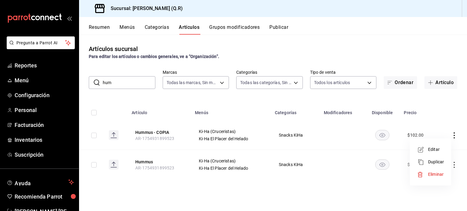
click at [434, 150] on span "Editar" at bounding box center [436, 150] width 16 height 6
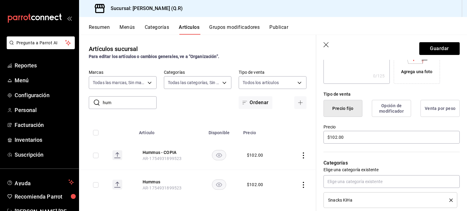
scroll to position [120, 0]
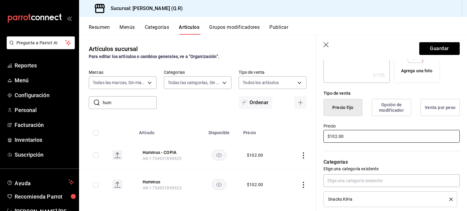
type input "Hummus - Cruceristas"
drag, startPoint x: 353, startPoint y: 137, endPoint x: 320, endPoint y: 138, distance: 33.5
click at [320, 138] on div "Precio $102.00" at bounding box center [387, 130] width 143 height 28
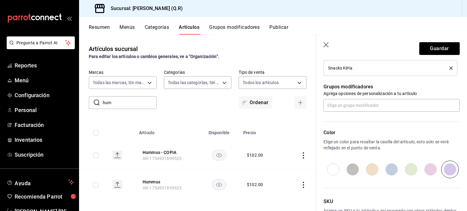
scroll to position [294, 0]
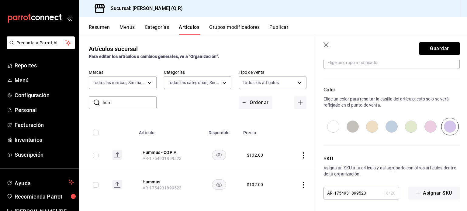
type input "$136.00"
click at [369, 194] on input "AR-1754931899523" at bounding box center [352, 193] width 58 height 12
type input "AR-1754931899524"
click at [434, 48] on button "Guardar" at bounding box center [439, 48] width 40 height 13
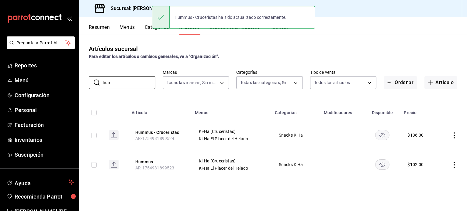
drag, startPoint x: 126, startPoint y: 85, endPoint x: 88, endPoint y: 81, distance: 39.1
click at [88, 81] on div "​ hum ​ Marcas Todas las marcas, Sin marca 14a24e45-c014-41ac-abf3-6b3b6a0bc530…" at bounding box center [273, 79] width 388 height 19
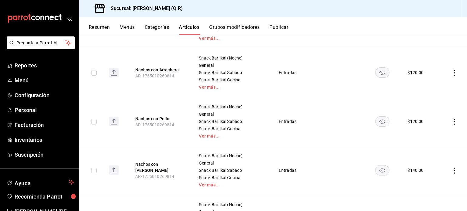
scroll to position [198, 0]
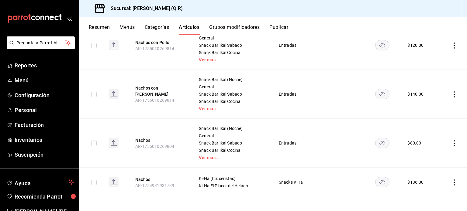
type input "nac"
click at [451, 181] on icon "actions" at bounding box center [454, 183] width 6 height 6
click at [433, 182] on span "Duplicar" at bounding box center [431, 183] width 16 height 6
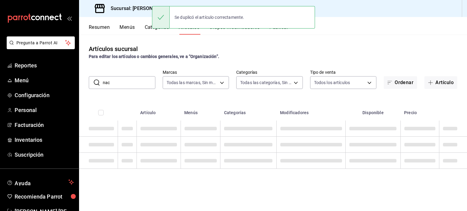
scroll to position [0, 0]
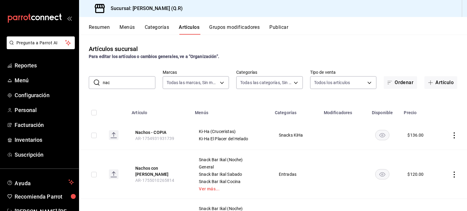
click at [454, 136] on icon "actions" at bounding box center [454, 136] width 1 height 6
click at [431, 149] on span "Editar" at bounding box center [431, 150] width 16 height 6
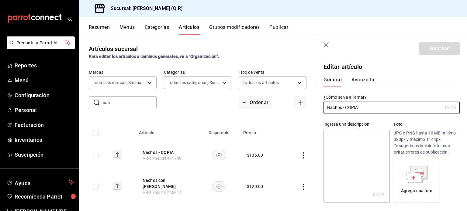
type input "$136.00"
radio input "false"
radio input "true"
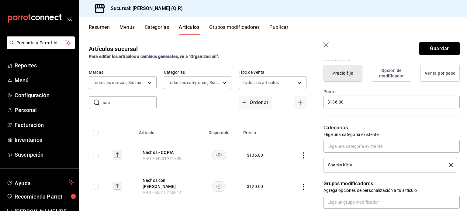
scroll to position [158, 0]
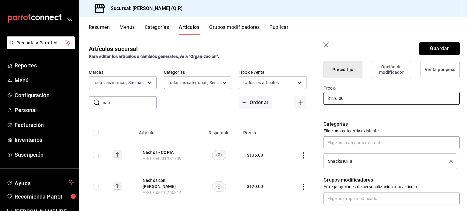
type input "Nachos - Cruceristas"
drag, startPoint x: 354, startPoint y: 98, endPoint x: 318, endPoint y: 97, distance: 36.5
click at [318, 97] on div "Precio $136.00" at bounding box center [387, 92] width 143 height 28
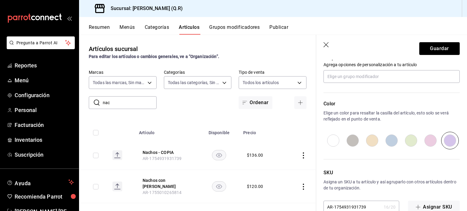
scroll to position [294, 0]
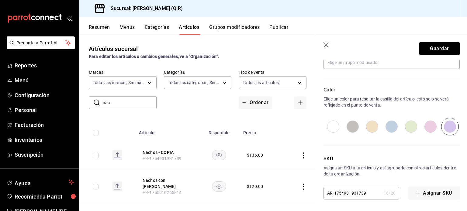
type input "$153.00"
click at [370, 193] on input "AR-1754931931739" at bounding box center [352, 193] width 58 height 12
type input "AR-1754931931730"
click at [438, 47] on button "Guardar" at bounding box center [439, 48] width 40 height 13
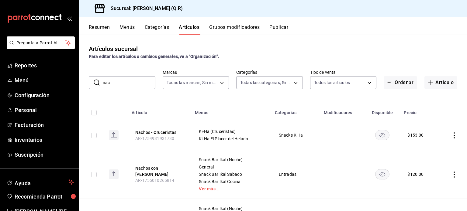
click at [123, 84] on input "nac" at bounding box center [129, 83] width 53 height 12
type input "n"
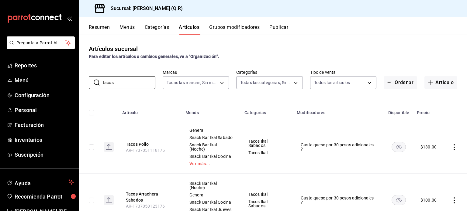
click at [219, 102] on th "Menús" at bounding box center [211, 110] width 59 height 19
click at [121, 81] on input "tacos" at bounding box center [129, 83] width 53 height 12
type input "taco"
click at [219, 82] on body "Pregunta a Parrot AI Reportes Menú Configuración Personal Facturación Inventari…" at bounding box center [233, 105] width 467 height 211
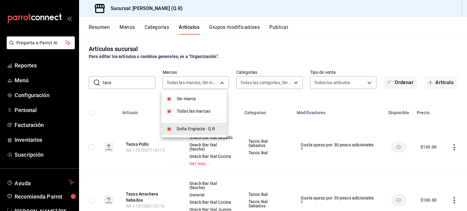
click at [292, 81] on div at bounding box center [233, 105] width 467 height 211
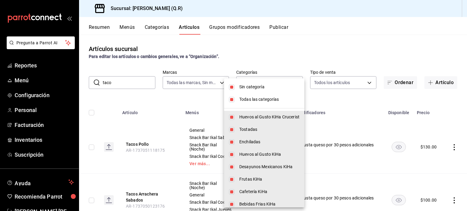
click at [292, 81] on body "Pregunta a Parrot AI Reportes Menú Configuración Personal Facturación Inventari…" at bounding box center [233, 105] width 467 height 211
click at [252, 131] on span "Tostadas" at bounding box center [269, 129] width 60 height 6
type input "547aa144-9a7e-4d7f-b446-be2d1997a547,3dd4a97d-2b13-47c4-aee8-fc3cacc262cd,5da15…"
checkbox input "false"
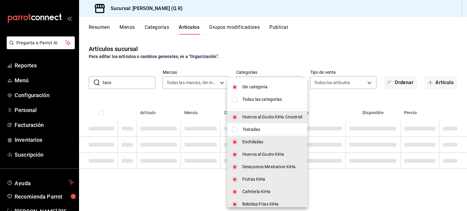
click at [253, 148] on li "Huevos al Gusto KiHa" at bounding box center [267, 154] width 80 height 12
type input "547aa144-9a7e-4d7f-b446-be2d1997a547,3dd4a97d-2b13-47c4-aee8-fc3cacc262cd,f0e88…"
checkbox input "false"
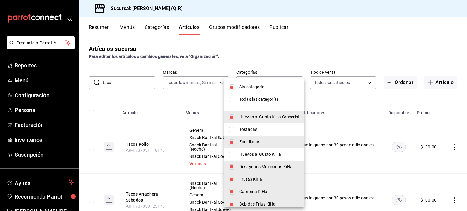
click at [251, 156] on span "Huevos al Gusto KiHa" at bounding box center [269, 154] width 60 height 6
type input "547aa144-9a7e-4d7f-b446-be2d1997a547,3dd4a97d-2b13-47c4-aee8-fc3cacc262cd,f0e88…"
checkbox input "true"
click at [247, 116] on span "Huevos al Gusto KiHa Crucerist" at bounding box center [269, 117] width 60 height 6
type input "3dd4a97d-2b13-47c4-aee8-fc3cacc262cd,f0e88fa9-df88-4af2-8458-d544654bbc22,e17af…"
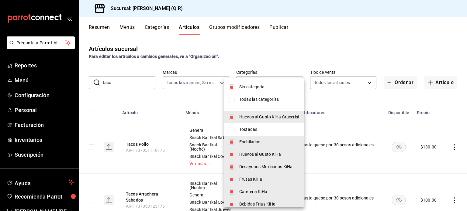
checkbox input "false"
click at [249, 142] on span "Enchiladas" at bounding box center [269, 142] width 60 height 6
type input "f0e88fa9-df88-4af2-8458-d544654bbc22,e17afa1c-62cf-4d59-8d9a-a1518b3f853c,126da…"
checkbox input "false"
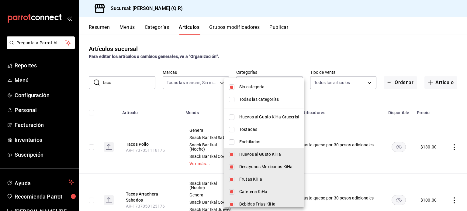
click at [257, 155] on span "Huevos al Gusto KiHa" at bounding box center [269, 154] width 60 height 6
type input "f0e88fa9-df88-4af2-8458-d544654bbc22,e17afa1c-62cf-4d59-8d9a-a1518b3f853c,126da…"
checkbox input "false"
click at [257, 180] on span "Frutas KiHa" at bounding box center [269, 179] width 60 height 6
type input "f0e88fa9-df88-4af2-8458-d544654bbc22,126dae64-b087-40e9-b34f-1e016d7e063d,0cc0c…"
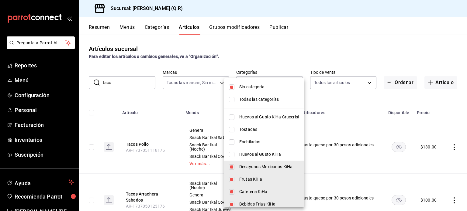
checkbox input "false"
click at [256, 191] on span "Cafetería KiHa" at bounding box center [269, 192] width 60 height 6
type input "f0e88fa9-df88-4af2-8458-d544654bbc22,0cc0c3a0-b620-4c1a-b1f6-c4e59f1ce878,1c0b9…"
checkbox input "false"
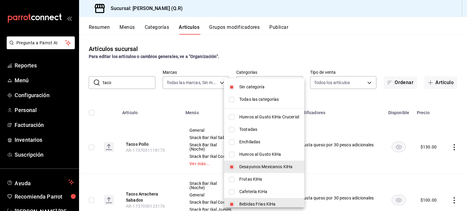
click at [259, 203] on span "Bebidas Frias KiHa" at bounding box center [269, 204] width 60 height 6
type input "f0e88fa9-df88-4af2-8458-d544654bbc22,1c0b9cfb-a59a-4648-8e38-e1572132078a,bde52…"
checkbox input "false"
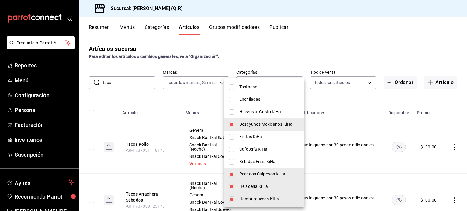
scroll to position [44, 0]
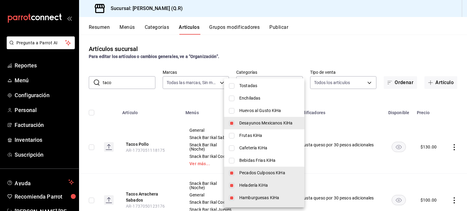
click at [249, 171] on span "Pecados Culposos KiHa" at bounding box center [269, 173] width 60 height 6
type input "f0e88fa9-df88-4af2-8458-d544654bbc22,bde52cb2-dd23-48cb-a7ed-e80659dc390b,6a0c0…"
checkbox input "false"
click at [251, 187] on span "Heladería KiHa" at bounding box center [269, 185] width 60 height 6
type input "f0e88fa9-df88-4af2-8458-d544654bbc22,6a0c056a-3696-48bd-9163-f4348325c515,ddc8d…"
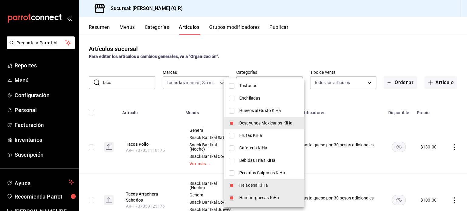
checkbox input "false"
click at [257, 199] on span "Hamburguesas KiHa" at bounding box center [269, 198] width 60 height 6
type input "f0e88fa9-df88-4af2-8458-d544654bbc22,ddc8d506-861e-4c4d-b8ff-96886a6945a7,f9e2e…"
checkbox input "false"
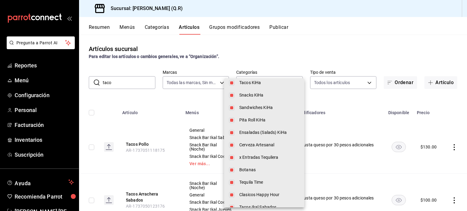
scroll to position [171, 0]
click at [254, 84] on span "Tacos KiHa" at bounding box center [269, 83] width 60 height 6
type input "f0e88fa9-df88-4af2-8458-d544654bbc22,f9e2e236-2632-4578-94c8-f1d3359246dd,2f09a…"
checkbox input "false"
click at [254, 84] on span "Tacos KiHa" at bounding box center [269, 83] width 60 height 6
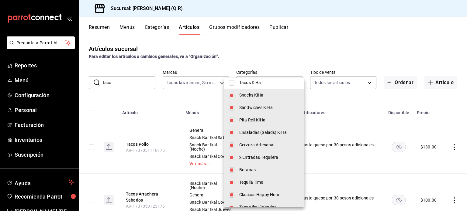
type input "f0e88fa9-df88-4af2-8458-d544654bbc22,f9e2e236-2632-4578-94c8-f1d3359246dd,2f09a…"
checkbox input "true"
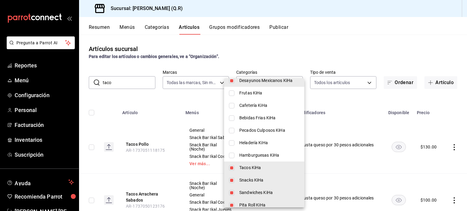
scroll to position [0, 0]
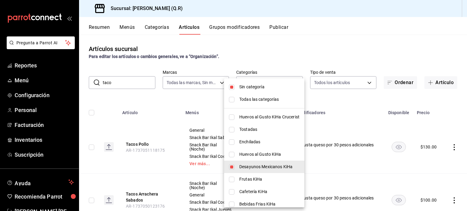
click at [230, 97] on input "checkbox" at bounding box center [231, 99] width 5 height 5
checkbox input "true"
type input "547aa144-9a7e-4d7f-b446-be2d1997a547,36e14004-9853-4527-b9cd-da8970f50f0c,3dd4a…"
checkbox input "true"
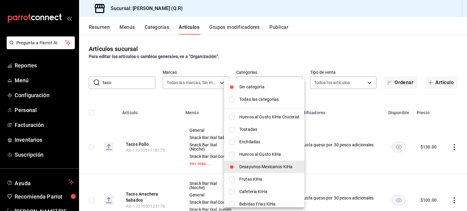
checkbox input "true"
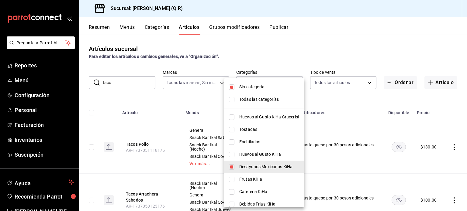
checkbox input "true"
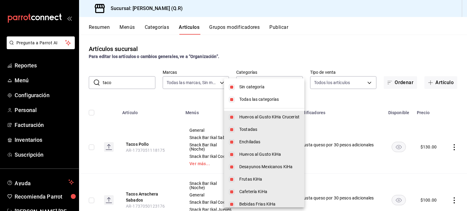
click at [234, 100] on li "Todas las categorías" at bounding box center [264, 99] width 80 height 12
checkbox input "false"
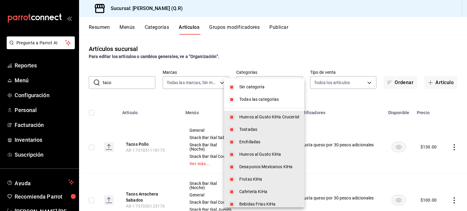
checkbox input "false"
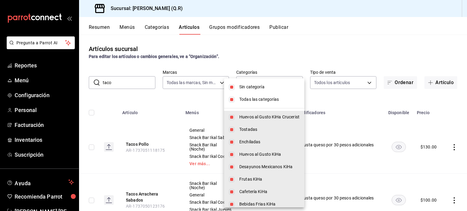
checkbox input "false"
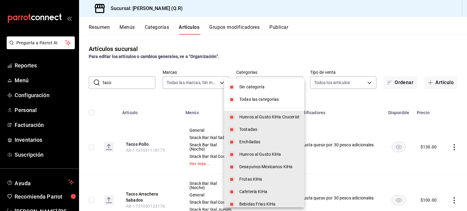
checkbox input "false"
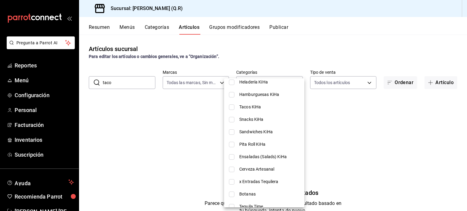
scroll to position [147, 0]
click at [243, 108] on span "Tacos KiHa" at bounding box center [269, 107] width 60 height 6
drag, startPoint x: 125, startPoint y: 81, endPoint x: 118, endPoint y: 81, distance: 7.7
click at [118, 81] on div at bounding box center [233, 105] width 467 height 211
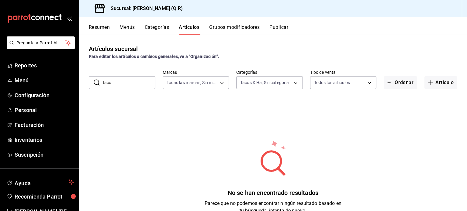
drag, startPoint x: 120, startPoint y: 81, endPoint x: 96, endPoint y: 88, distance: 25.5
click at [96, 88] on div "​ taco ​" at bounding box center [122, 82] width 67 height 13
click at [295, 117] on div "No se han encontrado resultados Parece que no podemos encontrar ningún resultad…" at bounding box center [273, 177] width 388 height 152
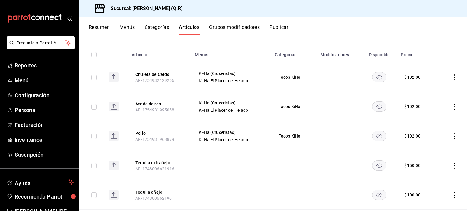
scroll to position [58, 0]
click at [454, 76] on icon "actions" at bounding box center [454, 77] width 1 height 6
click at [433, 105] on span "Duplicar" at bounding box center [431, 104] width 16 height 6
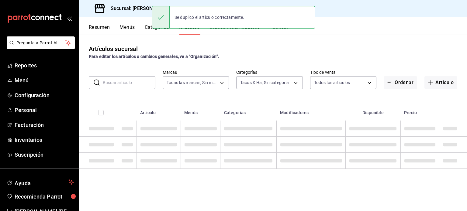
scroll to position [0, 0]
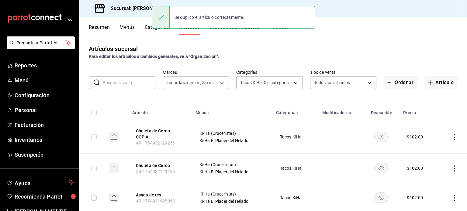
click at [451, 138] on icon "actions" at bounding box center [454, 137] width 6 height 6
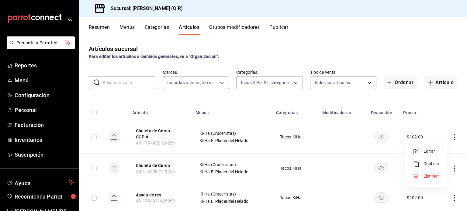
click at [433, 150] on span "Editar" at bounding box center [431, 151] width 16 height 6
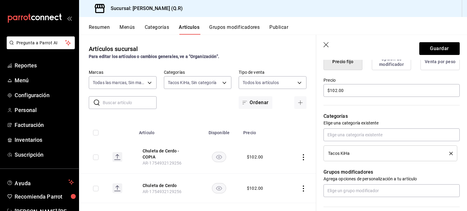
scroll to position [168, 0]
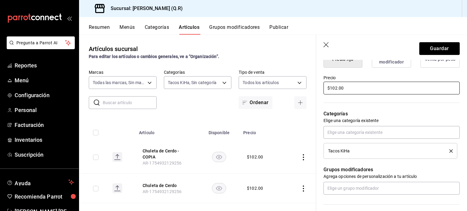
drag, startPoint x: 353, startPoint y: 88, endPoint x: 319, endPoint y: 87, distance: 35.0
click at [319, 87] on div "Precio $102.00" at bounding box center [387, 82] width 143 height 28
click at [400, 107] on div "Categorías Elige una categoría existente Tacos KiHa" at bounding box center [387, 127] width 143 height 64
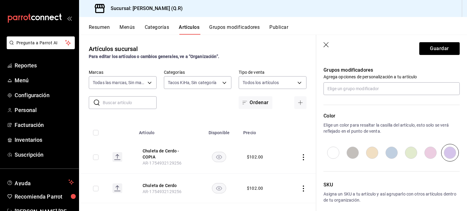
scroll to position [294, 0]
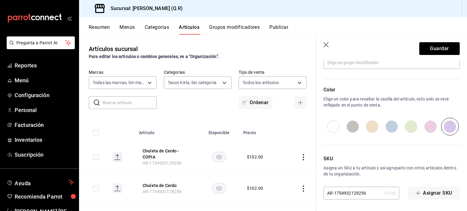
click at [367, 194] on input "AR-1754932129256" at bounding box center [352, 193] width 58 height 12
click at [433, 49] on button "Guardar" at bounding box center [439, 48] width 40 height 13
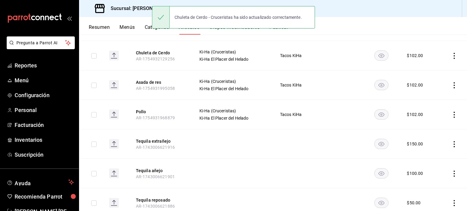
scroll to position [113, 0]
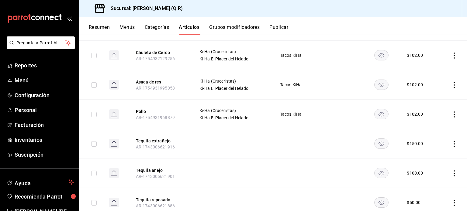
click at [454, 84] on icon "actions" at bounding box center [454, 85] width 1 height 6
click at [434, 112] on span "Duplicar" at bounding box center [431, 111] width 16 height 6
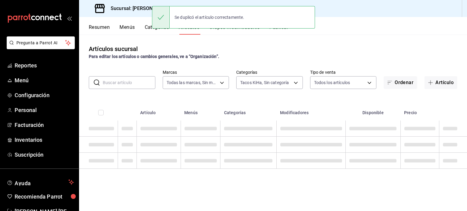
scroll to position [0, 0]
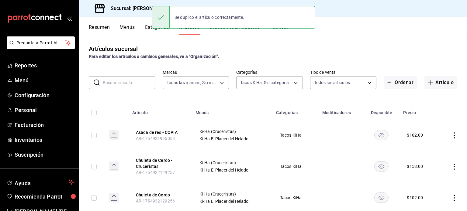
click at [451, 134] on icon "actions" at bounding box center [454, 136] width 6 height 6
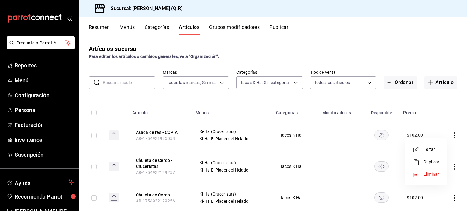
click at [430, 151] on span "Editar" at bounding box center [431, 150] width 16 height 6
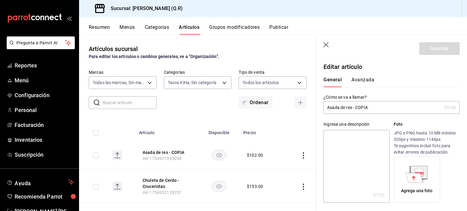
click at [374, 108] on input "Asada de res - COPIA" at bounding box center [382, 108] width 118 height 12
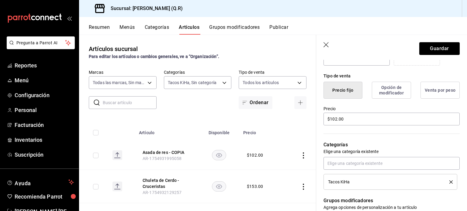
scroll to position [138, 0]
drag, startPoint x: 349, startPoint y: 119, endPoint x: 313, endPoint y: 114, distance: 36.2
click at [313, 114] on main "Artículos sucursal Para editar los artículos o cambios generales, ve a “Organiz…" at bounding box center [273, 123] width 388 height 177
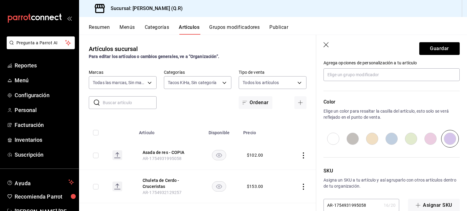
scroll to position [294, 0]
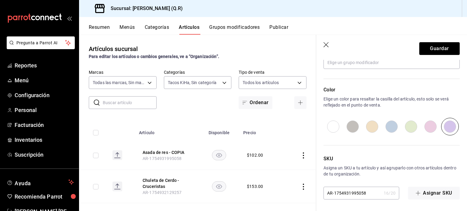
click at [367, 193] on input "AR-1754931995058" at bounding box center [352, 193] width 58 height 12
click at [440, 48] on button "Guardar" at bounding box center [439, 48] width 40 height 13
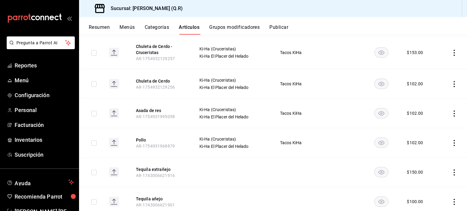
scroll to position [118, 0]
click at [451, 140] on icon "actions" at bounding box center [454, 143] width 6 height 6
click at [433, 169] on span "Duplicar" at bounding box center [431, 169] width 16 height 6
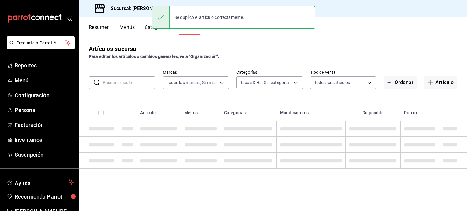
scroll to position [0, 0]
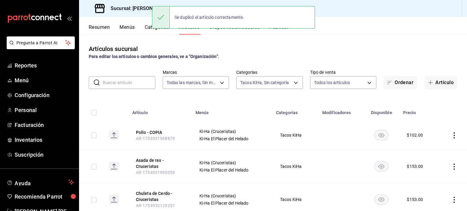
click at [451, 136] on icon "actions" at bounding box center [454, 136] width 6 height 6
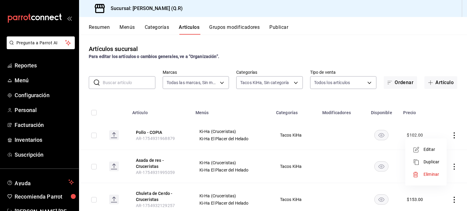
click at [432, 149] on span "Editar" at bounding box center [431, 150] width 16 height 6
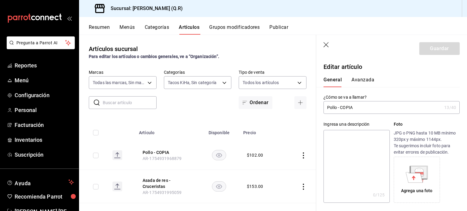
click at [361, 105] on input "Pollo - COPIA" at bounding box center [382, 108] width 118 height 12
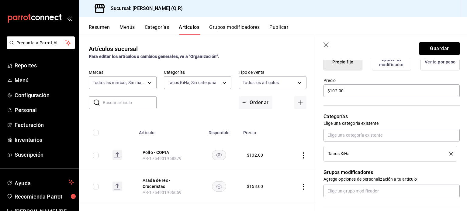
scroll to position [164, 0]
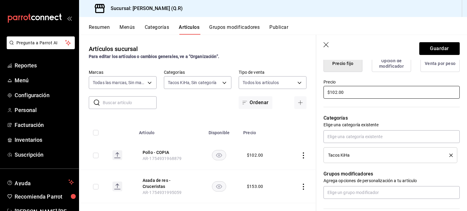
drag, startPoint x: 354, startPoint y: 90, endPoint x: 309, endPoint y: 91, distance: 44.7
click at [309, 91] on main "Artículos sucursal Para editar los artículos o cambios generales, ve a “Organiz…" at bounding box center [273, 123] width 388 height 177
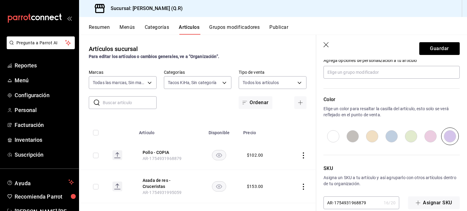
scroll to position [294, 0]
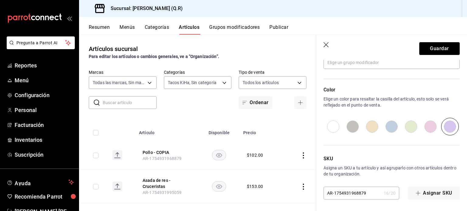
click at [367, 192] on input "AR-1754931968879" at bounding box center [352, 193] width 58 height 12
click at [433, 51] on button "Guardar" at bounding box center [439, 48] width 40 height 13
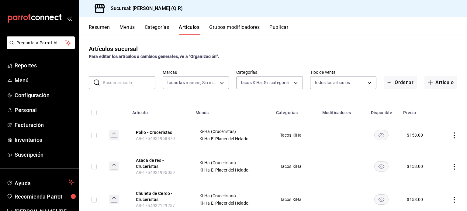
click at [127, 84] on input "text" at bounding box center [129, 83] width 53 height 12
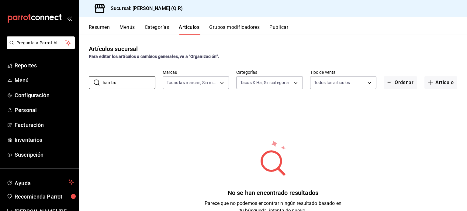
click at [225, 128] on div "No se han encontrado resultados Parece que no podemos encontrar ningún resultad…" at bounding box center [273, 177] width 388 height 152
click at [131, 84] on input "hambu" at bounding box center [129, 83] width 53 height 12
drag, startPoint x: 120, startPoint y: 84, endPoint x: 95, endPoint y: 83, distance: 25.9
click at [95, 83] on div "​ [PERSON_NAME] ​" at bounding box center [122, 82] width 67 height 13
click at [231, 136] on div "No se han encontrado resultados Parece que no podemos encontrar ningún resultad…" at bounding box center [273, 177] width 388 height 152
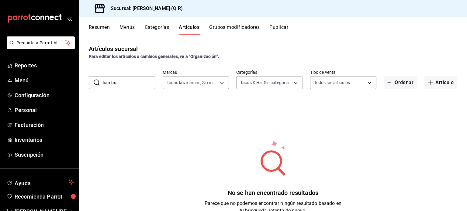
click at [231, 136] on div "No se han encontrado resultados Parece que no podemos encontrar ningún resultad…" at bounding box center [273, 177] width 388 height 152
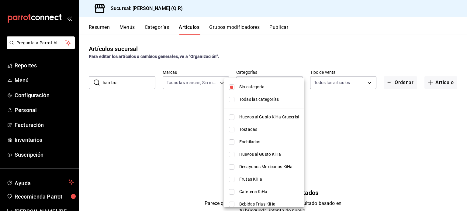
click at [293, 81] on body "Pregunta a Parrot AI Reportes Menú Configuración Personal Facturación Inventari…" at bounding box center [233, 105] width 467 height 211
click at [231, 86] on input "checkbox" at bounding box center [231, 86] width 5 height 5
click at [233, 99] on input "checkbox" at bounding box center [231, 99] width 5 height 5
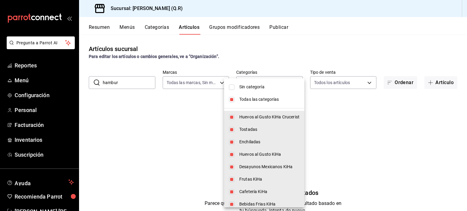
click at [337, 140] on div at bounding box center [233, 105] width 467 height 211
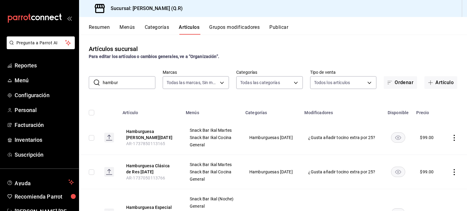
drag, startPoint x: 128, startPoint y: 84, endPoint x: 94, endPoint y: 79, distance: 34.5
click at [94, 79] on div "​ hambur ​" at bounding box center [122, 82] width 67 height 13
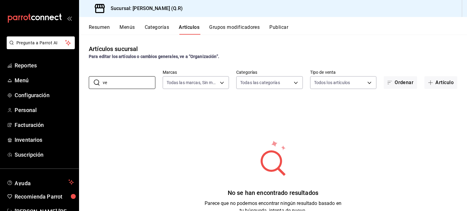
type input "v"
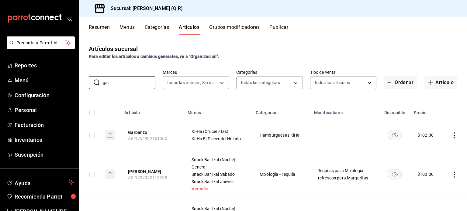
scroll to position [51, 0]
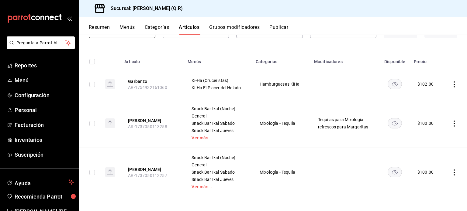
type input "gar"
click at [454, 85] on icon "actions" at bounding box center [454, 84] width 1 height 6
click at [433, 112] on span "Duplicar" at bounding box center [431, 111] width 16 height 6
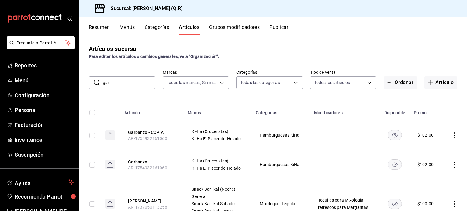
click at [451, 133] on icon "actions" at bounding box center [454, 136] width 6 height 6
click at [431, 149] on span "Editar" at bounding box center [431, 150] width 16 height 6
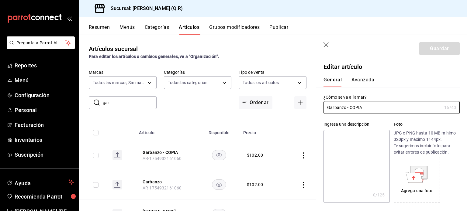
type input "$102.00"
radio input "false"
radio input "true"
click at [373, 113] on input "Garbanzo - COPIA" at bounding box center [382, 108] width 118 height 12
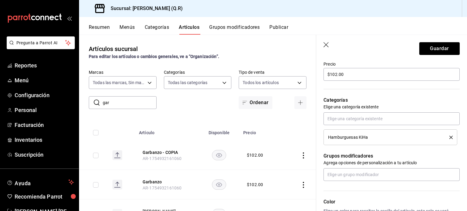
scroll to position [182, 0]
type input "Garbanzo - Cruceristas"
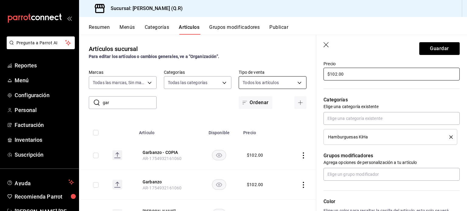
drag, startPoint x: 356, startPoint y: 74, endPoint x: 297, endPoint y: 76, distance: 59.6
click at [297, 76] on main "Artículos sucursal Para editar los artículos o cambios generales, ve a “Organiz…" at bounding box center [273, 123] width 388 height 177
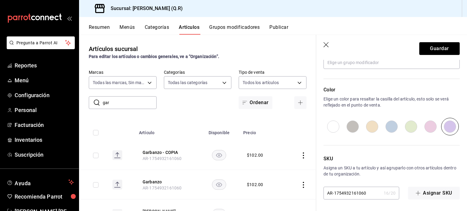
type input "$136.00"
click at [366, 194] on input "AR-1754932161060" at bounding box center [352, 193] width 58 height 12
type input "AR-1754932161061"
click at [438, 47] on button "Guardar" at bounding box center [439, 48] width 40 height 13
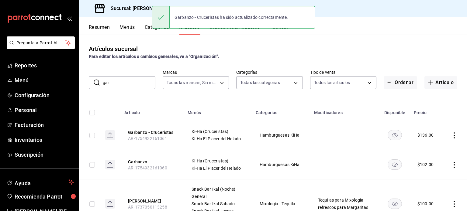
drag, startPoint x: 114, startPoint y: 85, endPoint x: 92, endPoint y: 80, distance: 22.8
click at [92, 80] on div "​ gar ​" at bounding box center [122, 82] width 67 height 13
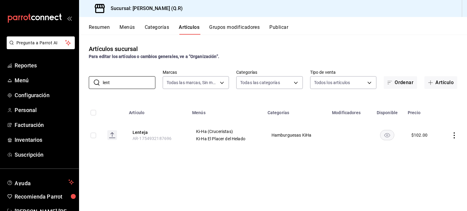
type input "lent"
click at [454, 134] on icon "actions" at bounding box center [454, 136] width 6 height 6
click at [437, 161] on span "Duplicar" at bounding box center [436, 162] width 16 height 6
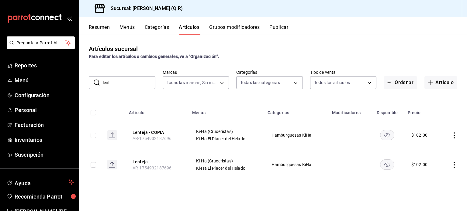
click at [455, 133] on icon "actions" at bounding box center [454, 136] width 6 height 6
click at [436, 149] on span "Editar" at bounding box center [436, 150] width 16 height 6
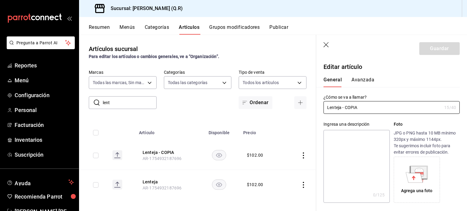
type input "$102.00"
radio input "false"
radio input "true"
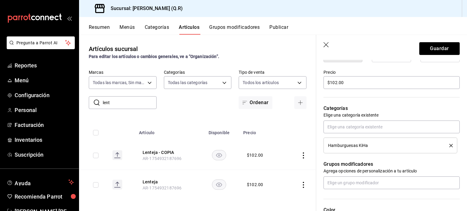
scroll to position [175, 0]
type input "Lenteja - Cruceristas"
drag, startPoint x: 354, startPoint y: 84, endPoint x: 317, endPoint y: 81, distance: 37.8
click at [317, 81] on div "Precio $102.00" at bounding box center [387, 75] width 143 height 28
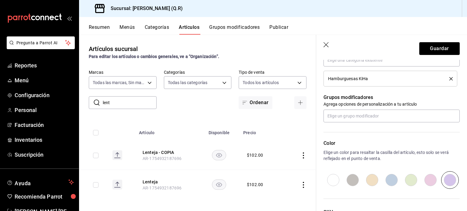
scroll to position [294, 0]
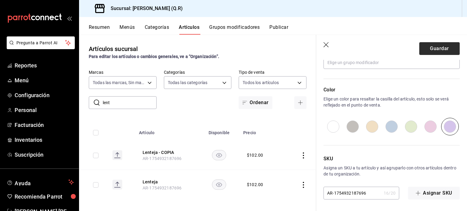
type input "$136.00"
click at [437, 49] on button "Guardar" at bounding box center [439, 48] width 40 height 13
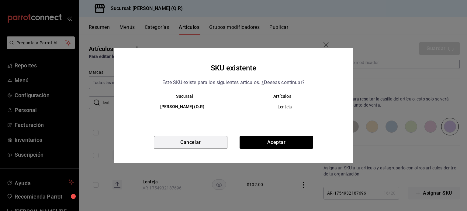
click at [195, 145] on button "Cancelar" at bounding box center [191, 142] width 74 height 13
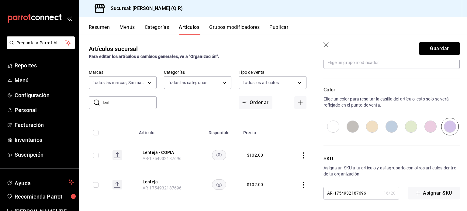
click at [366, 191] on input "AR-1754932187696" at bounding box center [352, 193] width 58 height 12
type input "AR-1754932187697"
click at [431, 48] on button "Guardar" at bounding box center [439, 48] width 40 height 13
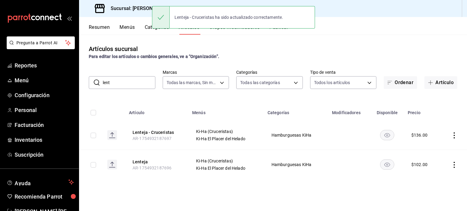
drag, startPoint x: 119, startPoint y: 82, endPoint x: 91, endPoint y: 81, distance: 28.0
click at [91, 81] on div "​ lent ​" at bounding box center [122, 82] width 67 height 13
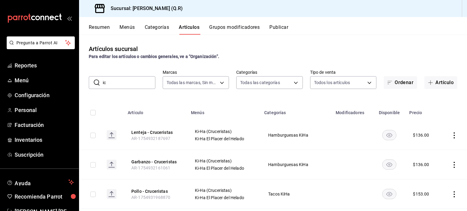
type input "i"
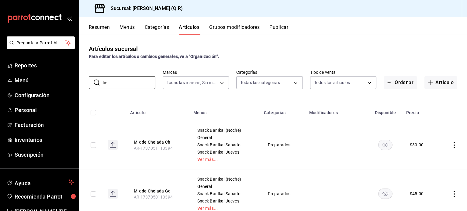
type input "h"
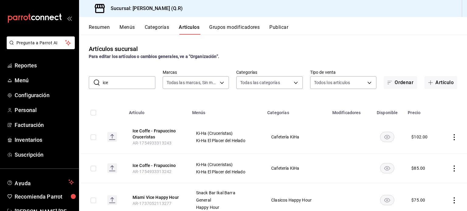
drag, startPoint x: 116, startPoint y: 82, endPoint x: 96, endPoint y: 84, distance: 20.4
click at [96, 84] on div "​ ice ​" at bounding box center [122, 82] width 67 height 13
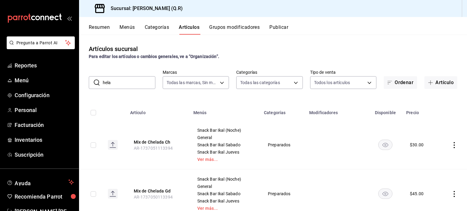
drag, startPoint x: 119, startPoint y: 80, endPoint x: 94, endPoint y: 79, distance: 25.5
click at [94, 79] on div "​ hela ​" at bounding box center [122, 82] width 67 height 13
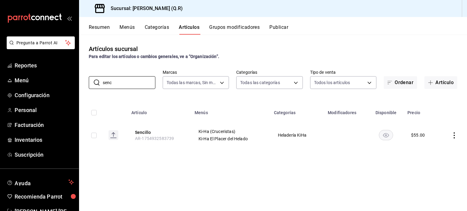
type input "senc"
click at [455, 137] on icon "actions" at bounding box center [454, 136] width 6 height 6
click at [438, 160] on span "Duplicar" at bounding box center [436, 162] width 16 height 6
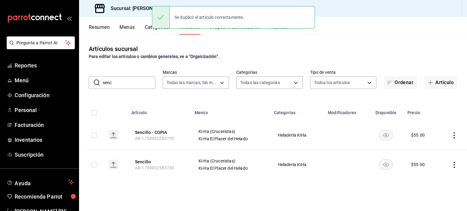
click at [455, 135] on icon "actions" at bounding box center [454, 136] width 6 height 6
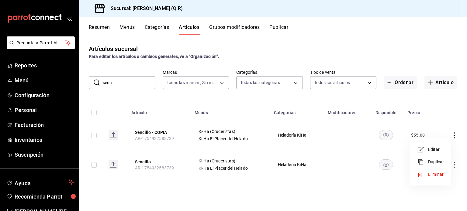
click at [435, 150] on span "Editar" at bounding box center [436, 150] width 16 height 6
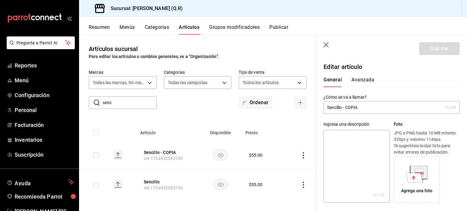
click at [381, 118] on div "Ingresa una descripción x 0 /125 ​ Foto JPG o PNG hasta 10 MB mínimo 320px y má…" at bounding box center [387, 158] width 143 height 89
click at [364, 105] on input "Sencillo - COPIA" at bounding box center [382, 108] width 118 height 12
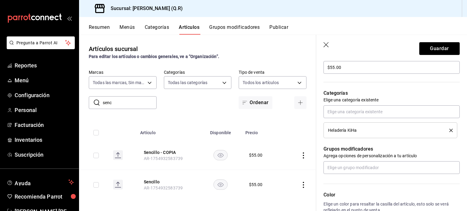
scroll to position [190, 0]
type input "Sencillo - Cruceristas"
drag, startPoint x: 350, startPoint y: 66, endPoint x: 314, endPoint y: 63, distance: 36.9
click at [314, 63] on main "Artículos sucursal Para editar los artículos o cambios generales, ve a “Organiz…" at bounding box center [273, 123] width 388 height 177
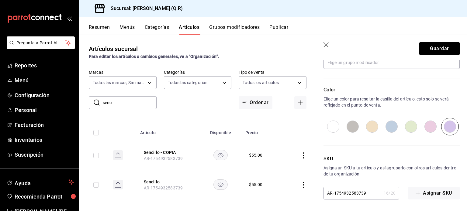
type input "$85.00"
click at [367, 191] on input "AR-1754932583739" at bounding box center [352, 193] width 58 height 12
type input "AR-1754932583730"
click at [434, 47] on button "Guardar" at bounding box center [439, 48] width 40 height 13
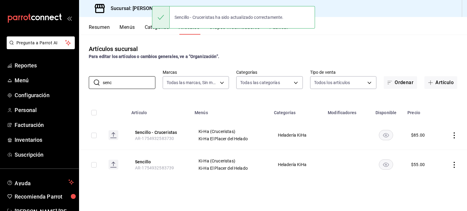
drag, startPoint x: 127, startPoint y: 86, endPoint x: 81, endPoint y: 79, distance: 46.5
click at [81, 79] on div "​ senc ​ Marcas Todas las marcas, Sin marca 14a24e45-c014-41ac-abf3-6b3b6a0bc53…" at bounding box center [273, 79] width 388 height 19
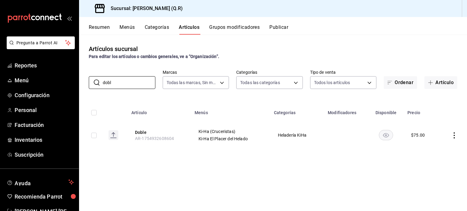
type input "dobl"
click at [454, 135] on icon "actions" at bounding box center [454, 136] width 6 height 6
click at [437, 162] on span "Duplicar" at bounding box center [436, 162] width 16 height 6
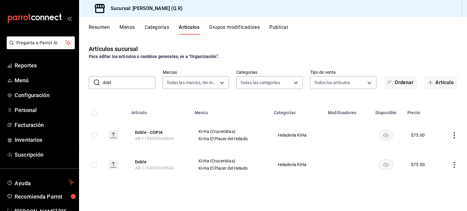
click at [455, 134] on icon "actions" at bounding box center [454, 136] width 6 height 6
click at [437, 147] on span "Editar" at bounding box center [436, 150] width 16 height 6
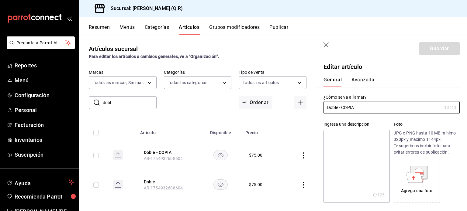
type input "$75.00"
radio input "false"
radio input "true"
click at [359, 108] on input "Doble - COPIA" at bounding box center [382, 108] width 118 height 12
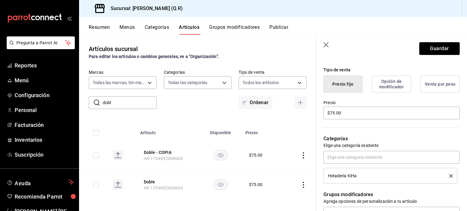
scroll to position [139, 0]
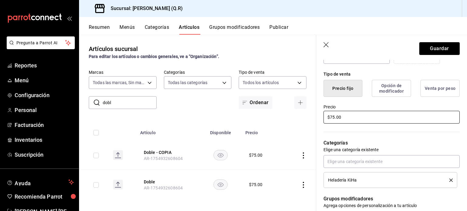
type input "Doble - Cruceristas"
drag, startPoint x: 348, startPoint y: 120, endPoint x: 314, endPoint y: 116, distance: 34.2
click at [314, 116] on main "Artículos sucursal Para editar los artículos o cambios generales, ve a “Organiz…" at bounding box center [273, 123] width 388 height 177
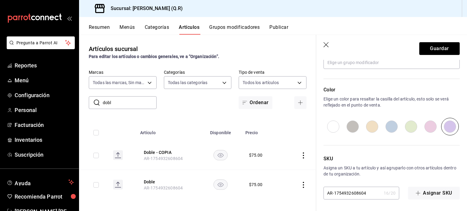
type input "$102.00"
click at [366, 191] on input "AR-1754932608604" at bounding box center [352, 193] width 58 height 12
type input "AR-1754932608605"
click at [439, 50] on button "Guardar" at bounding box center [439, 48] width 40 height 13
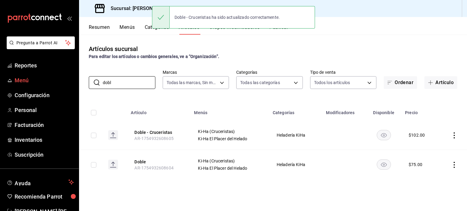
drag, startPoint x: 128, startPoint y: 86, endPoint x: 74, endPoint y: 78, distance: 54.7
click at [74, 78] on div "Pregunta a Parrot AI Reportes Menú Configuración Personal Facturación Inventari…" at bounding box center [233, 105] width 467 height 211
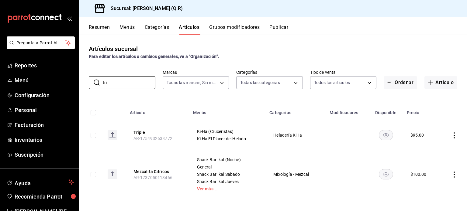
type input "tri"
click at [451, 136] on icon "actions" at bounding box center [454, 136] width 6 height 6
click at [434, 163] on span "Duplicar" at bounding box center [431, 162] width 16 height 6
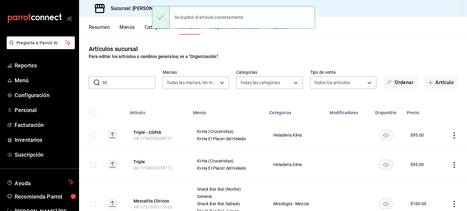
click at [454, 133] on icon "actions" at bounding box center [454, 136] width 1 height 6
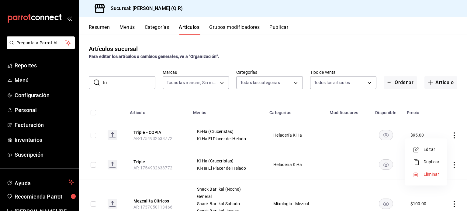
click at [426, 150] on span "Editar" at bounding box center [431, 150] width 16 height 6
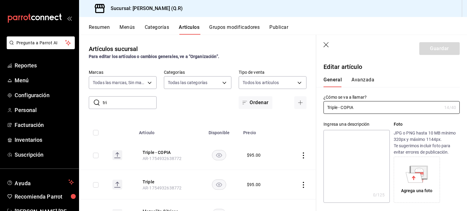
type input "$95.00"
radio input "false"
radio input "true"
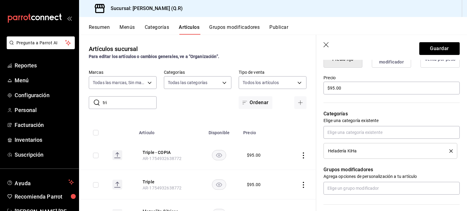
scroll to position [170, 0]
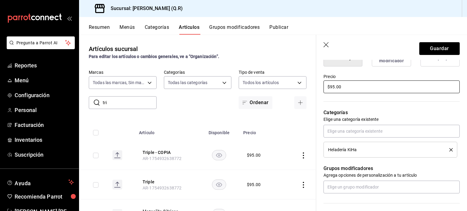
type input "Triple - Cruceristas"
drag, startPoint x: 351, startPoint y: 89, endPoint x: 307, endPoint y: 82, distance: 44.6
click at [307, 82] on main "Artículos sucursal Para editar los artículos o cambios generales, ve a “Organiz…" at bounding box center [273, 123] width 388 height 177
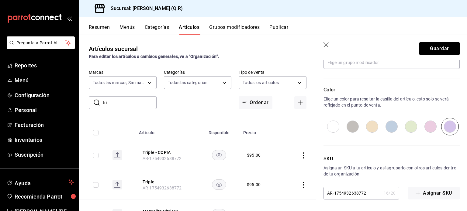
type input "$120.00"
click at [372, 192] on input "AR-1754932638772" at bounding box center [352, 193] width 58 height 12
type input "AR-1754932638773"
click at [436, 48] on button "Guardar" at bounding box center [439, 48] width 40 height 13
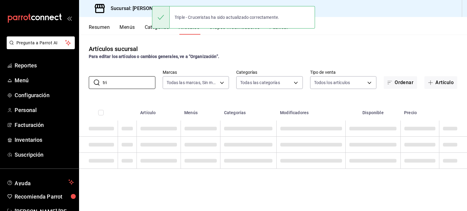
drag, startPoint x: 119, startPoint y: 80, endPoint x: 84, endPoint y: 82, distance: 35.3
click at [84, 82] on div "​ tri ​ Marcas Todas las marcas, Sin marca 14a24e45-c014-41ac-abf3-6b3b6a0bc530…" at bounding box center [273, 79] width 388 height 19
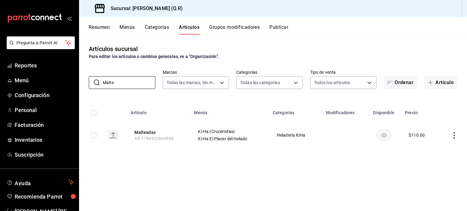
type input "Malte"
click at [456, 135] on icon "actions" at bounding box center [454, 136] width 6 height 6
click at [439, 162] on span "Duplicar" at bounding box center [436, 162] width 16 height 6
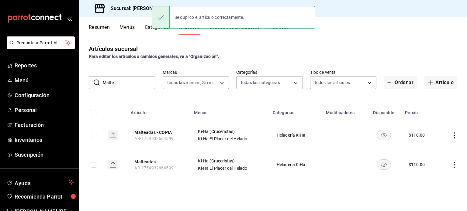
click at [455, 133] on icon "actions" at bounding box center [454, 136] width 6 height 6
click at [433, 152] on span "Editar" at bounding box center [436, 150] width 16 height 6
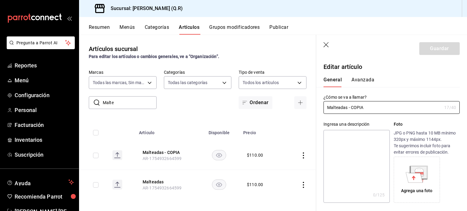
type input "$110.00"
radio input "false"
radio input "true"
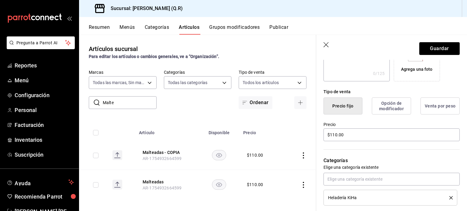
scroll to position [122, 0]
type input "Malteadas - Cruceristas"
drag, startPoint x: 356, startPoint y: 134, endPoint x: 301, endPoint y: 133, distance: 55.3
click at [301, 133] on main "Artículos sucursal Para editar los artículos o cambios generales, ve a “Organiz…" at bounding box center [273, 123] width 388 height 177
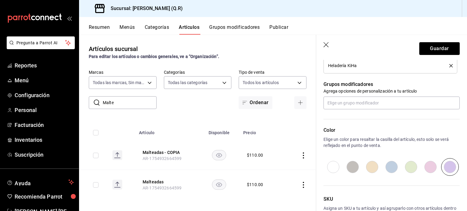
scroll to position [282, 0]
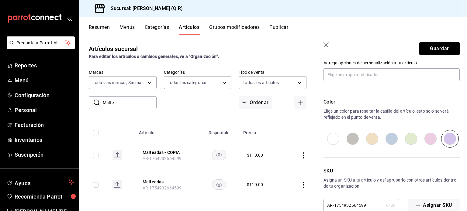
type input "$136.00"
click at [368, 203] on input "AR-1754932664599" at bounding box center [352, 205] width 58 height 12
type input "AR-1754932664590"
click at [438, 49] on button "Guardar" at bounding box center [439, 48] width 40 height 13
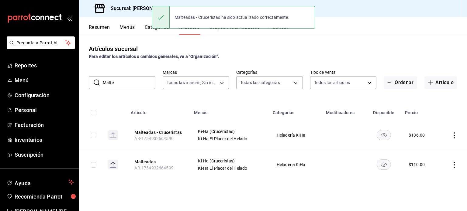
drag, startPoint x: 123, startPoint y: 82, endPoint x: 90, endPoint y: 79, distance: 33.3
click at [90, 79] on div "​ Malte ​" at bounding box center [122, 82] width 67 height 13
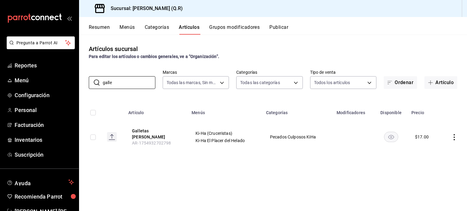
type input "galle"
click at [455, 135] on icon "actions" at bounding box center [454, 137] width 6 height 6
click at [436, 161] on span "Duplicar" at bounding box center [436, 162] width 16 height 6
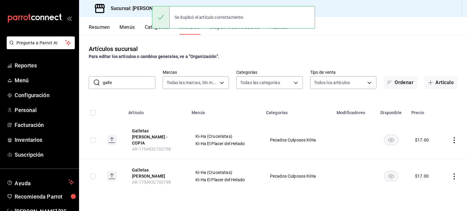
click at [454, 137] on icon "actions" at bounding box center [454, 140] width 6 height 6
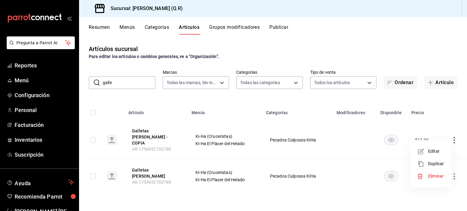
click at [432, 153] on span "Editar" at bounding box center [436, 151] width 16 height 6
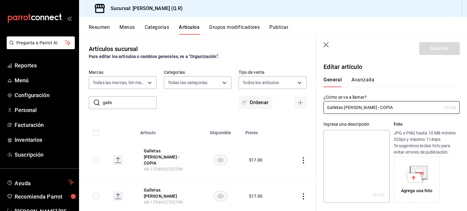
type input "$17.00"
radio input "false"
radio input "true"
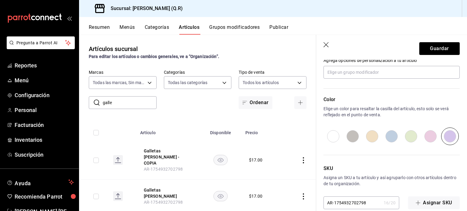
scroll to position [294, 0]
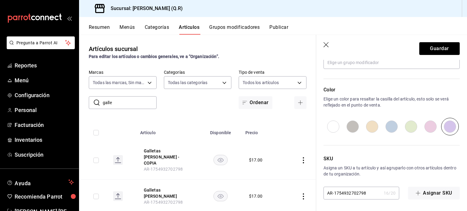
type input "Galletas de Canela - Cruceristas"
click at [366, 192] on input "AR-1754932702798" at bounding box center [352, 193] width 58 height 12
type input "AR-1754932702799"
click at [436, 47] on button "Guardar" at bounding box center [439, 48] width 40 height 13
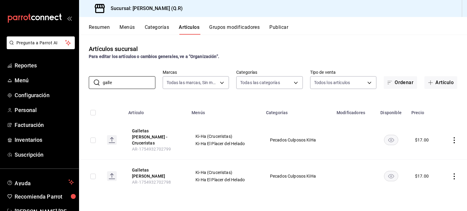
drag, startPoint x: 126, startPoint y: 84, endPoint x: 88, endPoint y: 76, distance: 39.2
click at [88, 76] on div "​ galle ​ Marcas Todas las marcas, Sin marca 14a24e45-c014-41ac-abf3-6b3b6a0bc5…" at bounding box center [273, 79] width 388 height 19
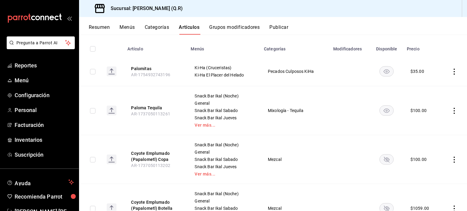
scroll to position [64, 0]
type input "palo"
click at [454, 69] on icon "actions" at bounding box center [454, 71] width 1 height 6
click at [434, 97] on span "Duplicar" at bounding box center [431, 98] width 16 height 6
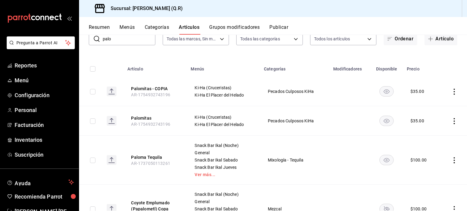
scroll to position [46, 0]
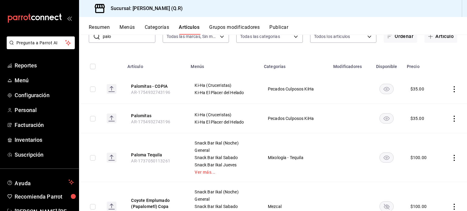
click at [454, 90] on icon "actions" at bounding box center [454, 89] width 1 height 6
click at [432, 103] on span "Editar" at bounding box center [431, 103] width 16 height 6
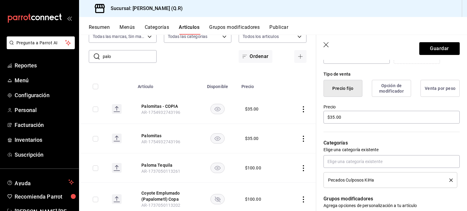
scroll to position [140, 0]
type input "Palomitas - Cruceristas"
drag, startPoint x: 347, startPoint y: 117, endPoint x: 324, endPoint y: 116, distance: 23.7
click at [324, 116] on input "$35.00" at bounding box center [391, 117] width 136 height 13
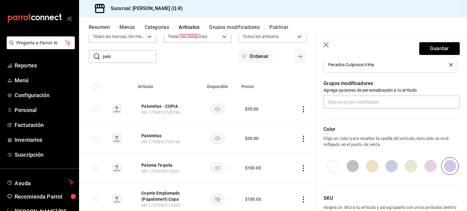
scroll to position [294, 0]
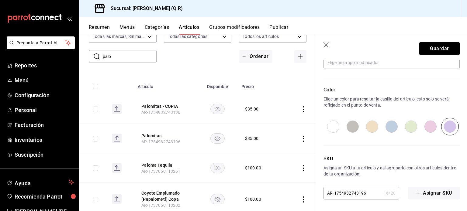
type input "$51.00"
click at [367, 196] on input "AR-1754932743196" at bounding box center [352, 193] width 58 height 12
type input "AR-1754932743197"
click at [435, 48] on button "Guardar" at bounding box center [439, 48] width 40 height 13
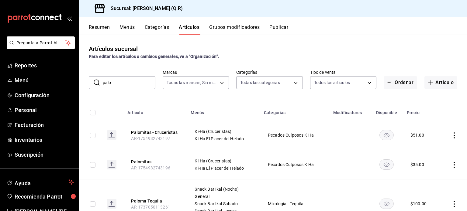
click at [130, 26] on button "Menús" at bounding box center [126, 29] width 15 height 10
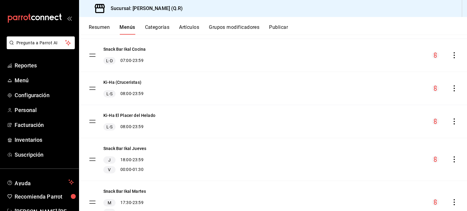
scroll to position [91, 0]
click at [451, 88] on icon "actions" at bounding box center [454, 89] width 6 height 6
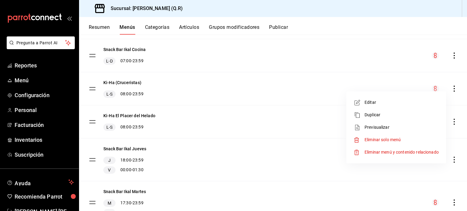
click at [373, 102] on span "Editar" at bounding box center [401, 102] width 74 height 6
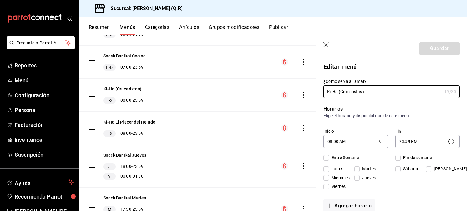
checkbox input "true"
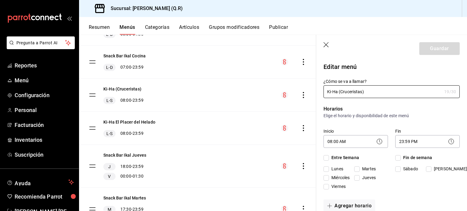
checkbox input "true"
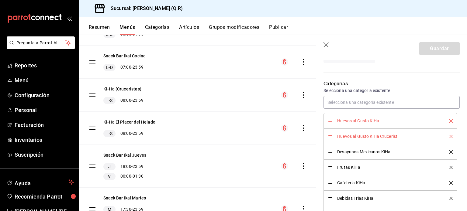
scroll to position [150, 0]
click at [449, 121] on icon "delete" at bounding box center [450, 120] width 3 height 3
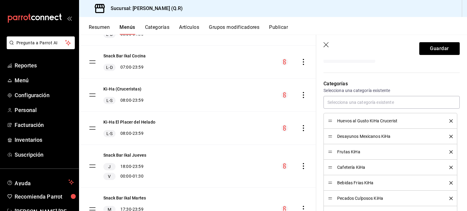
click at [449, 137] on icon "delete" at bounding box center [450, 136] width 3 height 3
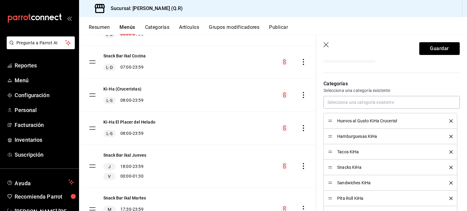
click at [449, 137] on icon "delete" at bounding box center [450, 136] width 3 height 3
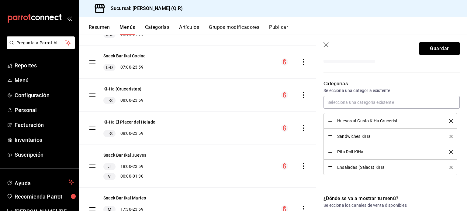
click at [449, 137] on icon "delete" at bounding box center [450, 136] width 3 height 3
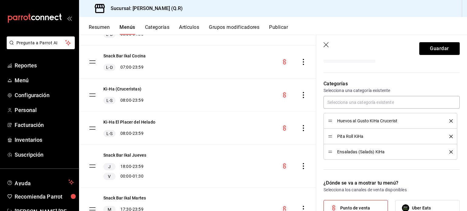
click at [449, 137] on icon "delete" at bounding box center [450, 136] width 3 height 3
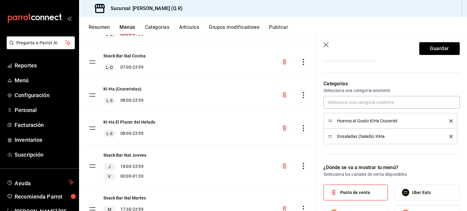
click at [449, 137] on icon "delete" at bounding box center [450, 136] width 3 height 3
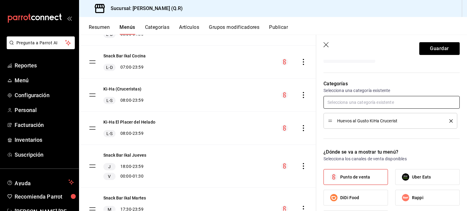
click at [340, 102] on input "text" at bounding box center [391, 102] width 136 height 13
type input "crucer"
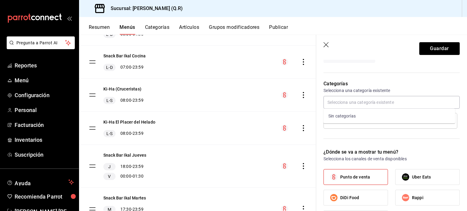
click at [376, 76] on div "Categorías Selecciona una categoría existente Huevos al Gusto KiHa Crucerist" at bounding box center [387, 107] width 143 height 68
click at [161, 26] on button "Categorías" at bounding box center [157, 29] width 25 height 10
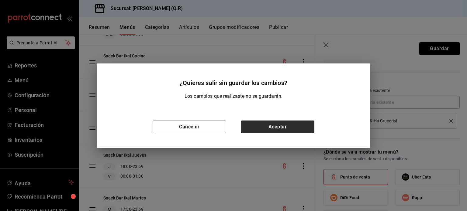
click at [280, 125] on button "Aceptar" at bounding box center [278, 127] width 74 height 13
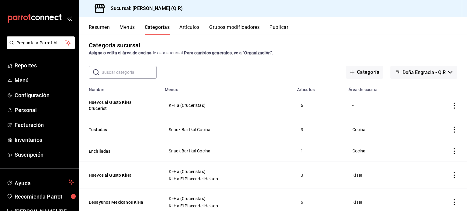
scroll to position [4, 0]
click at [119, 77] on input "text" at bounding box center [129, 72] width 55 height 12
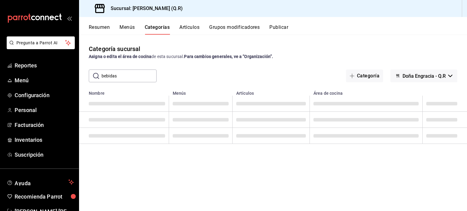
scroll to position [0, 0]
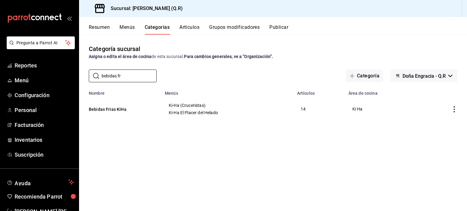
type input "bebidas fr"
click at [454, 110] on icon "actions" at bounding box center [454, 109] width 1 height 6
click at [440, 135] on span "Duplicar" at bounding box center [436, 136] width 16 height 6
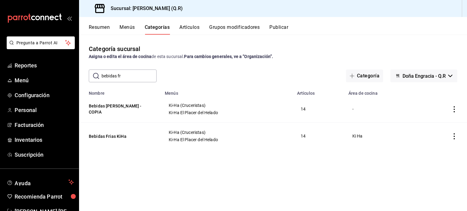
click at [456, 136] on icon "actions" at bounding box center [454, 136] width 6 height 6
click at [434, 149] on span "Editar" at bounding box center [436, 150] width 16 height 6
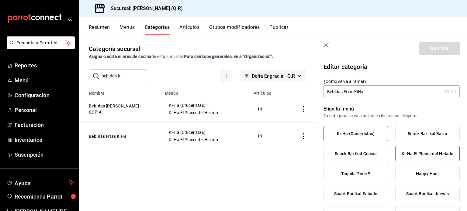
click at [356, 133] on span "Ki-Ha (Cruceristas)" at bounding box center [356, 133] width 38 height 5
click at [0, 0] on input "Ki-Ha (Cruceristas)" at bounding box center [0, 0] width 0 height 0
click at [439, 46] on button "Guardar" at bounding box center [439, 48] width 40 height 13
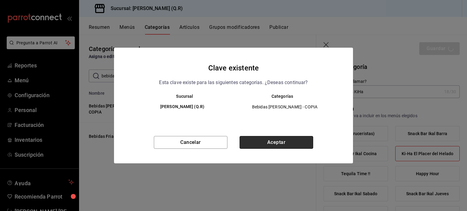
click at [268, 142] on button "Aceptar" at bounding box center [277, 142] width 74 height 13
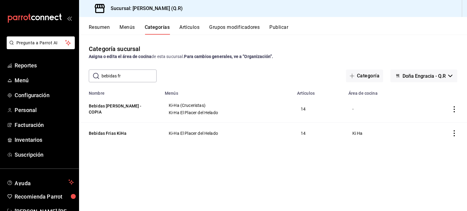
click at [455, 108] on icon "actions" at bounding box center [454, 109] width 6 height 6
click at [433, 124] on span "Editar" at bounding box center [436, 124] width 16 height 6
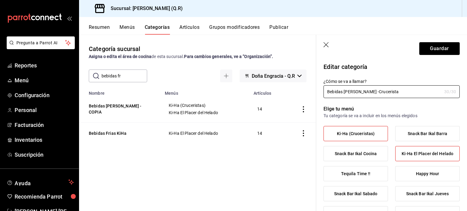
type input "Bebidas Frias KiHa -Crucerista"
click at [402, 104] on div "Elige tu menú Tu categoría se va a incluir en los menús elegidos Ki-Ha (Cruceri…" at bounding box center [387, 176] width 143 height 156
click at [425, 156] on span "Ki-Ha El Placer del Helado" at bounding box center [428, 153] width 52 height 5
click at [0, 0] on input "Ki-Ha El Placer del Helado" at bounding box center [0, 0] width 0 height 0
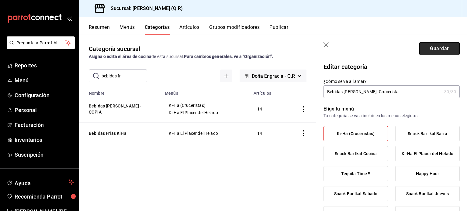
click at [436, 48] on button "Guardar" at bounding box center [439, 48] width 40 height 13
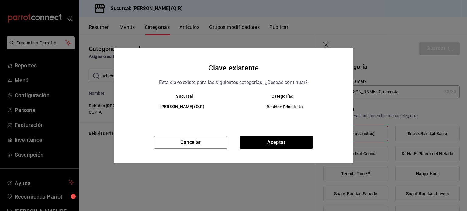
click at [286, 137] on button "Aceptar" at bounding box center [277, 142] width 74 height 13
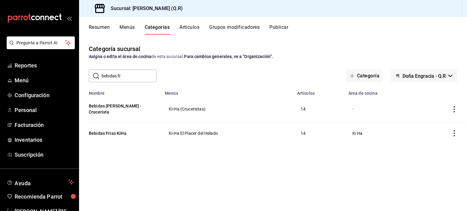
click at [454, 106] on icon "actions" at bounding box center [454, 109] width 6 height 6
click at [435, 120] on span "Editar" at bounding box center [436, 121] width 16 height 6
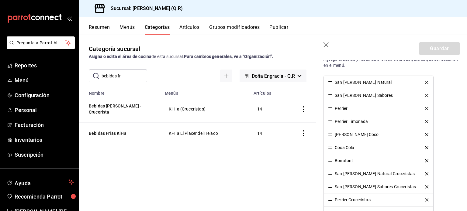
scroll to position [248, 0]
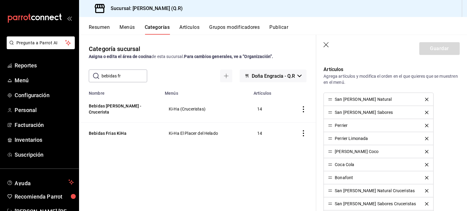
click at [425, 98] on icon "delete" at bounding box center [426, 99] width 3 height 3
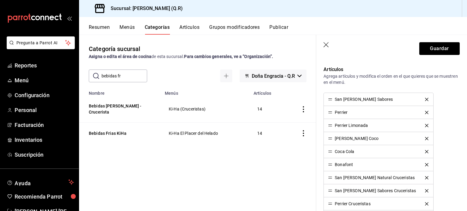
click at [425, 98] on icon "delete" at bounding box center [426, 99] width 3 height 3
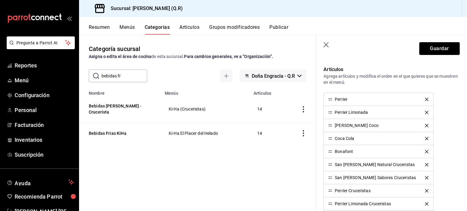
click at [425, 98] on icon "delete" at bounding box center [426, 99] width 3 height 3
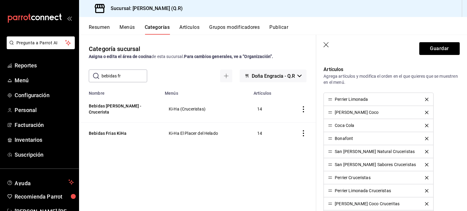
click at [425, 98] on icon "delete" at bounding box center [426, 99] width 3 height 3
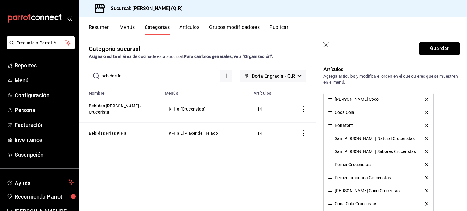
click at [425, 98] on icon "delete" at bounding box center [426, 99] width 3 height 3
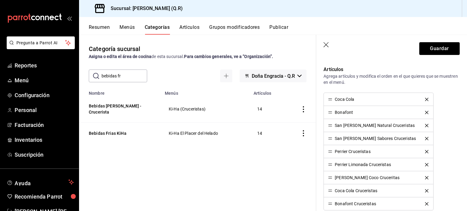
click at [425, 98] on icon "delete" at bounding box center [426, 99] width 3 height 3
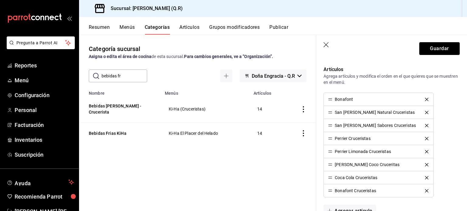
click at [425, 98] on icon "delete" at bounding box center [426, 99] width 3 height 3
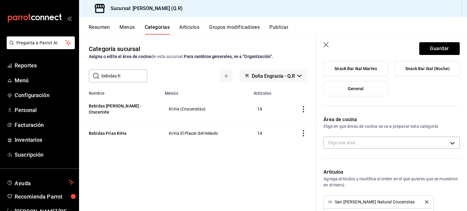
scroll to position [146, 0]
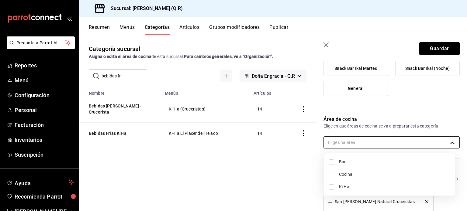
click at [450, 143] on body "Pregunta a Parrot AI Reportes Menú Configuración Personal Facturación Inventari…" at bounding box center [233, 105] width 467 height 211
click at [330, 188] on input "checkbox" at bounding box center [331, 187] width 5 height 5
checkbox input "true"
type input "b7170c44-77f3-4d62-89ab-8059bb15bf0a"
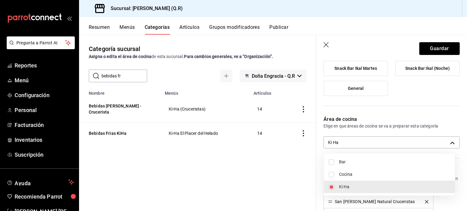
click at [433, 48] on div at bounding box center [233, 105] width 467 height 211
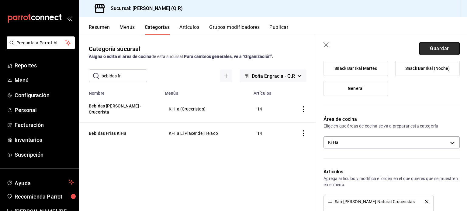
click at [433, 48] on button "Guardar" at bounding box center [439, 48] width 40 height 13
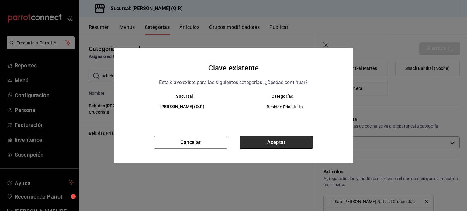
click at [279, 139] on button "Aceptar" at bounding box center [277, 142] width 74 height 13
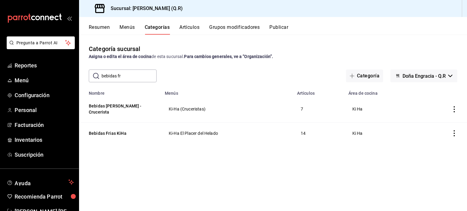
click at [455, 130] on icon "actions" at bounding box center [454, 133] width 6 height 6
click at [435, 143] on span "Editar" at bounding box center [436, 142] width 16 height 6
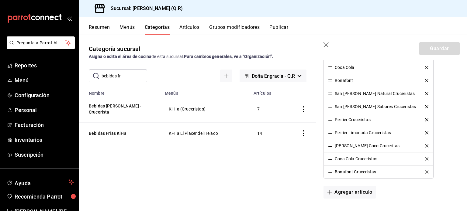
scroll to position [346, 0]
click at [425, 91] on icon "delete" at bounding box center [426, 92] width 3 height 3
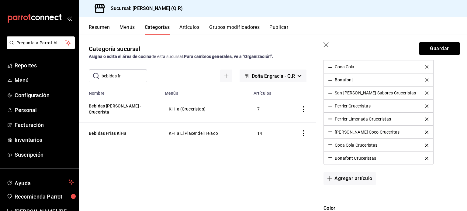
click at [425, 91] on icon "delete" at bounding box center [426, 92] width 3 height 3
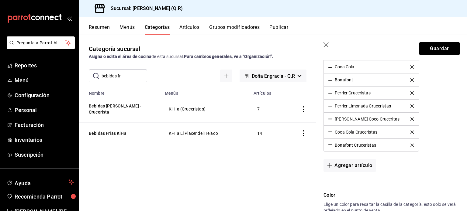
click at [413, 91] on button "delete" at bounding box center [412, 92] width 12 height 3
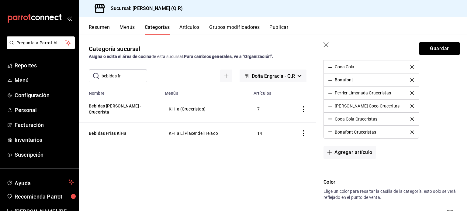
click at [410, 91] on icon "delete" at bounding box center [411, 92] width 3 height 3
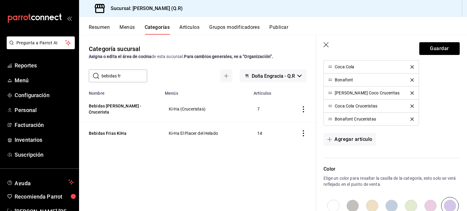
click at [410, 91] on icon "delete" at bounding box center [411, 92] width 3 height 3
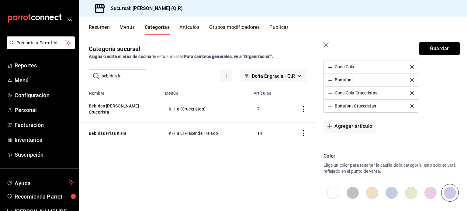
click at [410, 91] on icon "delete" at bounding box center [411, 92] width 3 height 3
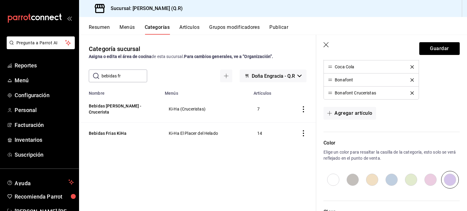
click at [410, 91] on icon "delete" at bounding box center [411, 92] width 3 height 3
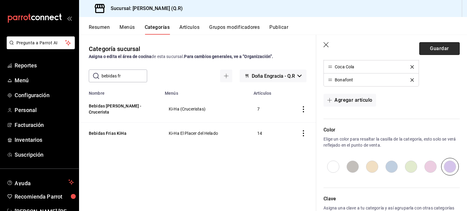
click at [435, 47] on button "Guardar" at bounding box center [439, 48] width 40 height 13
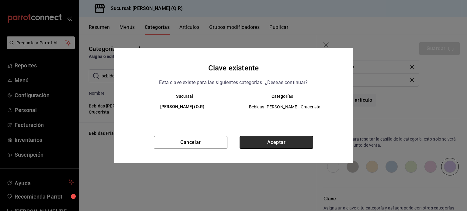
click at [275, 142] on button "Aceptar" at bounding box center [277, 142] width 74 height 13
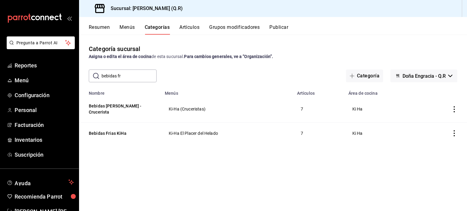
drag, startPoint x: 129, startPoint y: 77, endPoint x: 95, endPoint y: 76, distance: 33.5
click at [95, 76] on div "​ bebidas fr ​" at bounding box center [123, 76] width 68 height 13
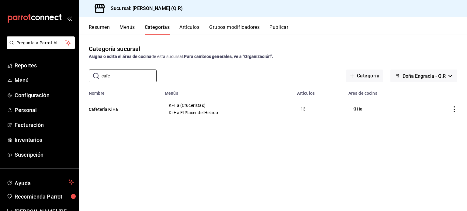
type input "cafe"
click at [453, 110] on icon "actions" at bounding box center [454, 109] width 6 height 6
click at [439, 136] on span "Duplicar" at bounding box center [436, 136] width 16 height 6
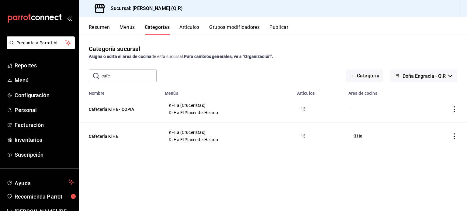
click at [454, 134] on icon "actions" at bounding box center [454, 136] width 1 height 6
click at [435, 150] on span "Editar" at bounding box center [436, 150] width 16 height 6
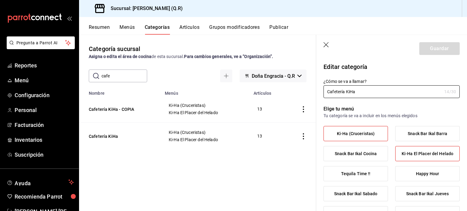
type input "b7170c44-77f3-4d62-89ab-8059bb15bf0a"
radio input "false"
radio input "true"
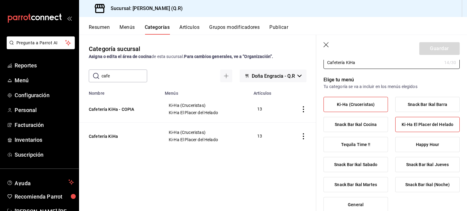
scroll to position [30, 0]
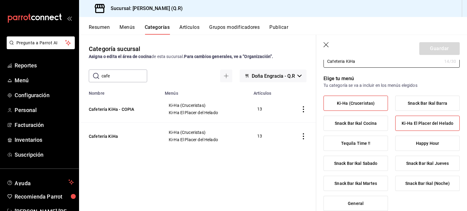
click at [363, 103] on span "Ki-Ha (Cruceristas)" at bounding box center [356, 103] width 38 height 5
click at [0, 0] on input "Ki-Ha (Cruceristas)" at bounding box center [0, 0] width 0 height 0
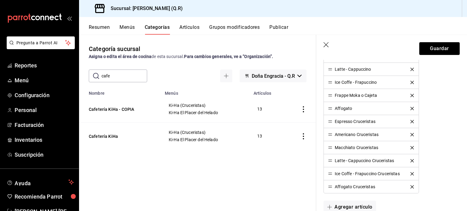
scroll to position [317, 0]
click at [410, 121] on icon "delete" at bounding box center [411, 121] width 3 height 3
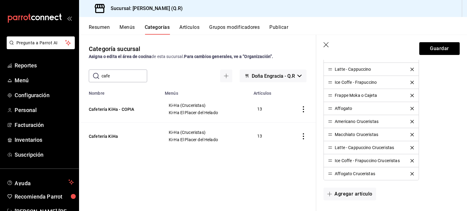
click at [410, 121] on icon "delete" at bounding box center [411, 121] width 3 height 3
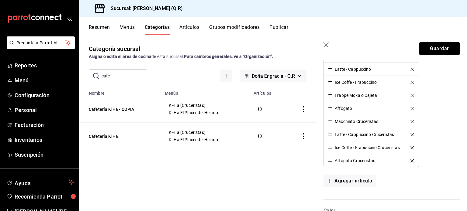
click at [410, 121] on icon "delete" at bounding box center [411, 121] width 3 height 3
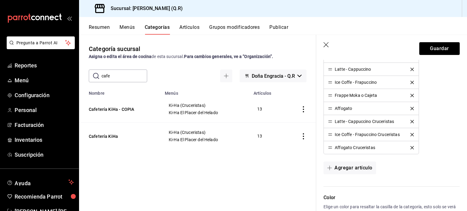
click at [410, 121] on icon "delete" at bounding box center [411, 121] width 3 height 3
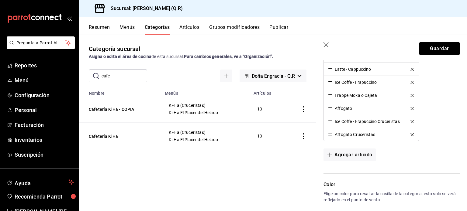
click at [410, 121] on icon "delete" at bounding box center [411, 121] width 3 height 3
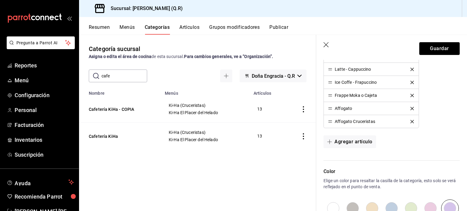
click at [410, 121] on button "delete" at bounding box center [412, 121] width 12 height 3
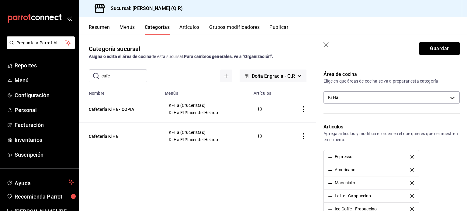
scroll to position [190, 0]
click at [434, 49] on button "Guardar" at bounding box center [439, 48] width 40 height 13
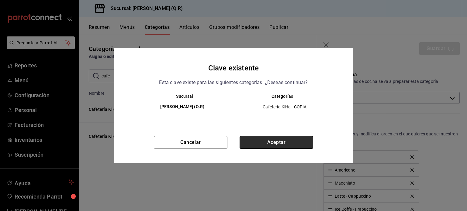
click at [276, 141] on button "Aceptar" at bounding box center [277, 142] width 74 height 13
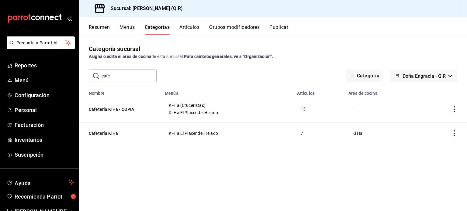
click at [455, 109] on icon "actions" at bounding box center [454, 109] width 6 height 6
click at [436, 123] on span "Editar" at bounding box center [436, 124] width 16 height 6
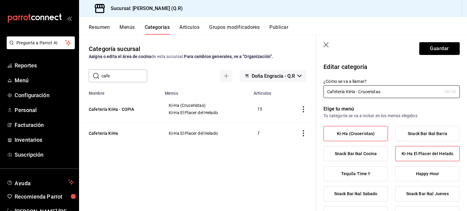
type input "Cafetería KiHa - Cruceristas"
click at [433, 154] on span "Ki-Ha El Placer del Helado" at bounding box center [428, 153] width 52 height 5
click at [0, 0] on input "Ki-Ha El Placer del Helado" at bounding box center [0, 0] width 0 height 0
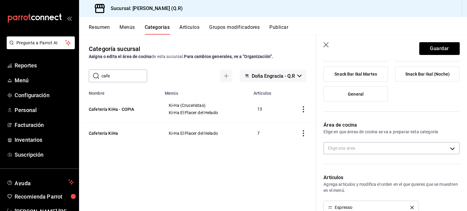
scroll to position [140, 0]
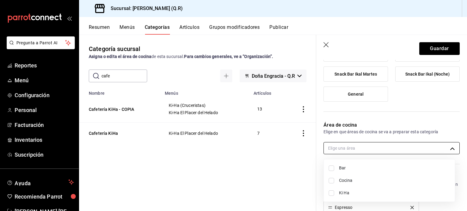
click at [447, 147] on body "Pregunta a Parrot AI Reportes Menú Configuración Personal Facturación Inventari…" at bounding box center [233, 105] width 467 height 211
click at [347, 195] on span "Ki Ha" at bounding box center [394, 193] width 111 height 6
type input "b7170c44-77f3-4d62-89ab-8059bb15bf0a"
checkbox input "true"
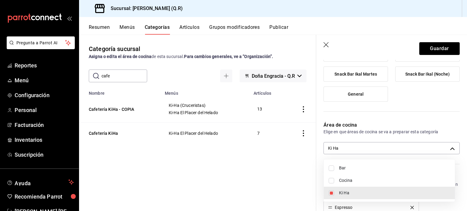
click at [426, 115] on div at bounding box center [233, 105] width 467 height 211
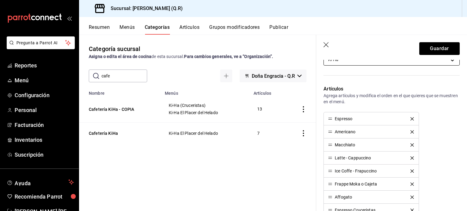
scroll to position [229, 0]
click at [411, 118] on icon "delete" at bounding box center [411, 118] width 3 height 3
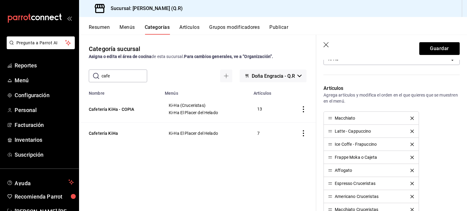
click at [411, 118] on icon "delete" at bounding box center [411, 118] width 3 height 3
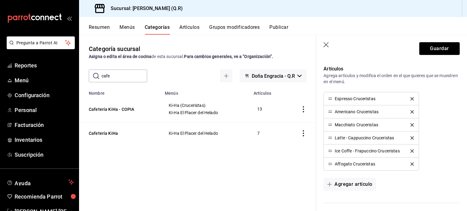
scroll to position [246, 0]
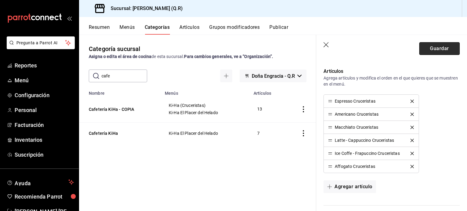
click at [436, 48] on button "Guardar" at bounding box center [439, 48] width 40 height 13
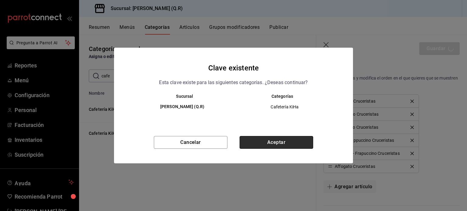
click at [281, 142] on button "Aceptar" at bounding box center [277, 142] width 74 height 13
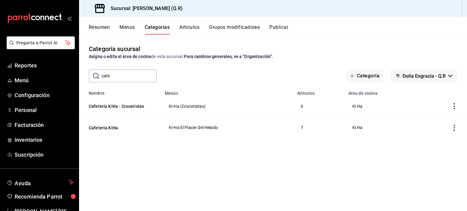
click at [192, 26] on button "Artículos" at bounding box center [189, 29] width 20 height 10
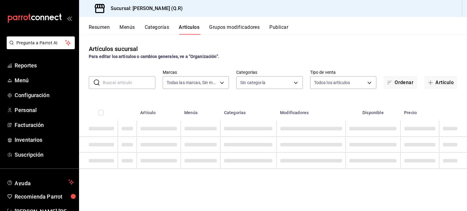
type input "14a24e45-c014-41ac-abf3-6b3b6a0bc530"
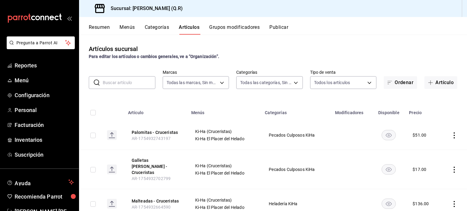
type input "df2a077c-e207-4440-b812-ff869f96f064,cc574da4-570a-4251-b70a-48135ba4d11b,547aa…"
click at [128, 81] on input "text" at bounding box center [129, 83] width 53 height 12
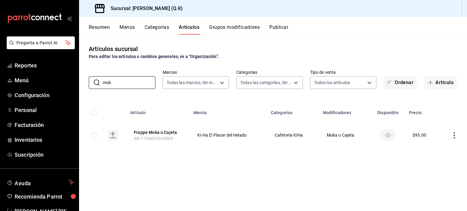
type input "mok"
click at [454, 136] on icon "actions" at bounding box center [454, 136] width 1 height 6
click at [443, 164] on span "Duplicar" at bounding box center [436, 162] width 16 height 6
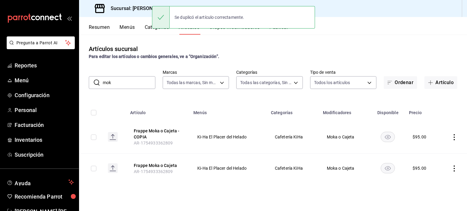
click at [456, 136] on icon "actions" at bounding box center [454, 137] width 6 height 6
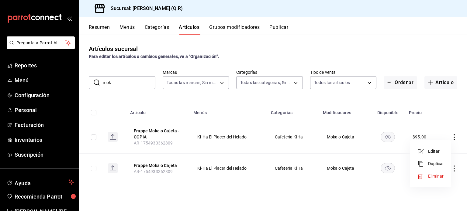
click at [436, 150] on span "Editar" at bounding box center [436, 151] width 16 height 6
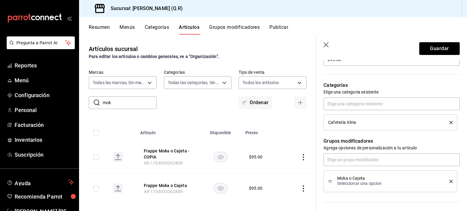
scroll to position [181, 0]
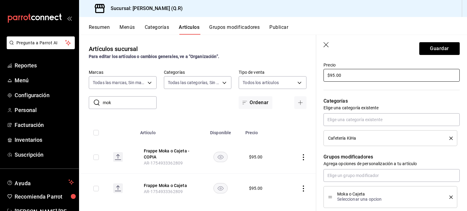
type input "Frappe Moka o Cajeta - Cruceristas"
click at [352, 74] on input "$95.00" at bounding box center [391, 75] width 136 height 13
type input "$9.00"
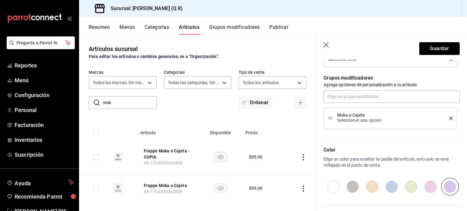
scroll to position [320, 0]
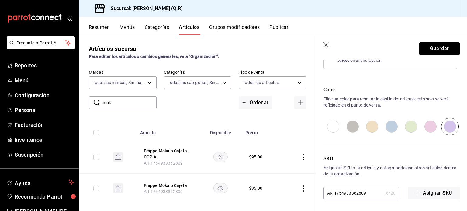
type input "$102.00"
click at [365, 193] on input "AR-1754933362809" at bounding box center [352, 193] width 58 height 12
type input "AR-1754933362800"
click at [438, 46] on button "Guardar" at bounding box center [439, 48] width 40 height 13
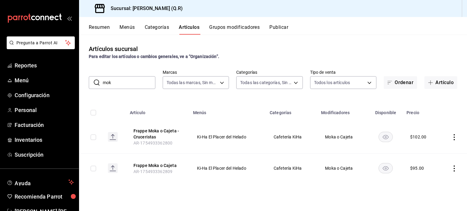
click at [121, 84] on input "mok" at bounding box center [129, 83] width 53 height 12
type input "m"
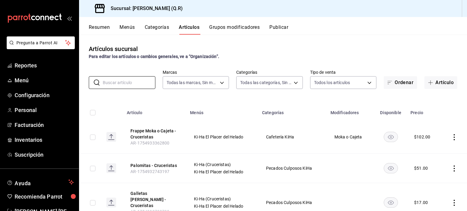
click at [161, 25] on button "Categorías" at bounding box center [157, 29] width 25 height 10
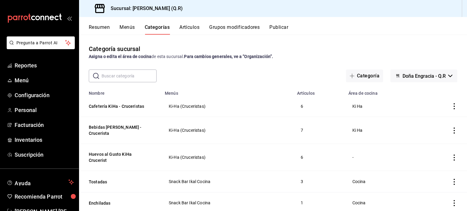
click at [454, 106] on icon "actions" at bounding box center [454, 106] width 1 height 6
click at [433, 122] on span "Editar" at bounding box center [431, 121] width 16 height 6
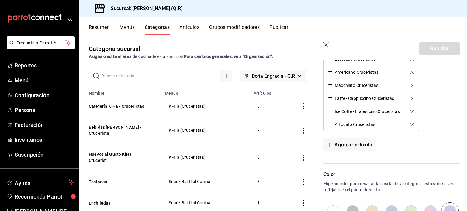
scroll to position [288, 0]
click at [352, 146] on button "Agregar artículo" at bounding box center [349, 145] width 52 height 13
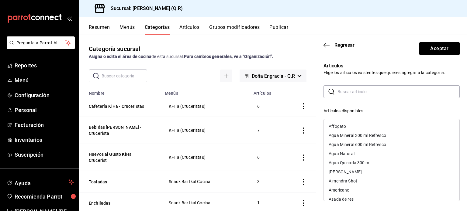
click at [349, 90] on input "text" at bounding box center [398, 92] width 122 height 12
click at [349, 90] on input "m" at bounding box center [398, 92] width 122 height 12
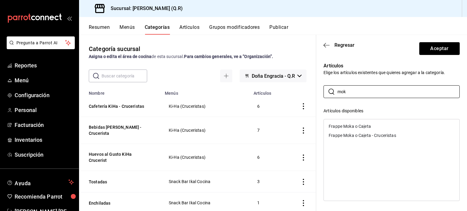
type input "mok"
click at [374, 137] on div "Frappe Moka o Cajeta - Cruceristas" at bounding box center [362, 135] width 67 height 4
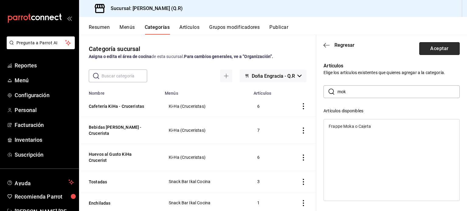
click at [435, 50] on button "Aceptar" at bounding box center [439, 48] width 40 height 13
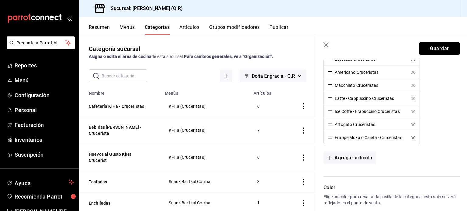
click at [435, 50] on button "Guardar" at bounding box center [439, 48] width 40 height 13
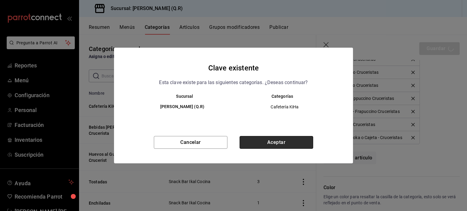
click at [277, 140] on button "Aceptar" at bounding box center [277, 142] width 74 height 13
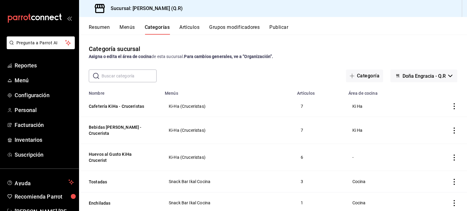
click at [126, 76] on input "text" at bounding box center [129, 76] width 55 height 12
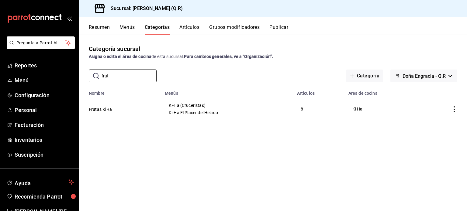
type input "frut"
click at [455, 109] on icon "actions" at bounding box center [454, 109] width 6 height 6
click at [438, 137] on span "Duplicar" at bounding box center [436, 136] width 16 height 6
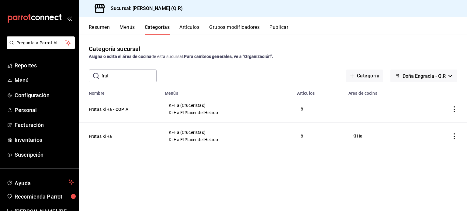
click at [453, 135] on icon "actions" at bounding box center [454, 136] width 6 height 6
click at [438, 152] on span "Editar" at bounding box center [436, 150] width 16 height 6
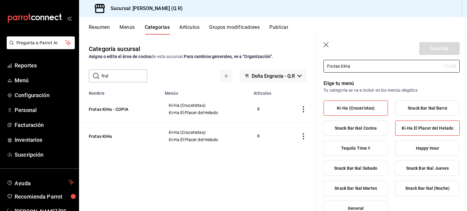
scroll to position [26, 0]
click at [370, 106] on span "Ki-Ha (Cruceristas)" at bounding box center [356, 107] width 38 height 5
click at [0, 0] on input "Ki-Ha (Cruceristas)" at bounding box center [0, 0] width 0 height 0
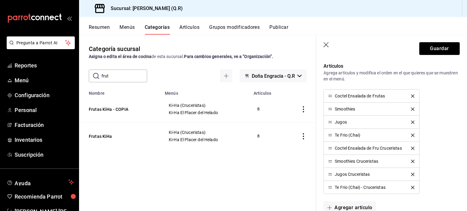
scroll to position [253, 0]
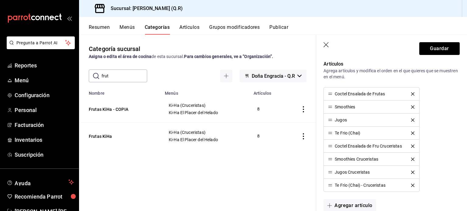
click at [413, 145] on icon "delete" at bounding box center [412, 146] width 3 height 3
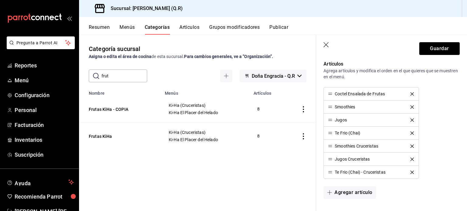
click at [410, 145] on icon "delete" at bounding box center [411, 146] width 3 height 3
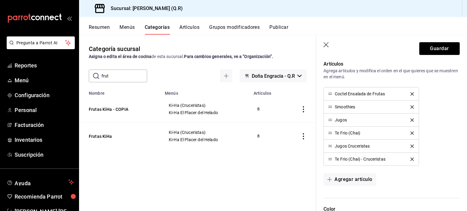
click at [410, 145] on icon "delete" at bounding box center [411, 146] width 3 height 3
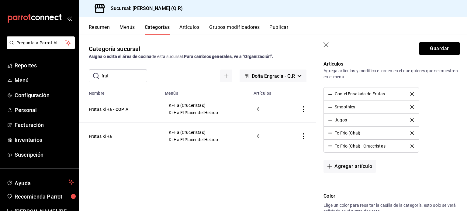
click at [410, 145] on icon "delete" at bounding box center [411, 146] width 3 height 3
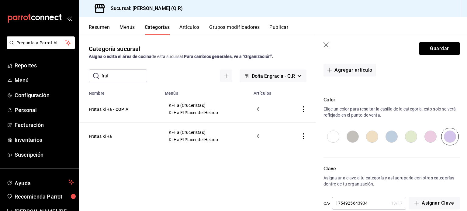
scroll to position [347, 0]
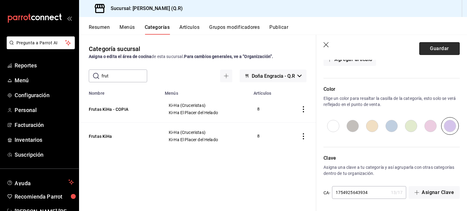
click at [434, 49] on button "Guardar" at bounding box center [439, 48] width 40 height 13
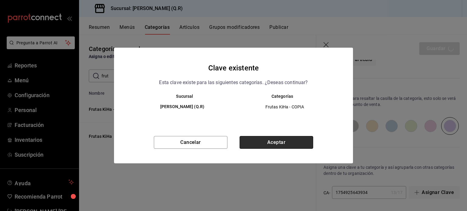
click at [279, 140] on button "Aceptar" at bounding box center [277, 142] width 74 height 13
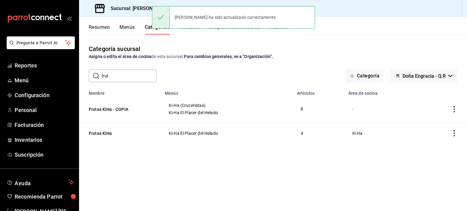
click at [456, 108] on icon "actions" at bounding box center [454, 109] width 6 height 6
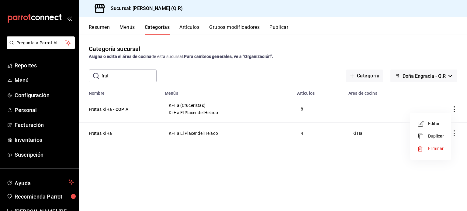
click at [439, 121] on span "Editar" at bounding box center [436, 124] width 16 height 6
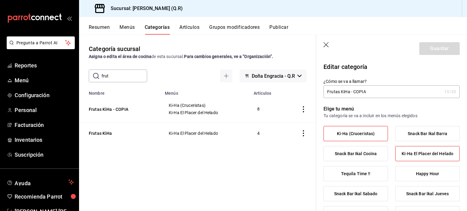
click at [368, 92] on input "Frutas KiHa - COPIA" at bounding box center [382, 92] width 118 height 12
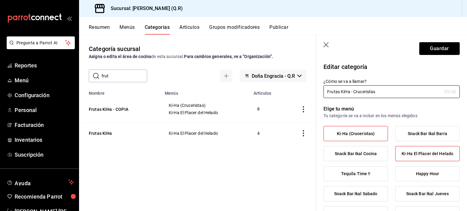
type input "Frutas KiHa - Cruceristas"
click at [419, 154] on span "Ki-Ha El Placer del Helado" at bounding box center [428, 153] width 52 height 5
click at [0, 0] on input "Ki-Ha El Placer del Helado" at bounding box center [0, 0] width 0 height 0
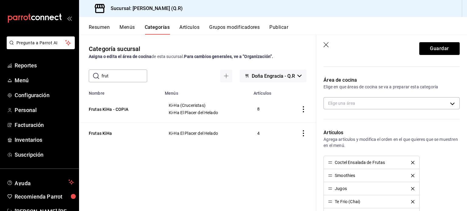
scroll to position [184, 0]
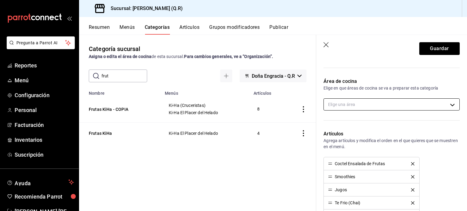
click at [448, 102] on body "Pregunta a Parrot AI Reportes Menú Configuración Personal Facturación Inventari…" at bounding box center [233, 105] width 467 height 211
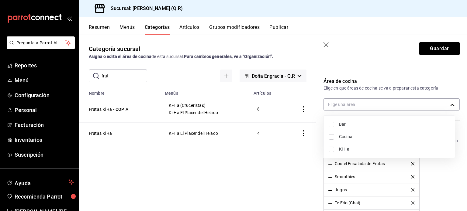
click at [341, 150] on span "Ki Ha" at bounding box center [394, 149] width 111 height 6
type input "b7170c44-77f3-4d62-89ab-8059bb15bf0a"
checkbox input "true"
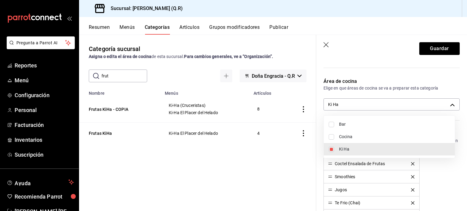
click at [433, 168] on div at bounding box center [233, 105] width 467 height 211
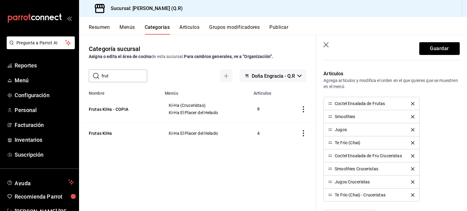
scroll to position [243, 0]
click at [412, 103] on icon "delete" at bounding box center [412, 104] width 3 height 3
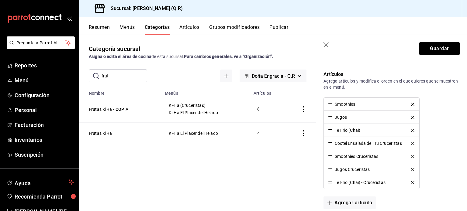
click at [412, 103] on icon "delete" at bounding box center [412, 104] width 3 height 3
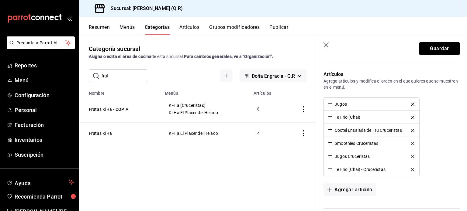
click at [412, 103] on icon "delete" at bounding box center [412, 104] width 3 height 3
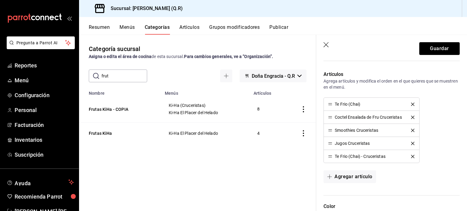
click at [412, 103] on icon "delete" at bounding box center [412, 104] width 3 height 3
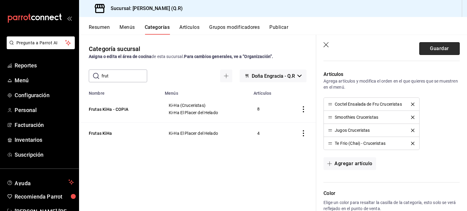
click at [435, 48] on button "Guardar" at bounding box center [439, 48] width 40 height 13
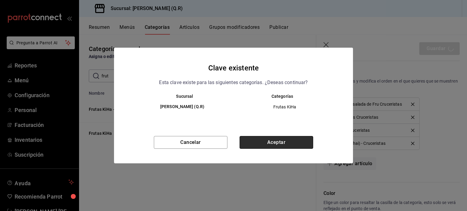
click at [280, 142] on button "Aceptar" at bounding box center [277, 142] width 74 height 13
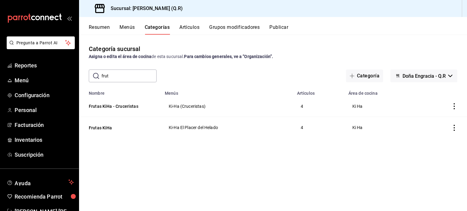
click at [453, 107] on icon "actions" at bounding box center [454, 106] width 6 height 6
click at [435, 120] on span "Editar" at bounding box center [436, 121] width 16 height 6
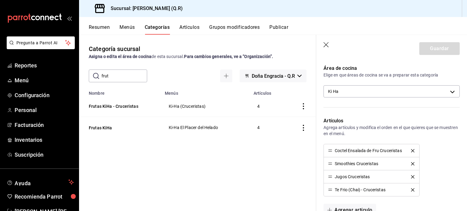
scroll to position [347, 0]
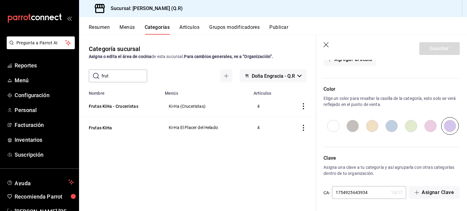
click at [369, 190] on input "1754925643934" at bounding box center [360, 193] width 57 height 12
type input "1754925643935"
click at [440, 45] on button "Guardar" at bounding box center [439, 48] width 40 height 13
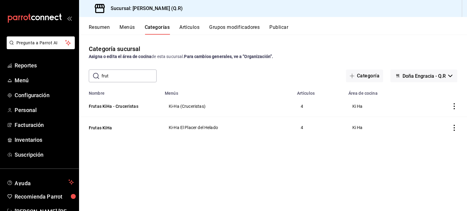
click at [124, 77] on input "frut" at bounding box center [129, 76] width 55 height 12
type input "f"
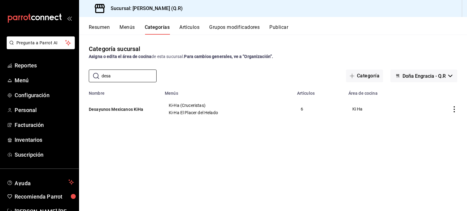
type input "desa"
click at [452, 109] on icon "actions" at bounding box center [454, 109] width 6 height 6
click at [438, 137] on span "Duplicar" at bounding box center [436, 136] width 16 height 6
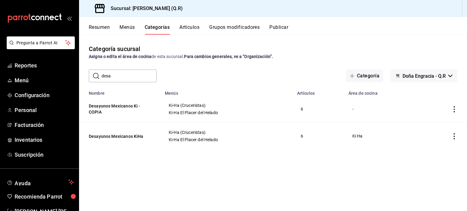
click at [456, 110] on icon "actions" at bounding box center [454, 109] width 6 height 6
click at [437, 123] on span "Editar" at bounding box center [436, 124] width 16 height 6
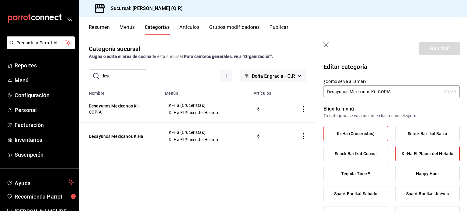
click at [394, 92] on input "Desayunos Mexicanos Ki - COPIA" at bounding box center [382, 92] width 118 height 12
click at [408, 88] on input "Desayunos Mexica Kiha Cruceris" at bounding box center [382, 92] width 118 height 12
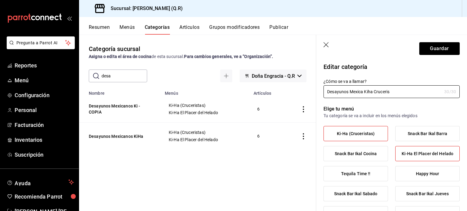
type input "Desayunos Mexica Kiha Cruceris"
click at [426, 155] on span "Ki-Ha El Placer del Helado" at bounding box center [428, 153] width 52 height 5
click at [0, 0] on input "Ki-Ha El Placer del Helado" at bounding box center [0, 0] width 0 height 0
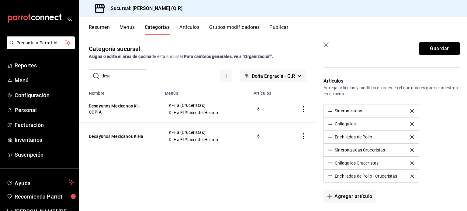
scroll to position [237, 0]
click at [410, 111] on icon "delete" at bounding box center [411, 110] width 3 height 3
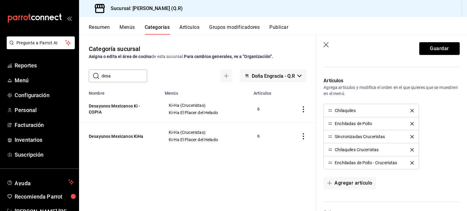
click at [410, 111] on icon "delete" at bounding box center [411, 110] width 3 height 3
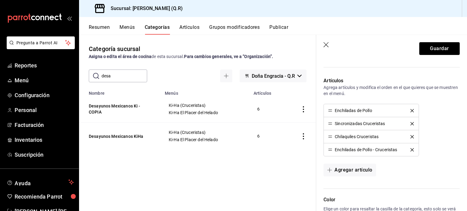
click at [410, 111] on icon "delete" at bounding box center [411, 110] width 3 height 3
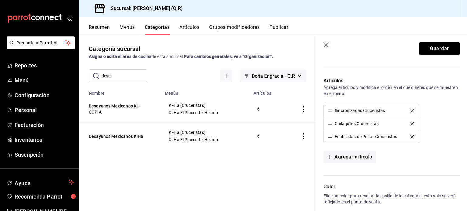
scroll to position [334, 0]
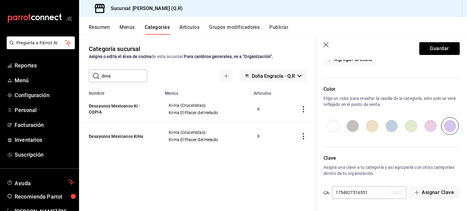
click at [371, 193] on input "1754927516551" at bounding box center [360, 193] width 57 height 12
type input "1754927516552"
click at [433, 50] on button "Guardar" at bounding box center [439, 48] width 40 height 13
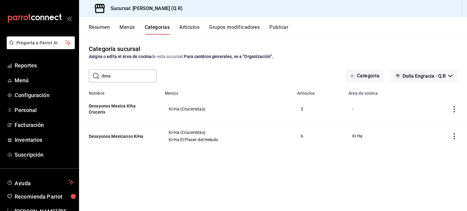
click at [455, 135] on icon "actions" at bounding box center [454, 136] width 6 height 6
click at [435, 153] on span "Editar" at bounding box center [436, 150] width 16 height 6
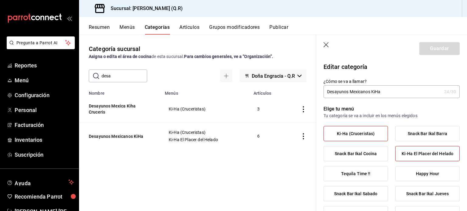
click at [368, 135] on span "Ki-Ha (Cruceristas)" at bounding box center [356, 133] width 38 height 5
click at [0, 0] on input "Ki-Ha (Cruceristas)" at bounding box center [0, 0] width 0 height 0
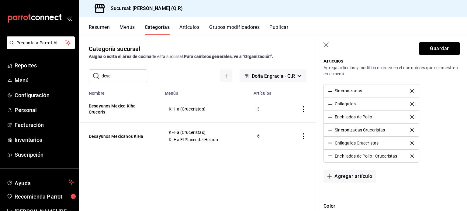
scroll to position [259, 0]
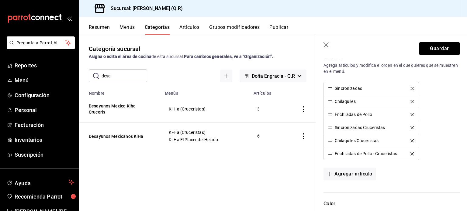
click at [409, 85] on li "Sincronizadas" at bounding box center [371, 88] width 95 height 13
click at [410, 87] on icon "delete" at bounding box center [411, 88] width 3 height 3
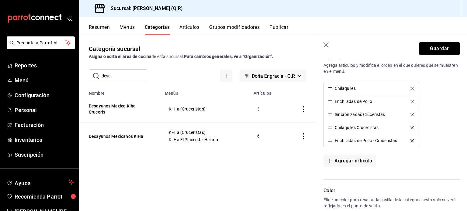
click at [410, 87] on icon "delete" at bounding box center [411, 88] width 3 height 3
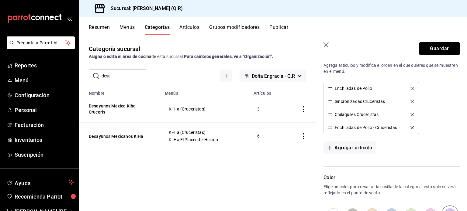
click at [410, 87] on icon "delete" at bounding box center [411, 88] width 3 height 3
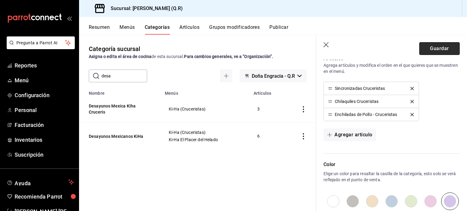
click at [438, 50] on button "Guardar" at bounding box center [439, 48] width 40 height 13
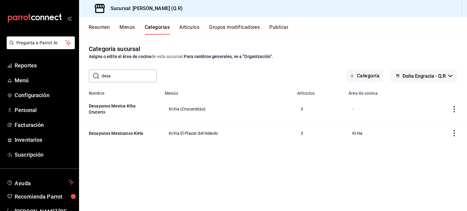
click at [455, 109] on icon "actions" at bounding box center [454, 109] width 6 height 6
click at [435, 123] on span "Editar" at bounding box center [436, 124] width 16 height 6
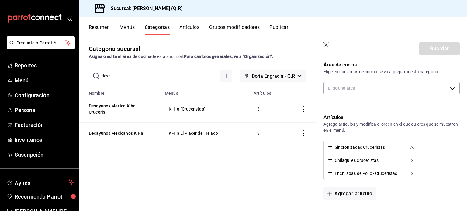
scroll to position [203, 0]
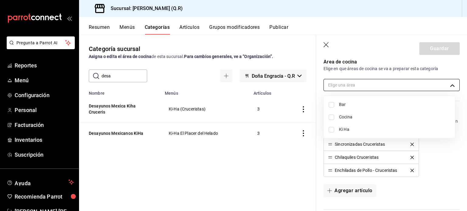
click at [447, 84] on body "Pregunta a Parrot AI Reportes Menú Configuración Personal Facturación Inventari…" at bounding box center [233, 105] width 467 height 211
click at [347, 127] on span "Ki Ha" at bounding box center [394, 129] width 111 height 6
type input "b7170c44-77f3-4d62-89ab-8059bb15bf0a"
checkbox input "true"
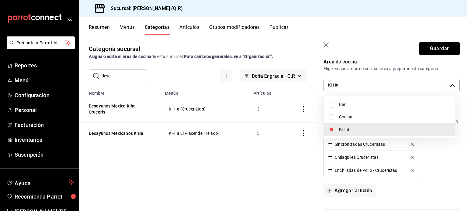
click at [433, 50] on div at bounding box center [233, 105] width 467 height 211
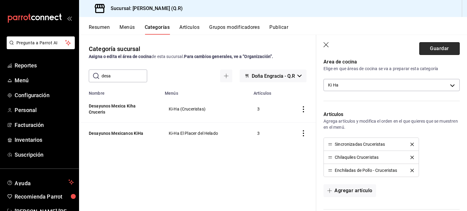
click at [434, 49] on button "Guardar" at bounding box center [439, 48] width 40 height 13
